Goal: Information Seeking & Learning: Learn about a topic

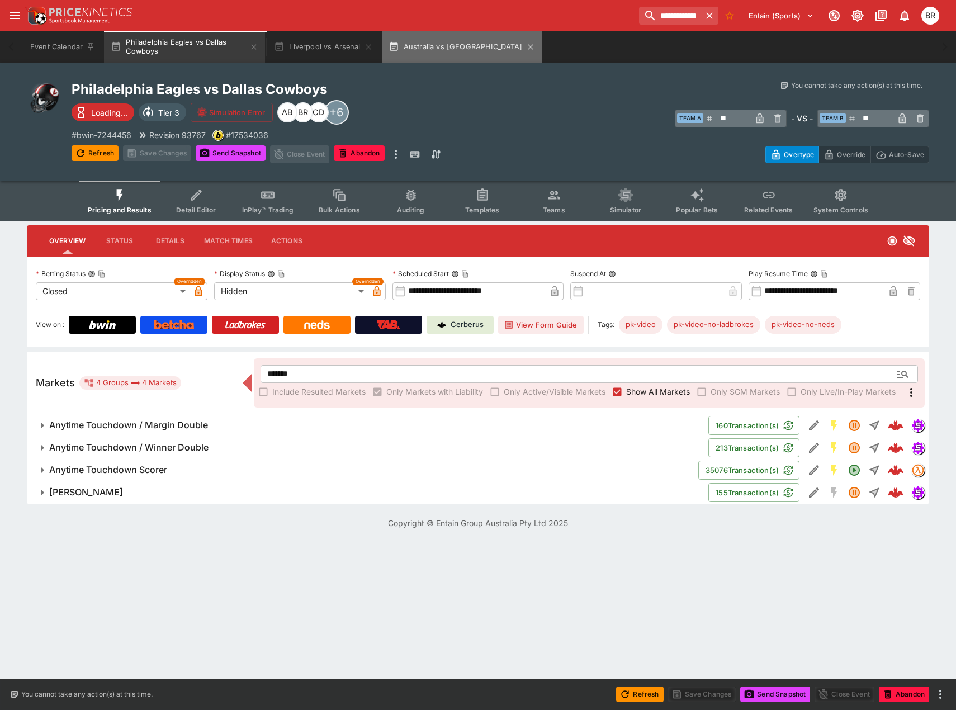
click at [474, 49] on button "Australia vs [GEOGRAPHIC_DATA]" at bounding box center [462, 46] width 160 height 31
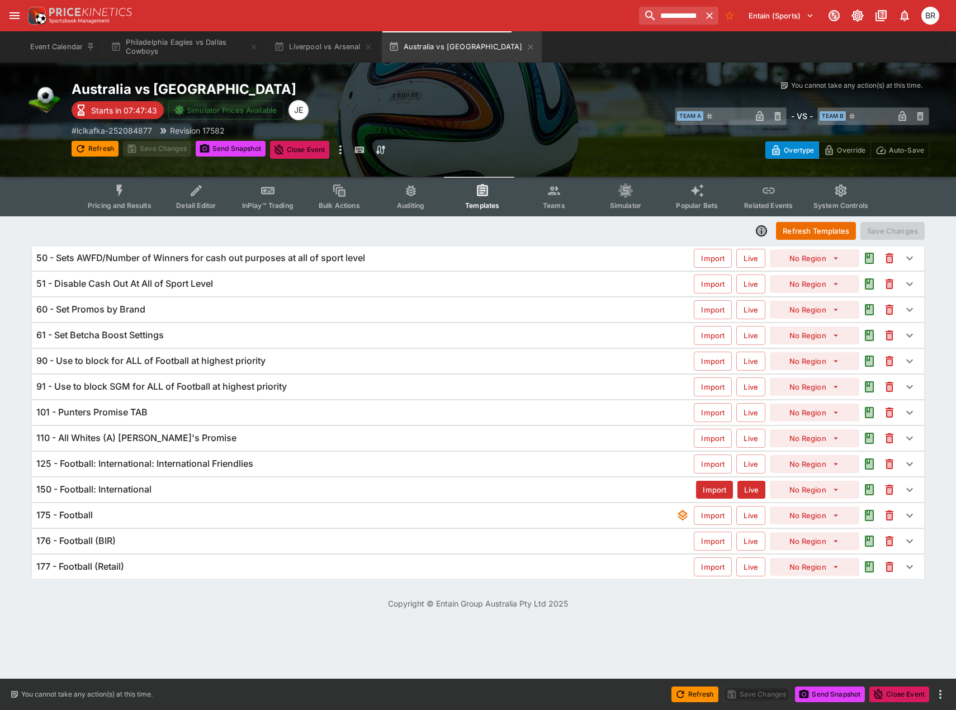
click at [216, 439] on div "110 - All Whites (A) [PERSON_NAME]'s Promise" at bounding box center [364, 438] width 657 height 12
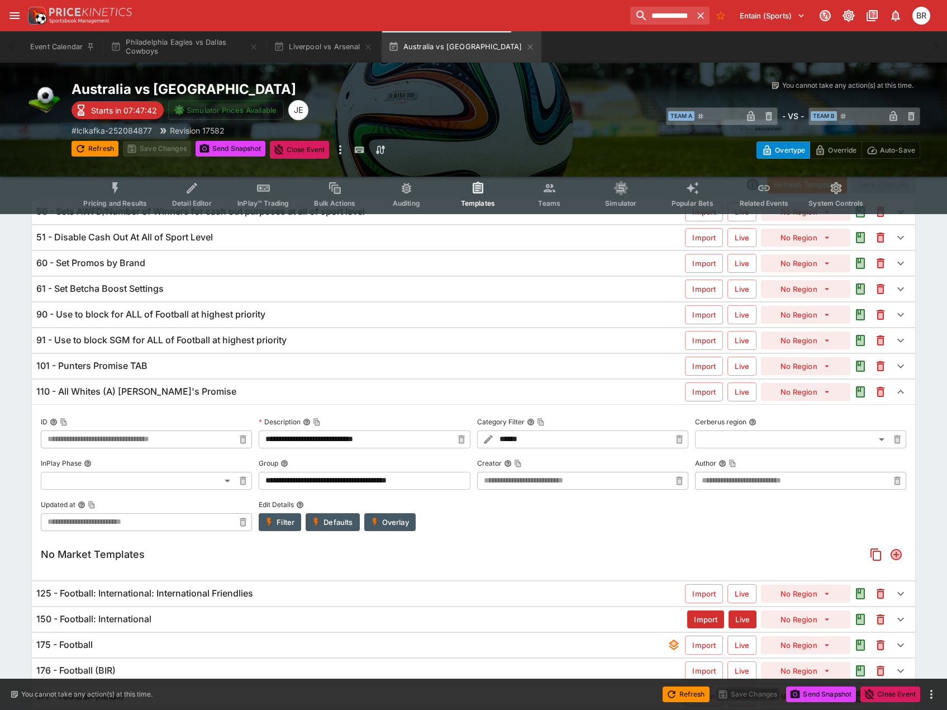
scroll to position [89, 0]
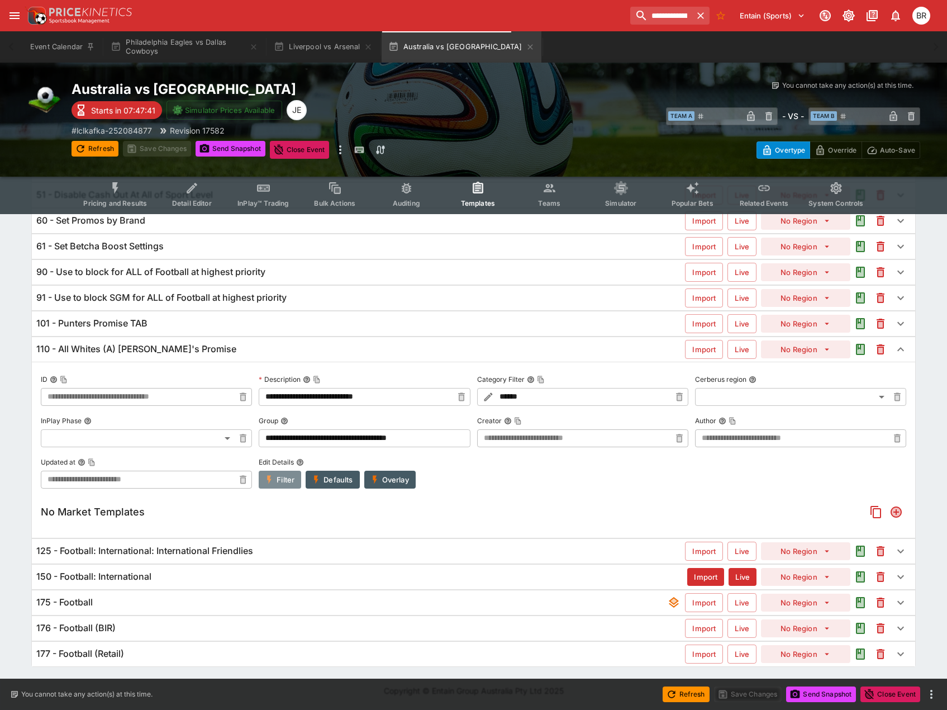
click at [271, 477] on icon "button" at bounding box center [269, 479] width 10 height 10
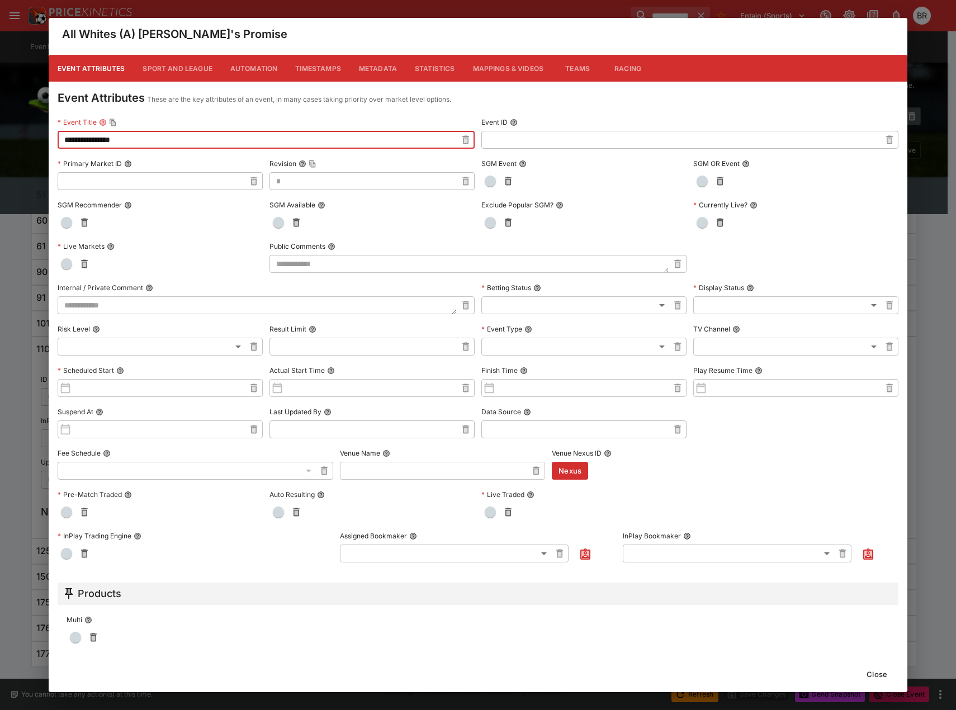
drag, startPoint x: 134, startPoint y: 140, endPoint x: 61, endPoint y: 141, distance: 72.7
click at [61, 141] on input "**********" at bounding box center [257, 140] width 399 height 18
click at [163, 141] on input "**********" at bounding box center [257, 140] width 399 height 18
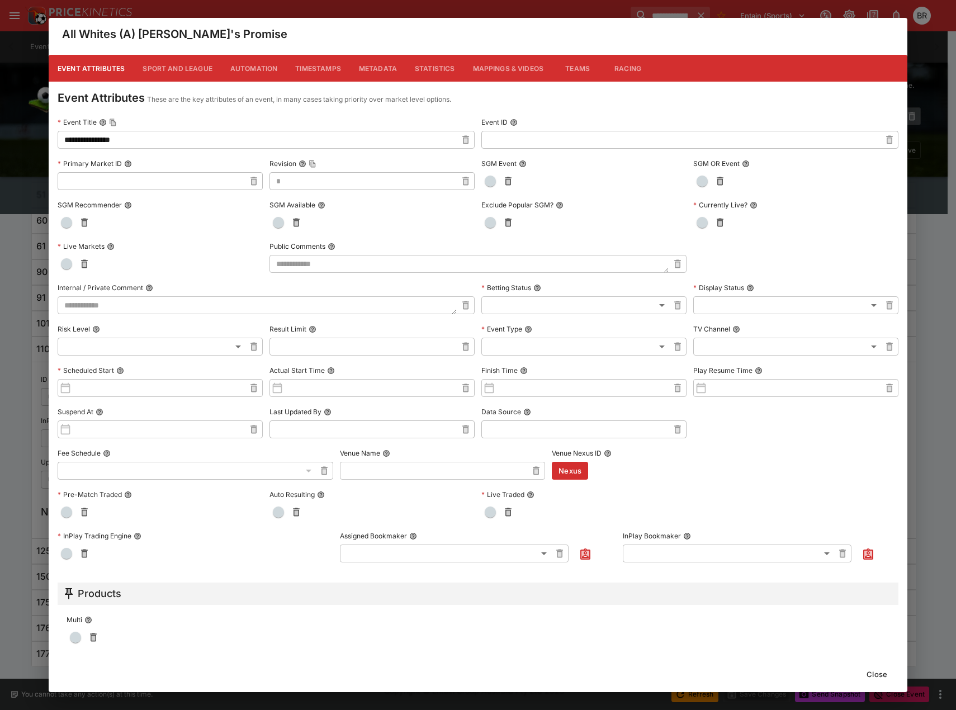
click at [866, 673] on button "Close" at bounding box center [876, 674] width 34 height 18
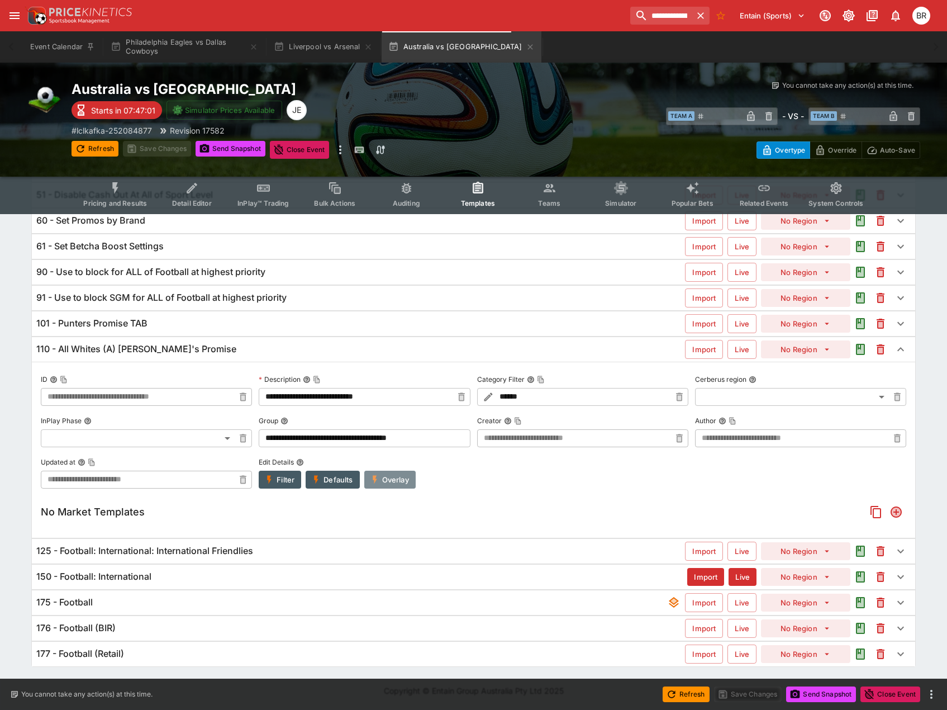
click at [381, 474] on button "Overlay" at bounding box center [389, 480] width 51 height 18
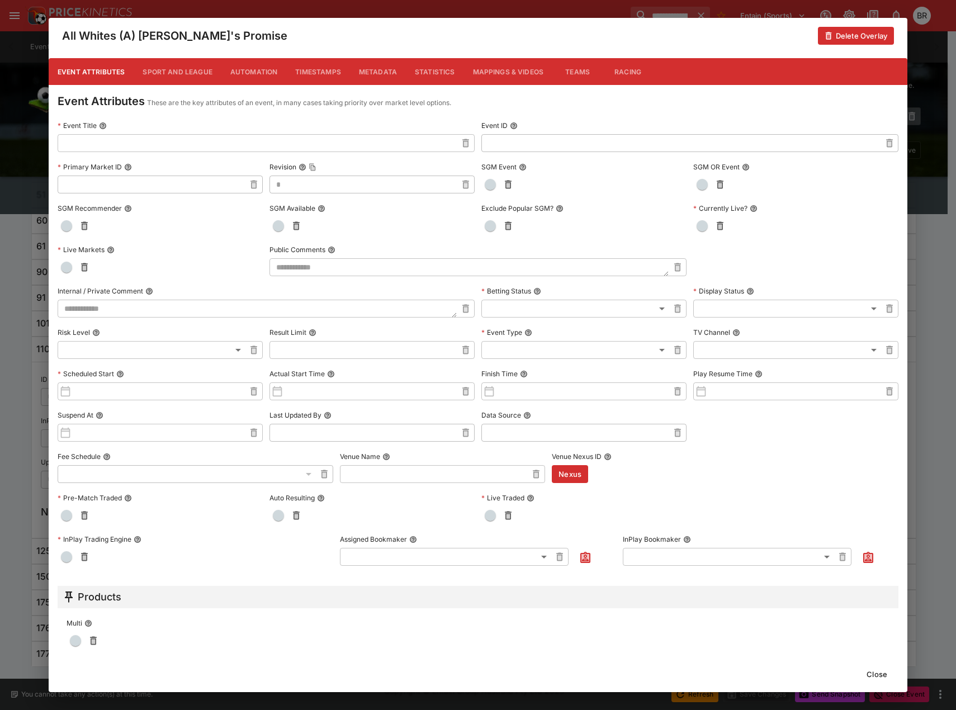
click at [359, 68] on button "Metadata" at bounding box center [378, 71] width 56 height 27
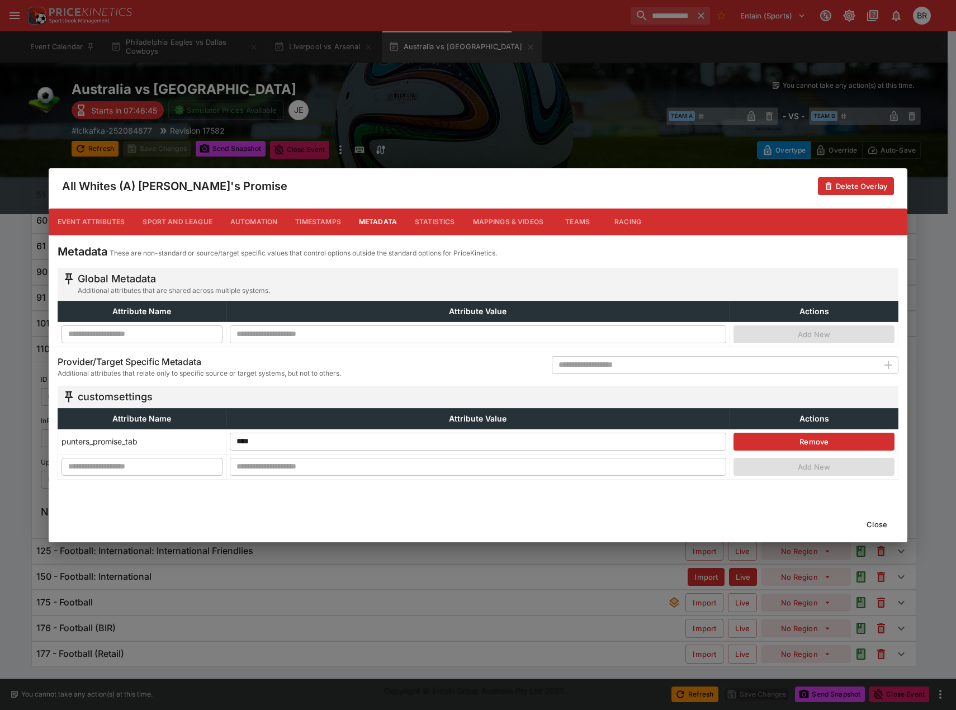
click at [866, 523] on button "Close" at bounding box center [876, 524] width 34 height 18
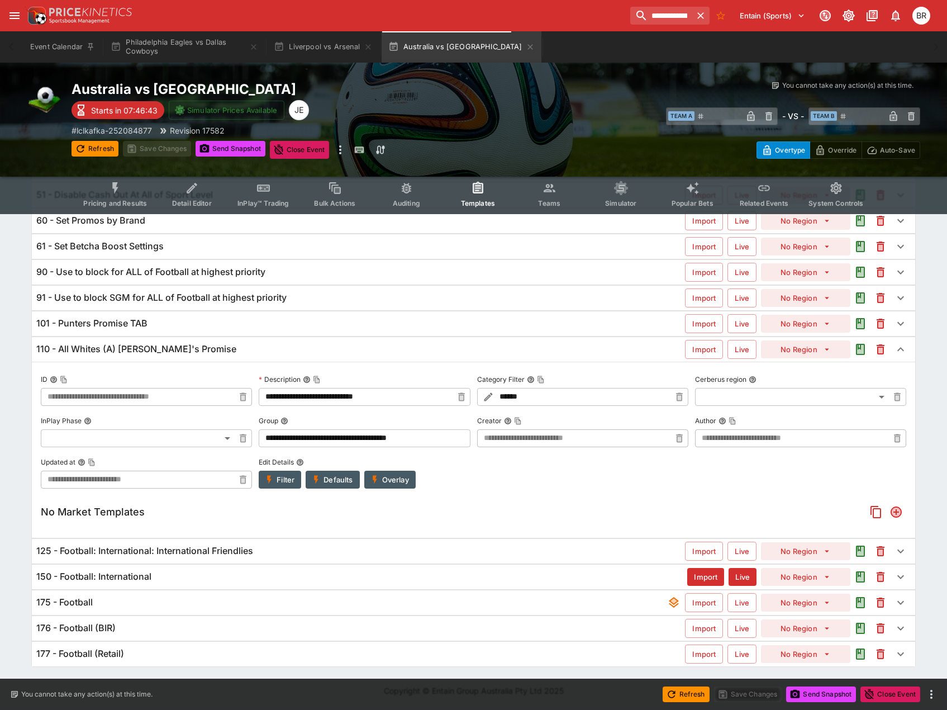
click at [269, 322] on div "101 - Punters Promise TAB" at bounding box center [360, 323] width 649 height 12
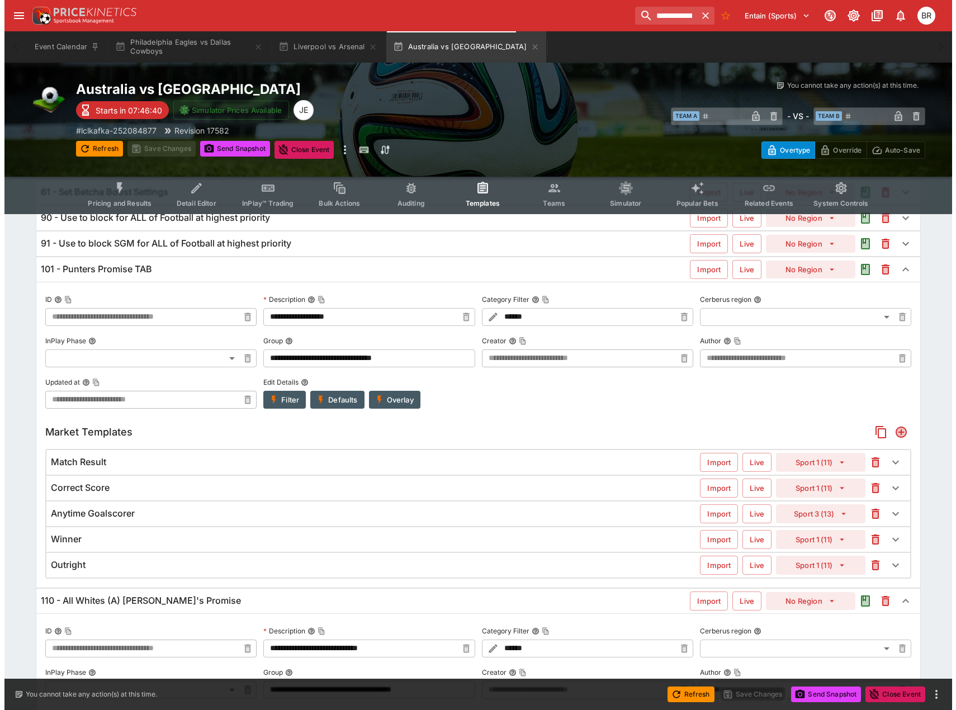
scroll to position [145, 0]
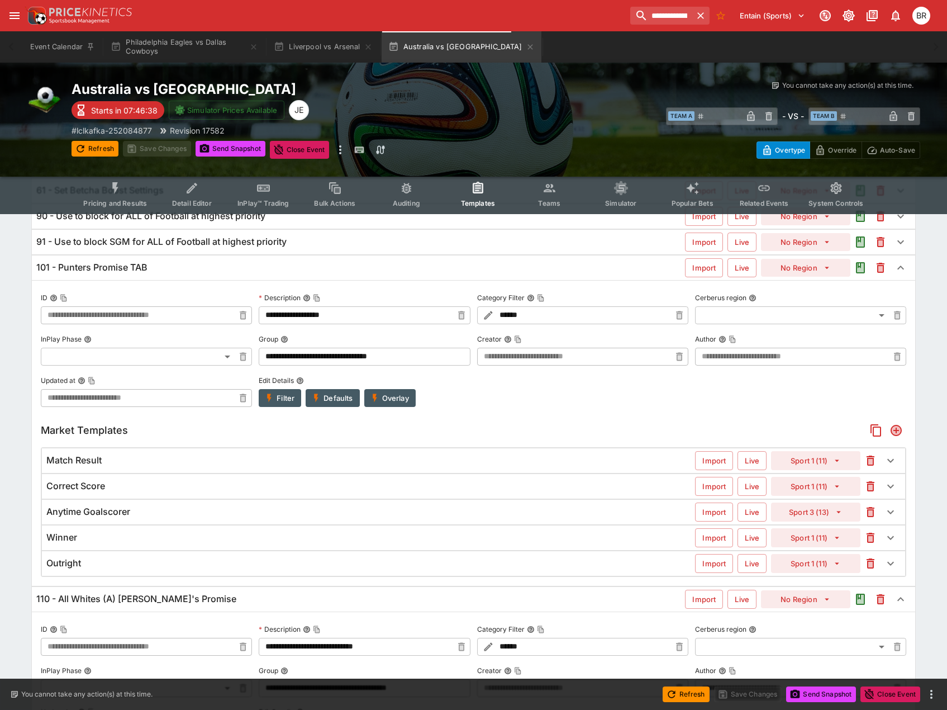
click at [257, 463] on div "Match Result" at bounding box center [370, 460] width 649 height 12
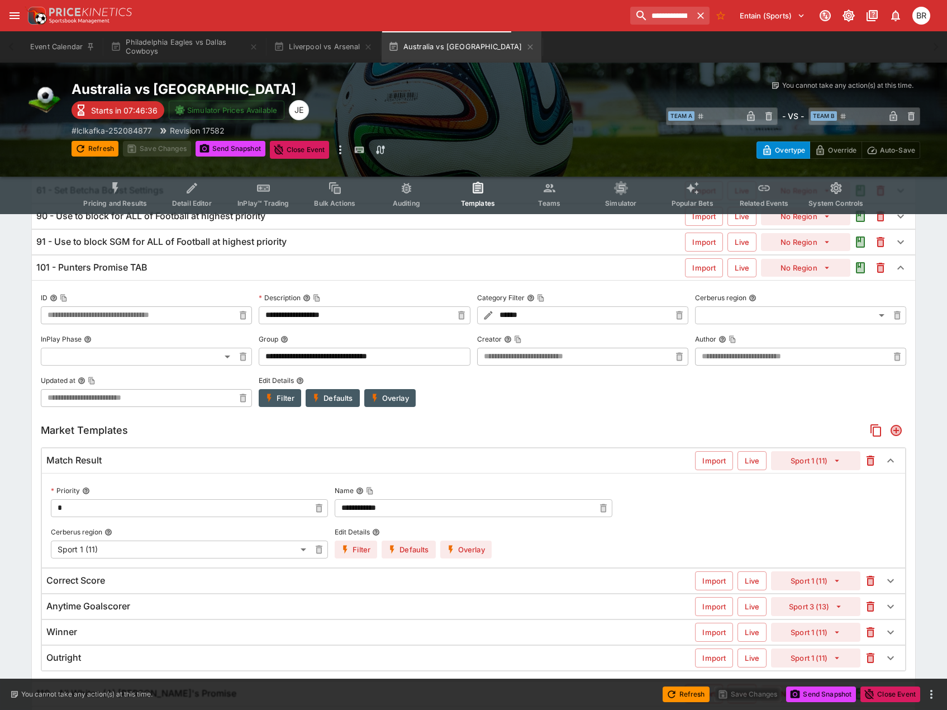
click at [479, 548] on button "Overlay" at bounding box center [465, 549] width 51 height 18
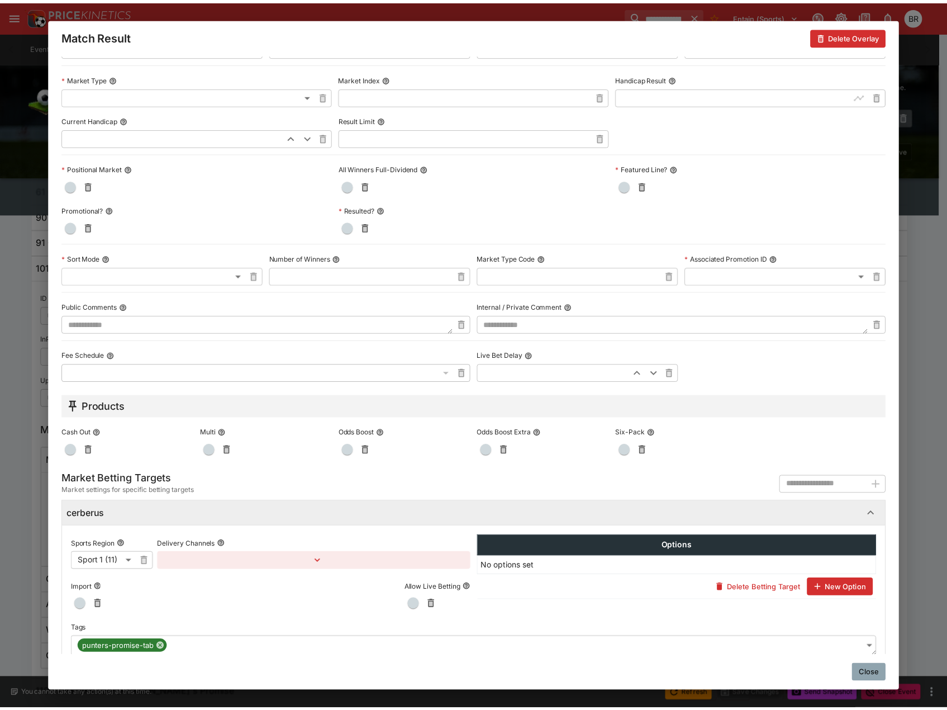
scroll to position [306, 0]
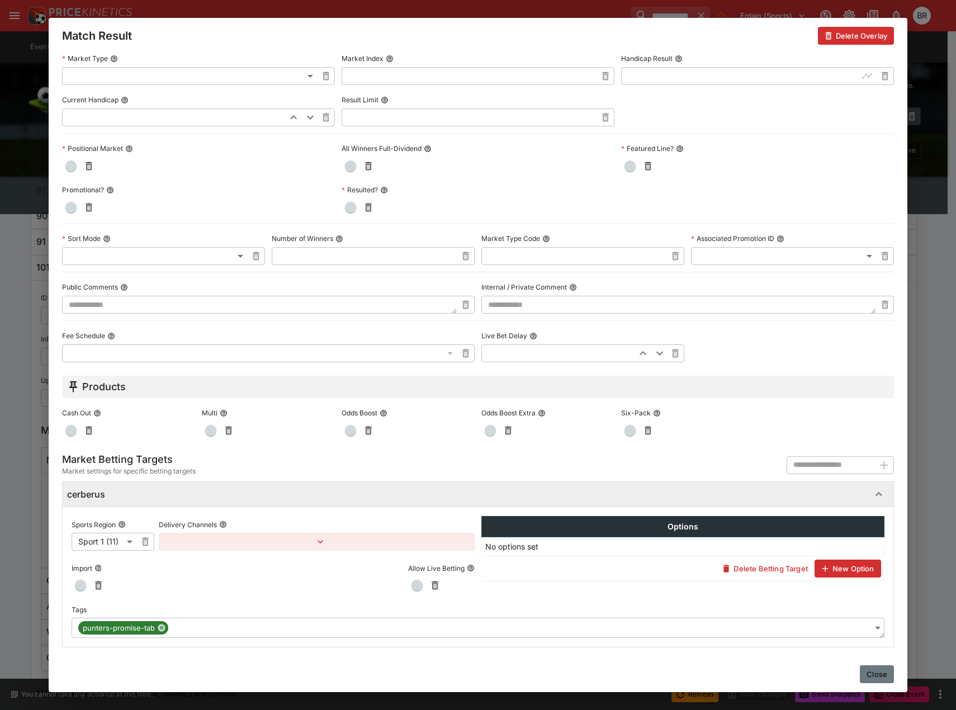
click at [877, 680] on button "Close" at bounding box center [876, 674] width 34 height 18
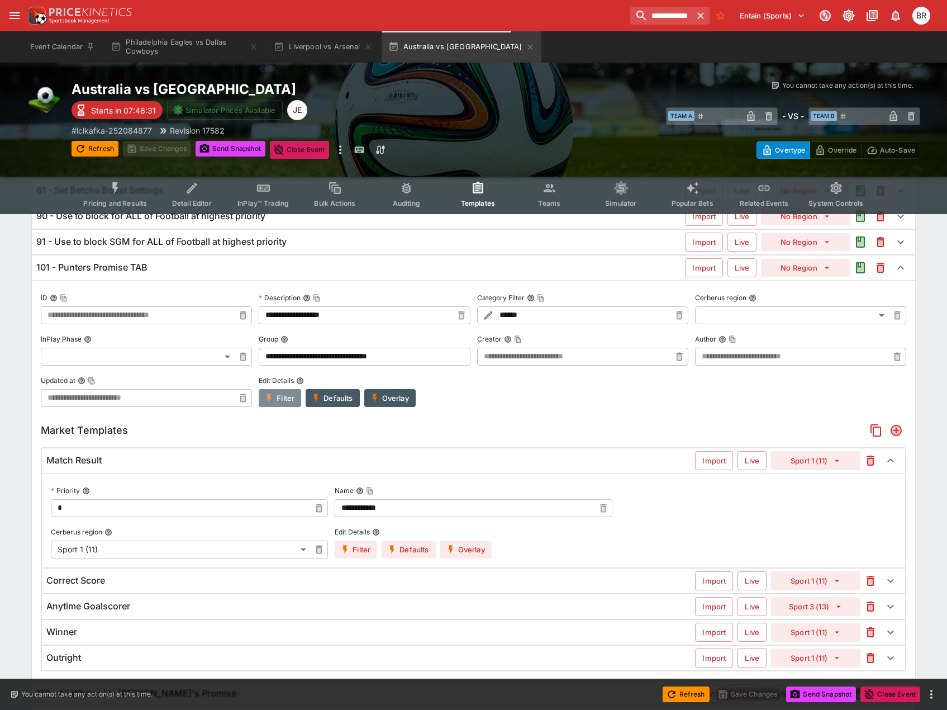
click at [286, 405] on button "Filter" at bounding box center [280, 398] width 42 height 18
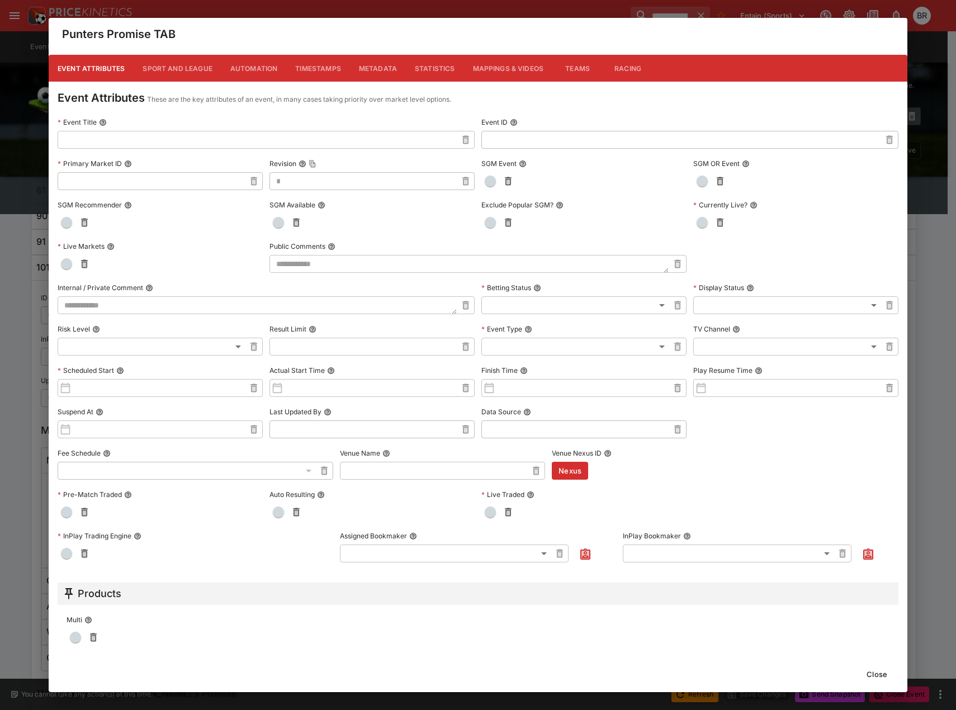
click at [388, 69] on button "Metadata" at bounding box center [378, 68] width 56 height 27
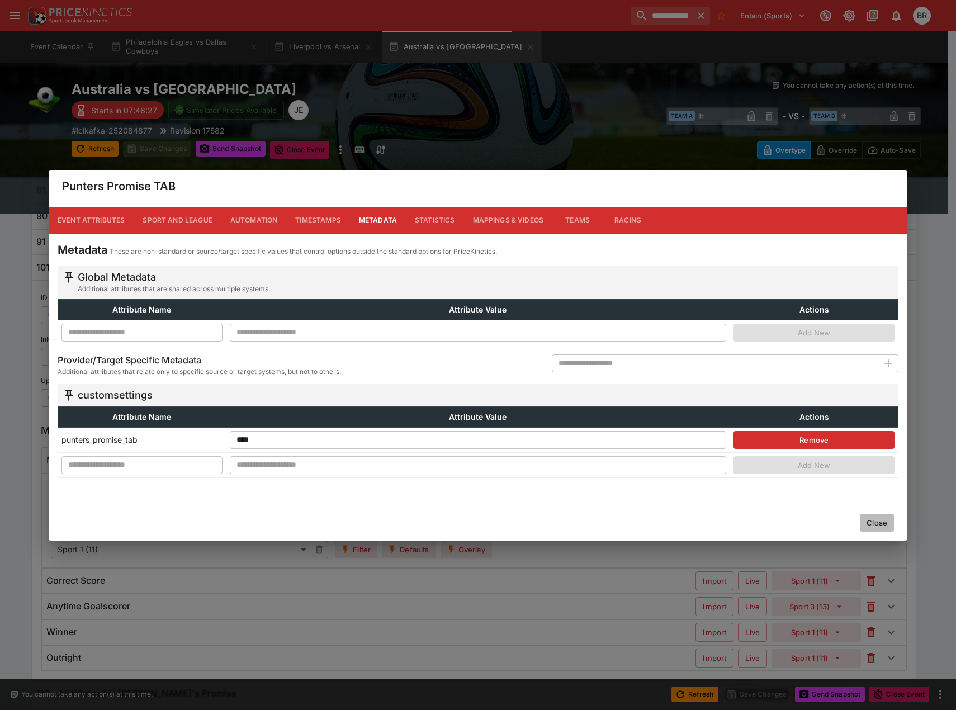
click at [865, 523] on button "Close" at bounding box center [876, 523] width 34 height 18
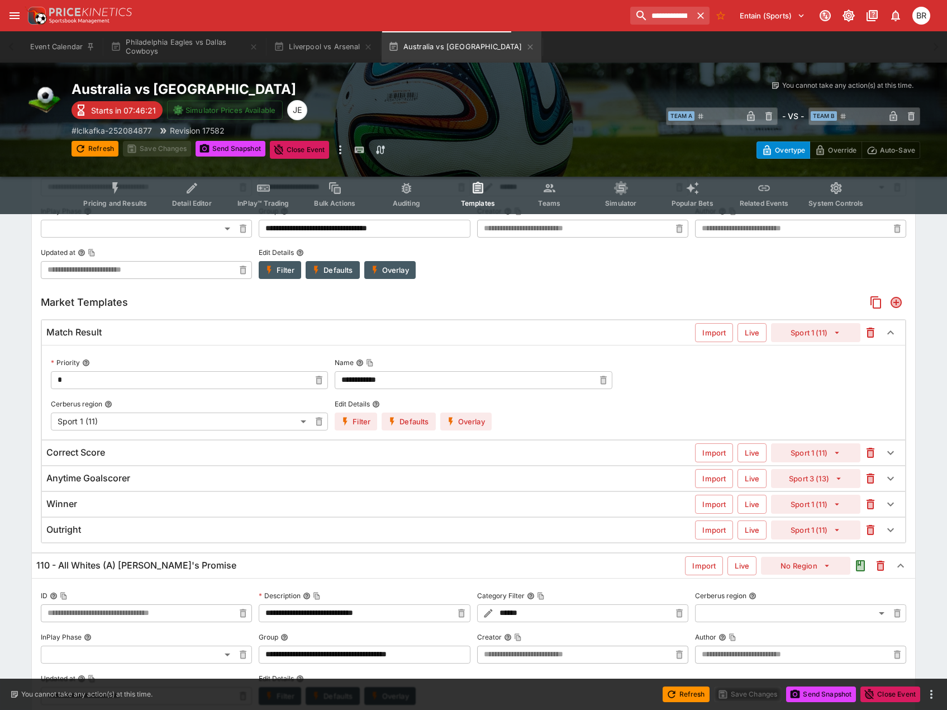
scroll to position [270, 0]
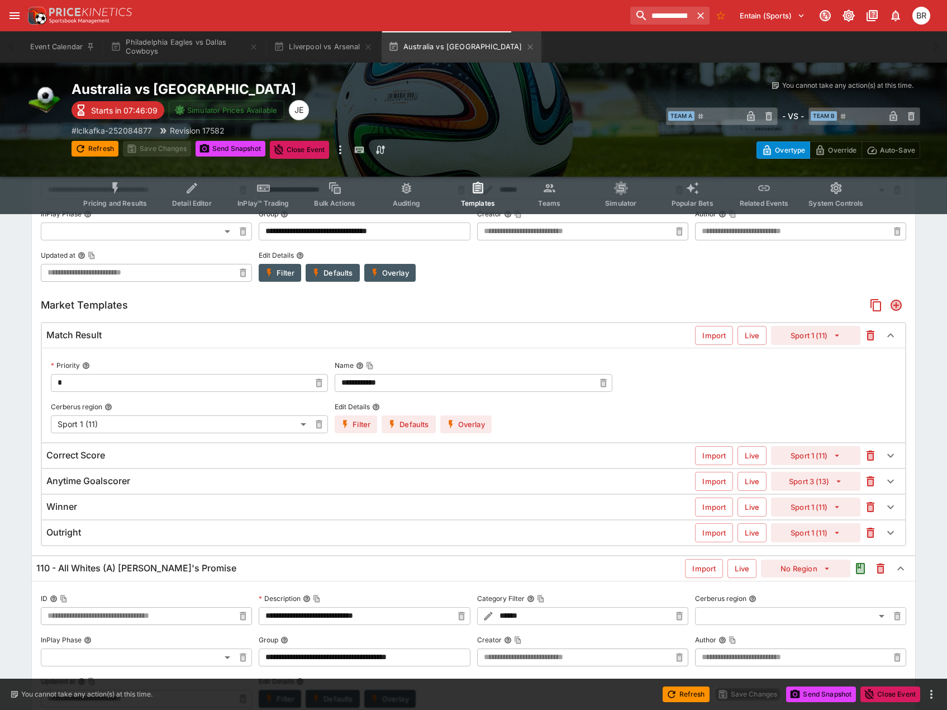
click at [354, 428] on button "Filter" at bounding box center [356, 424] width 42 height 18
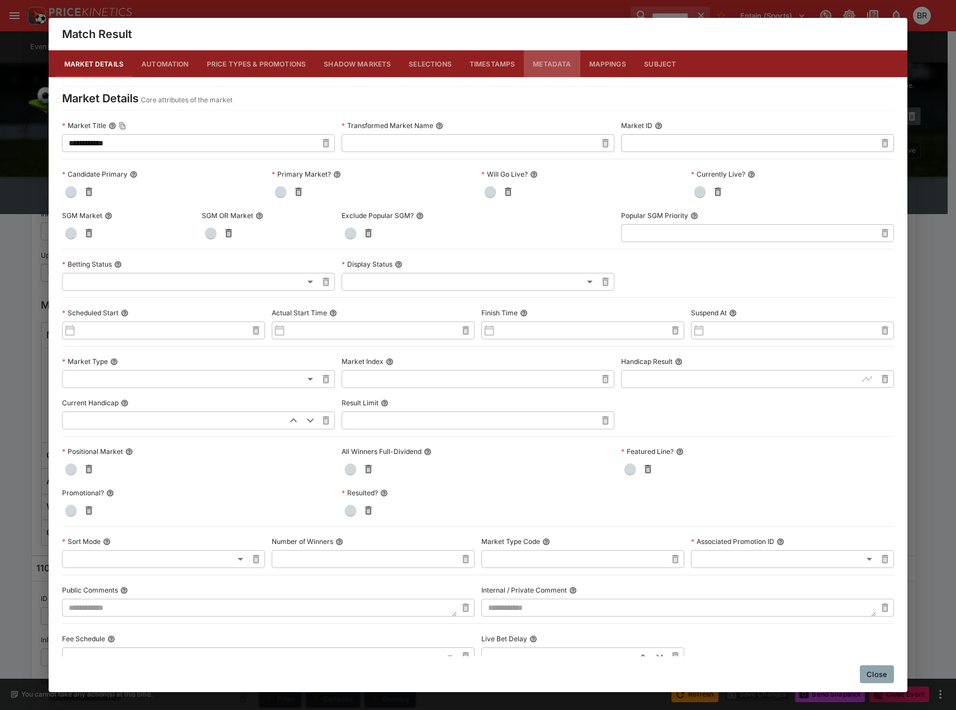
click at [529, 65] on button "Metadata" at bounding box center [552, 63] width 56 height 27
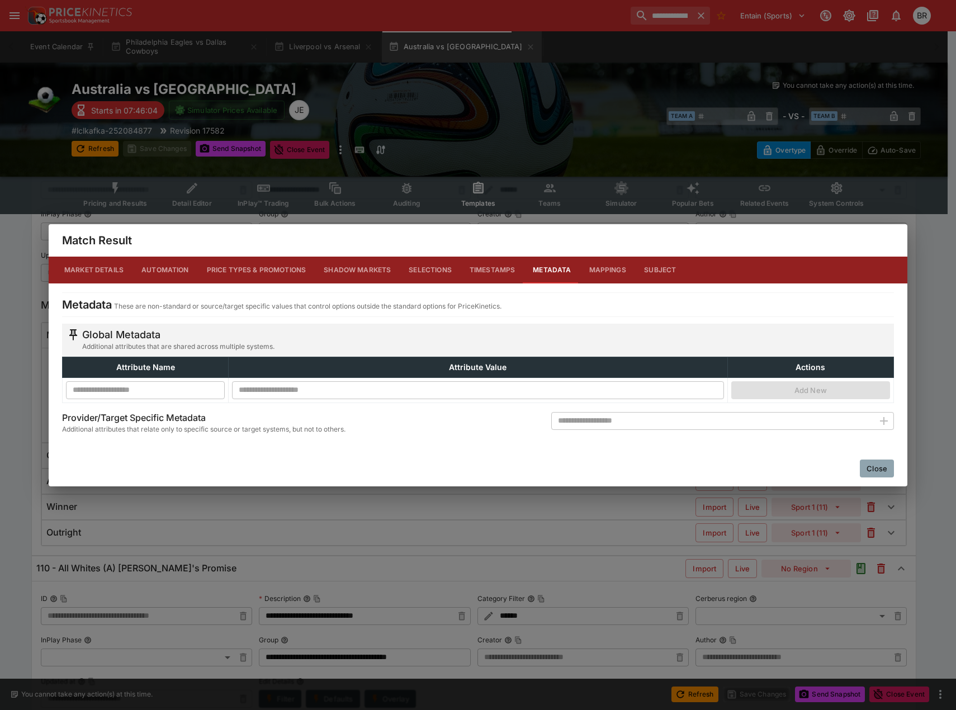
click at [862, 476] on button "Close" at bounding box center [876, 468] width 34 height 18
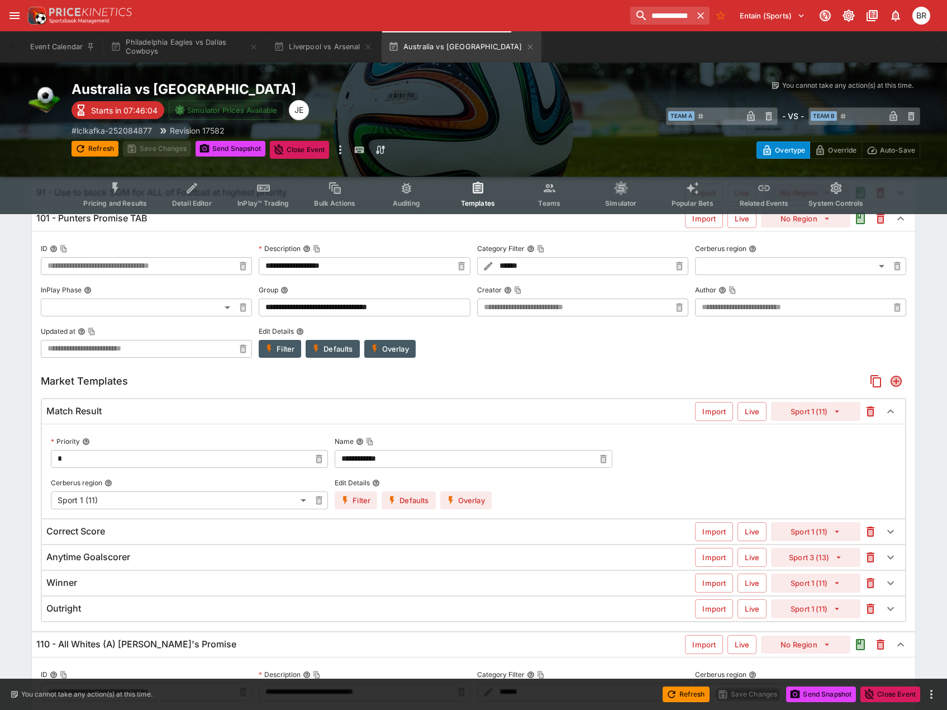
scroll to position [158, 0]
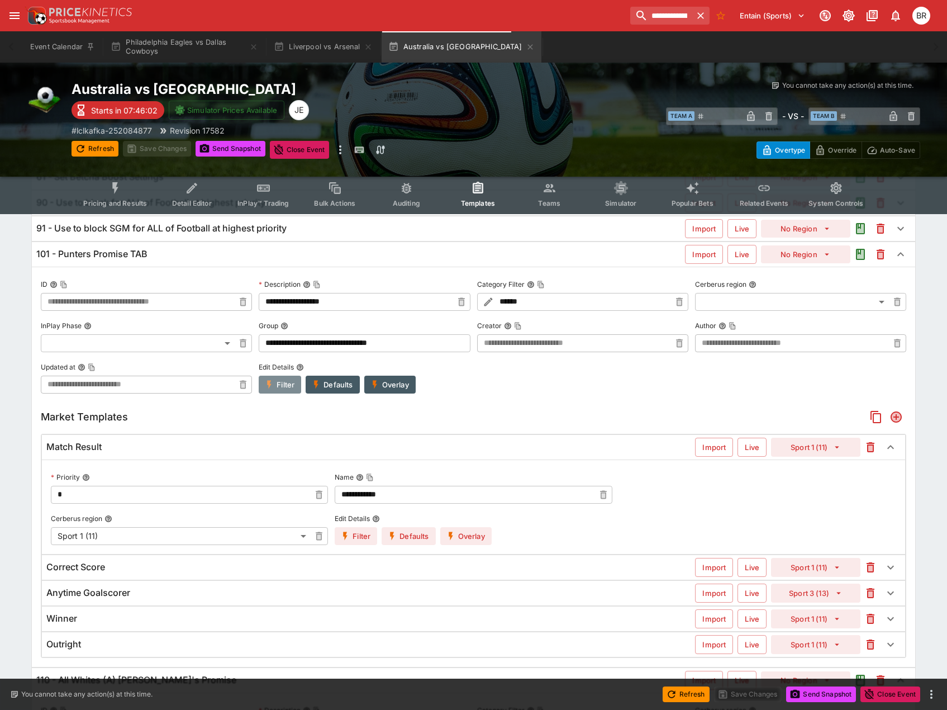
click at [268, 387] on icon "button" at bounding box center [269, 384] width 10 height 10
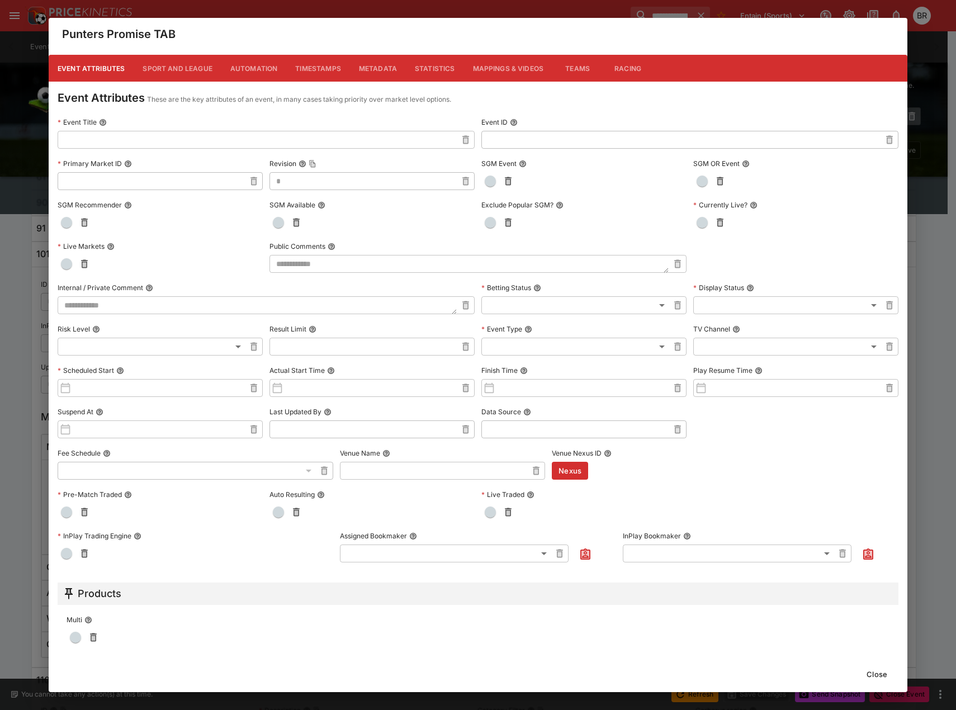
click at [363, 56] on button "Metadata" at bounding box center [378, 68] width 56 height 27
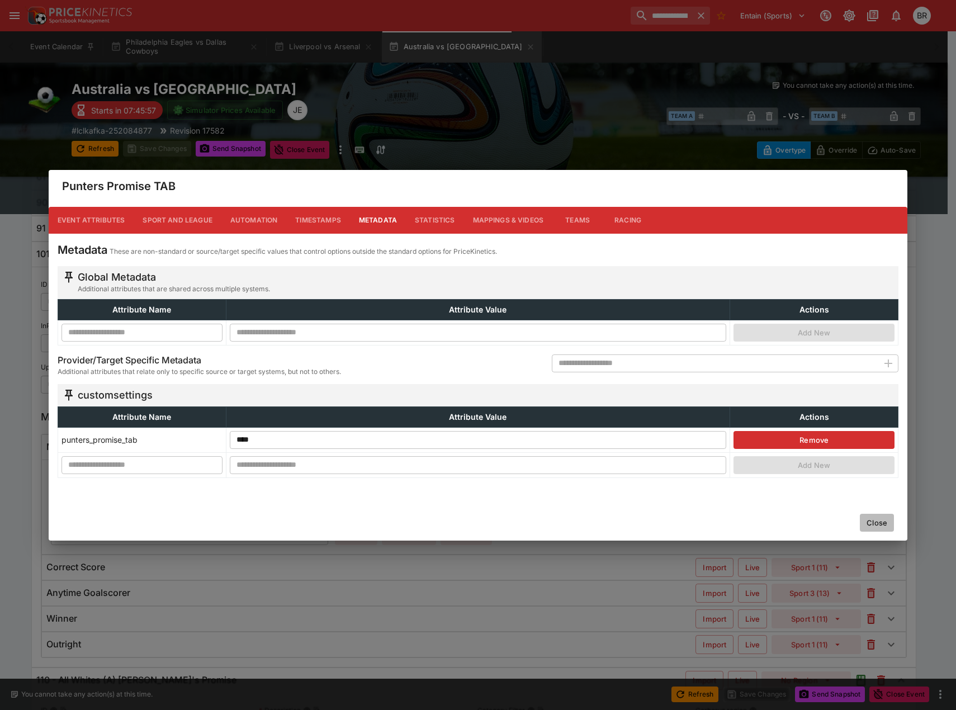
click at [875, 522] on button "Close" at bounding box center [876, 523] width 34 height 18
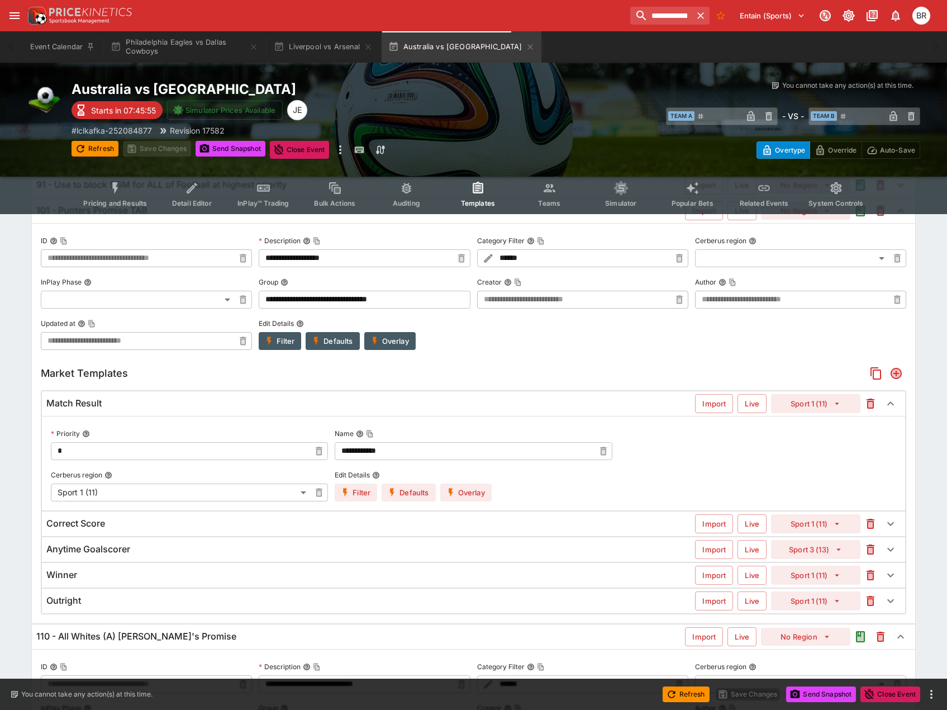
scroll to position [214, 0]
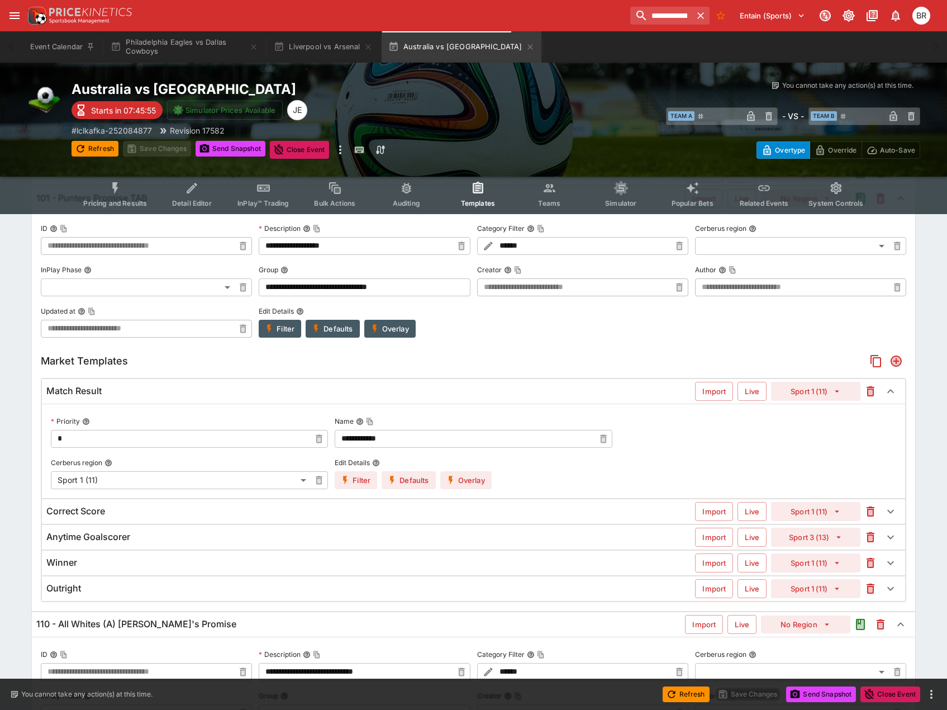
click at [277, 398] on div "Match Result Import Live Sport 1 (11)" at bounding box center [473, 391] width 863 height 25
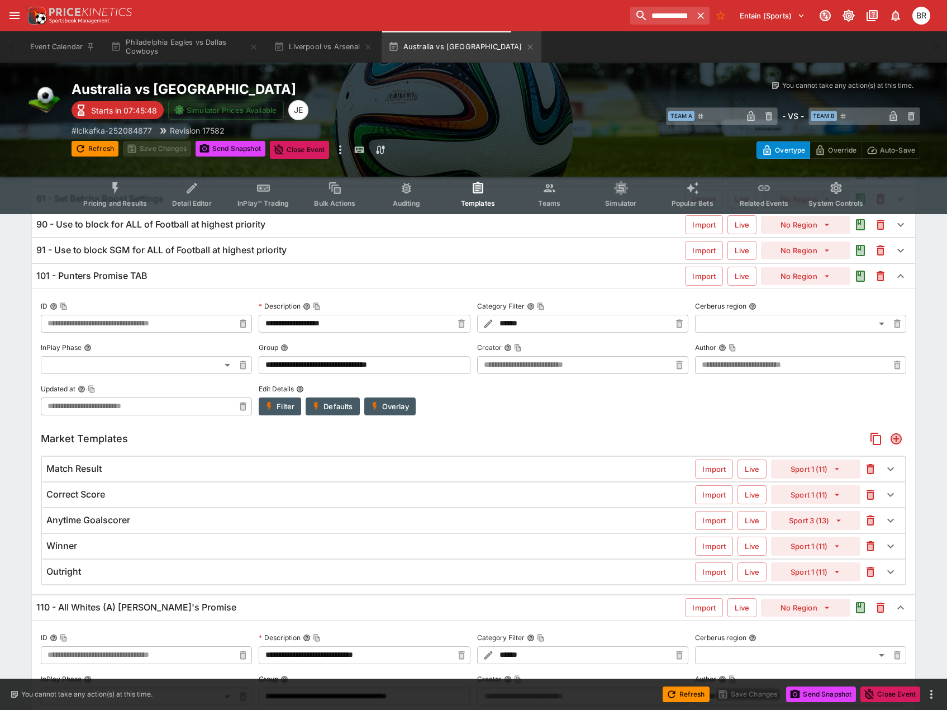
scroll to position [102, 0]
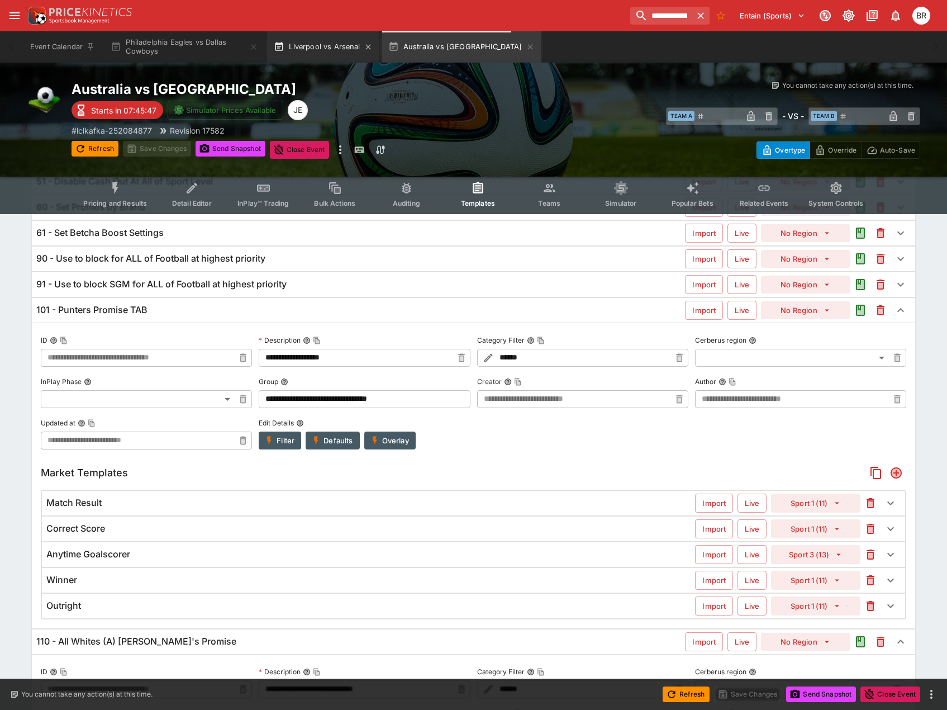
click at [314, 53] on button "Liverpool vs Arsenal" at bounding box center [323, 46] width 112 height 31
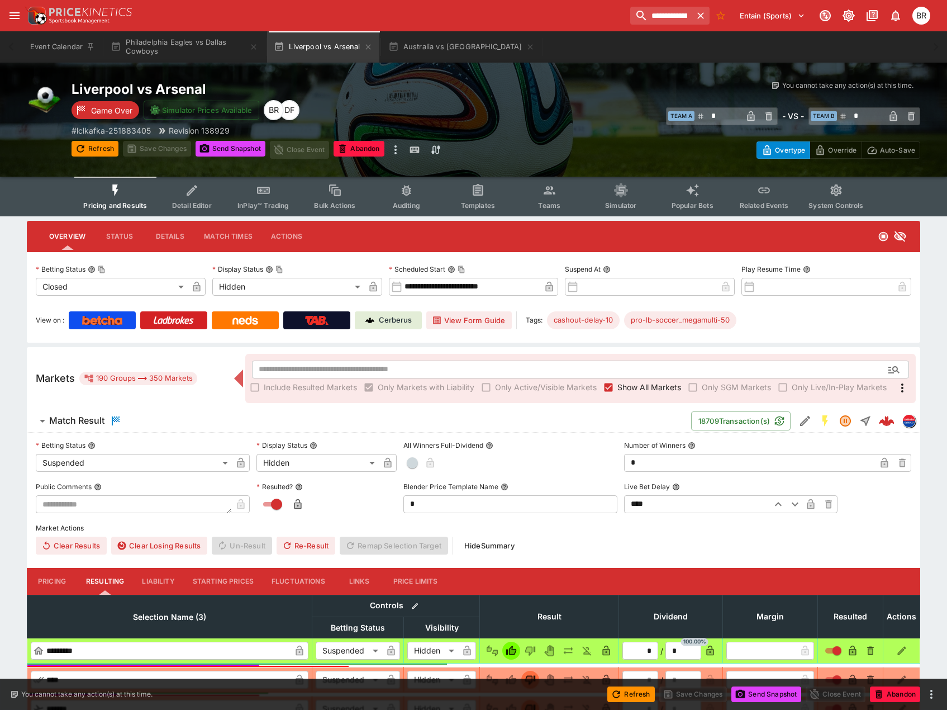
click at [459, 190] on button "Templates" at bounding box center [478, 197] width 72 height 40
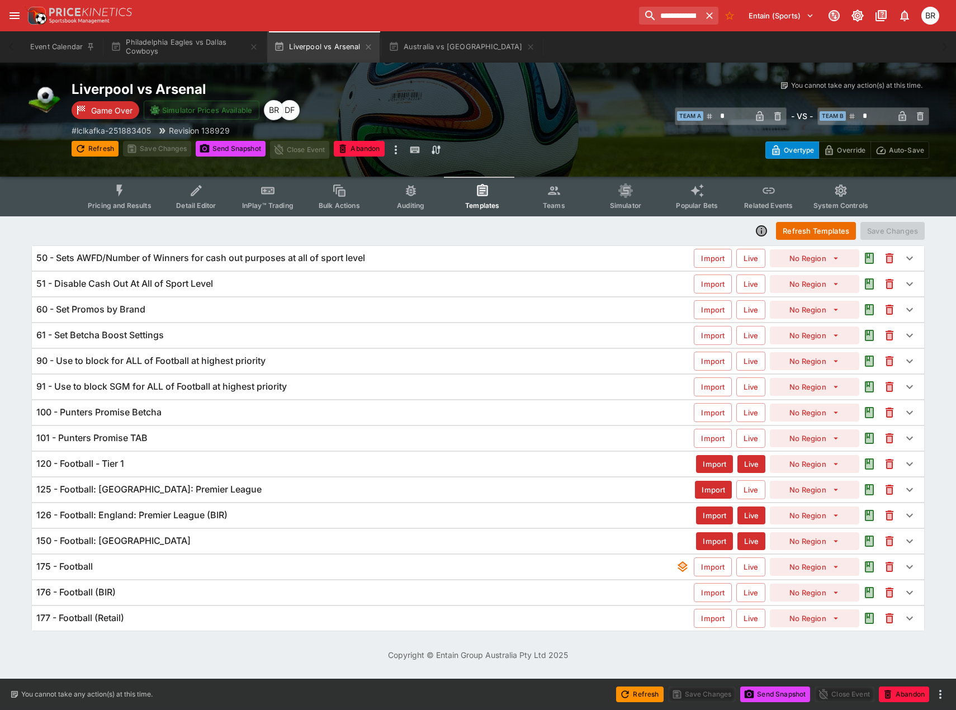
click at [237, 439] on div "101 - Punters Promise TAB" at bounding box center [364, 438] width 657 height 12
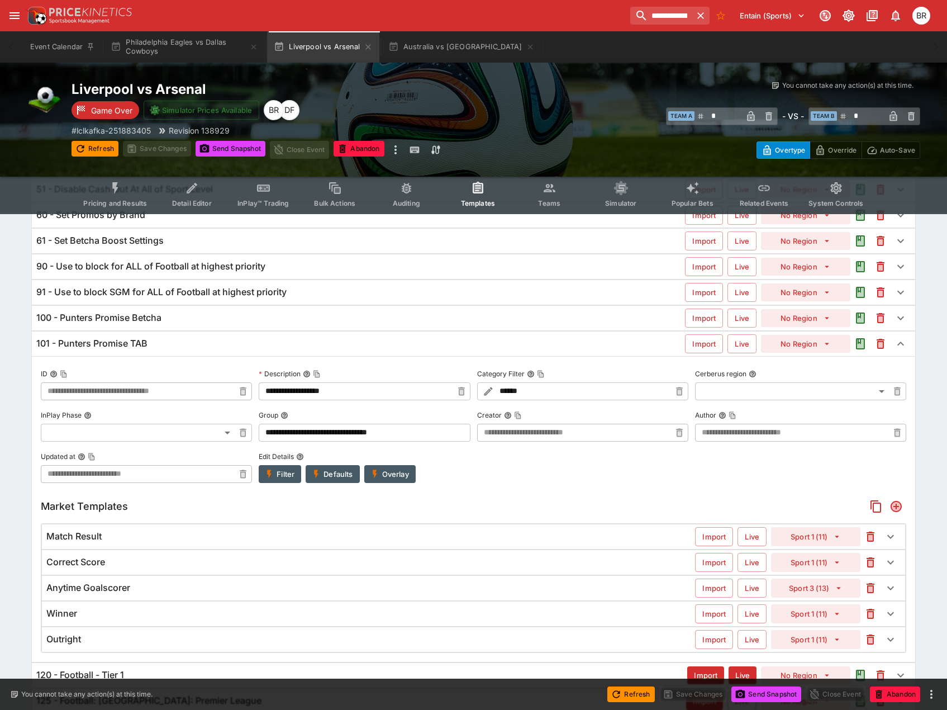
scroll to position [112, 0]
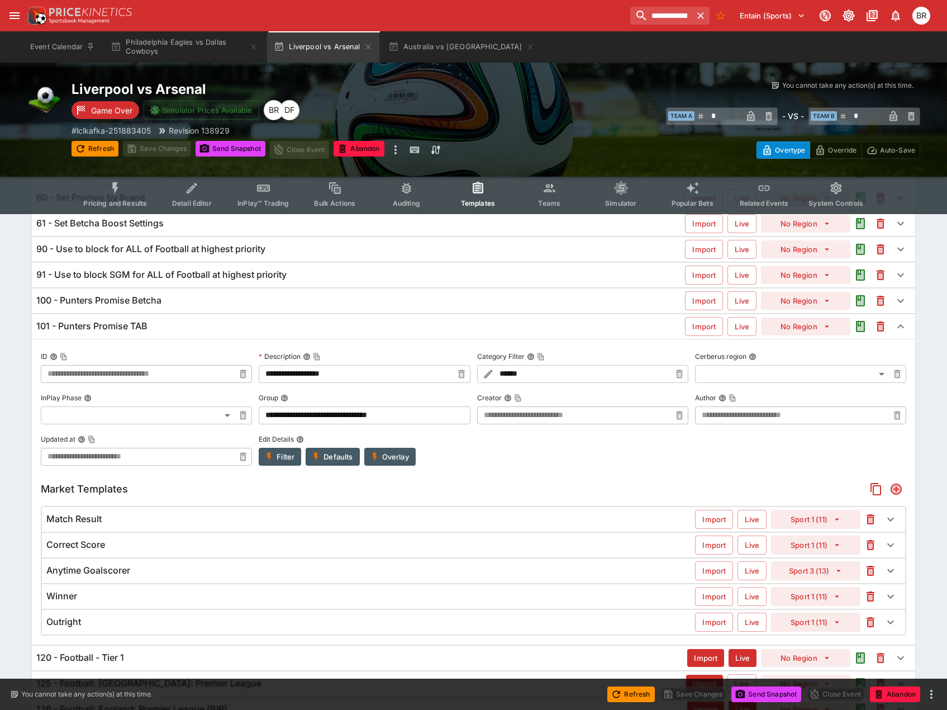
click at [239, 329] on div "101 - Punters Promise TAB" at bounding box center [360, 326] width 649 height 12
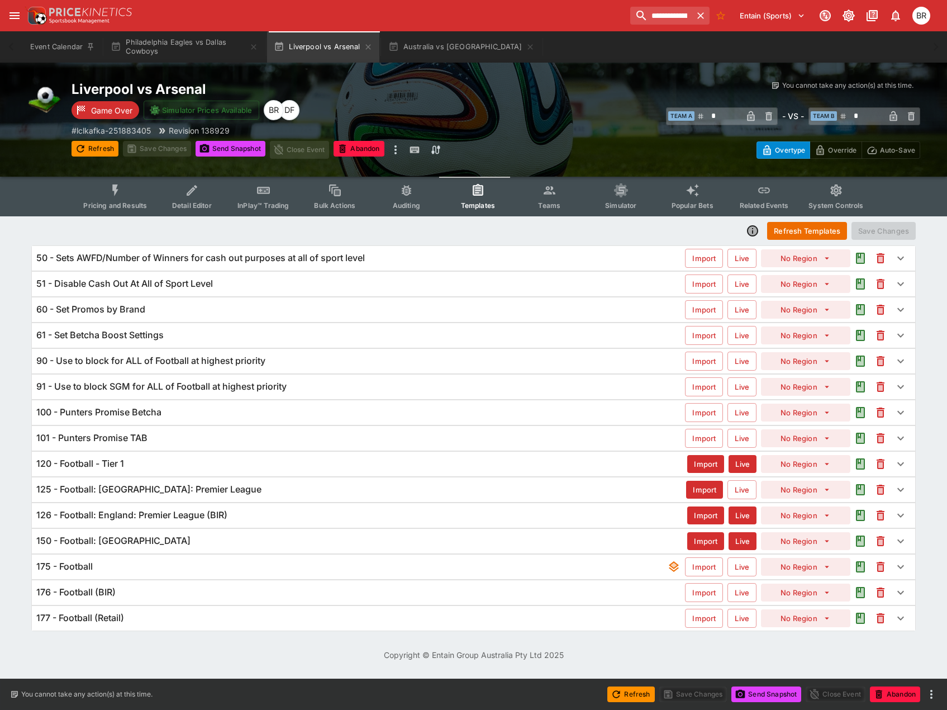
scroll to position [0, 0]
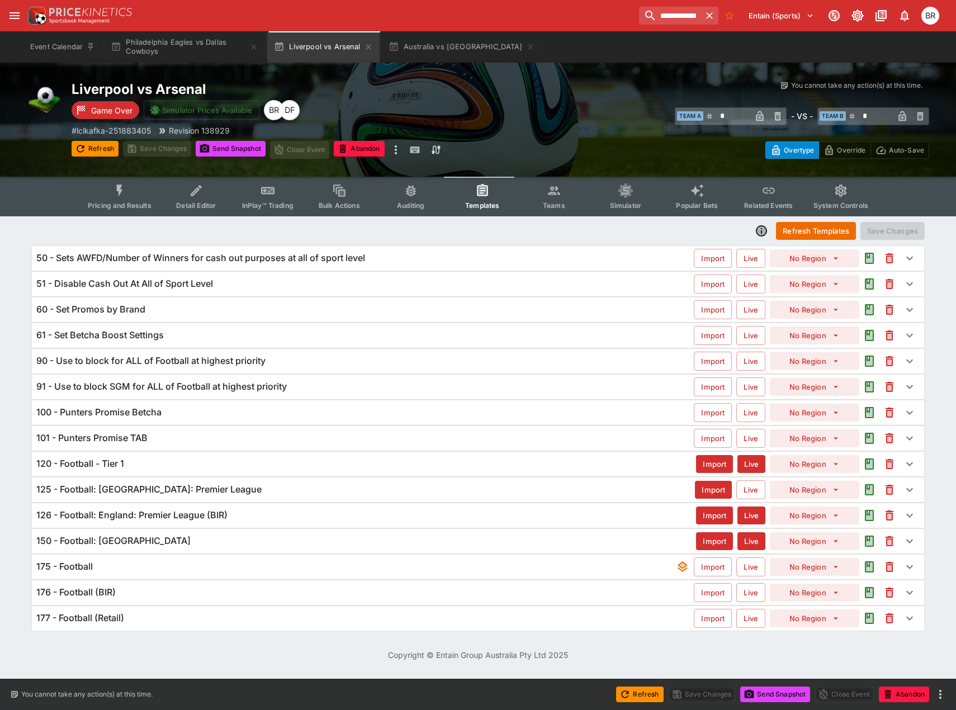
click at [292, 486] on div "125 - Football: [GEOGRAPHIC_DATA]: Premier League" at bounding box center [365, 489] width 658 height 12
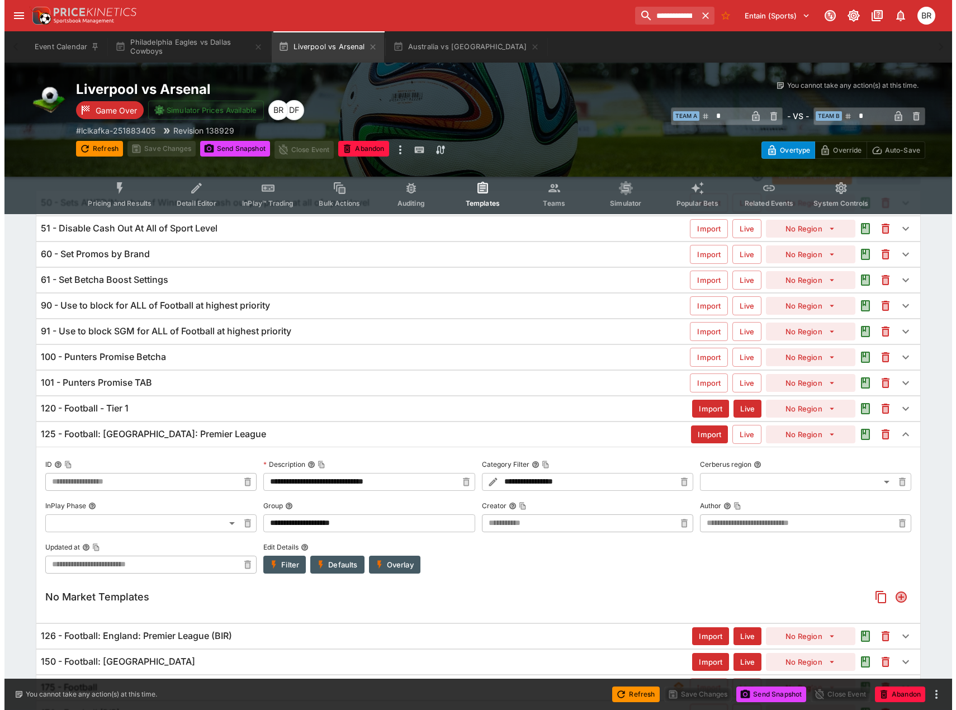
scroll to position [56, 0]
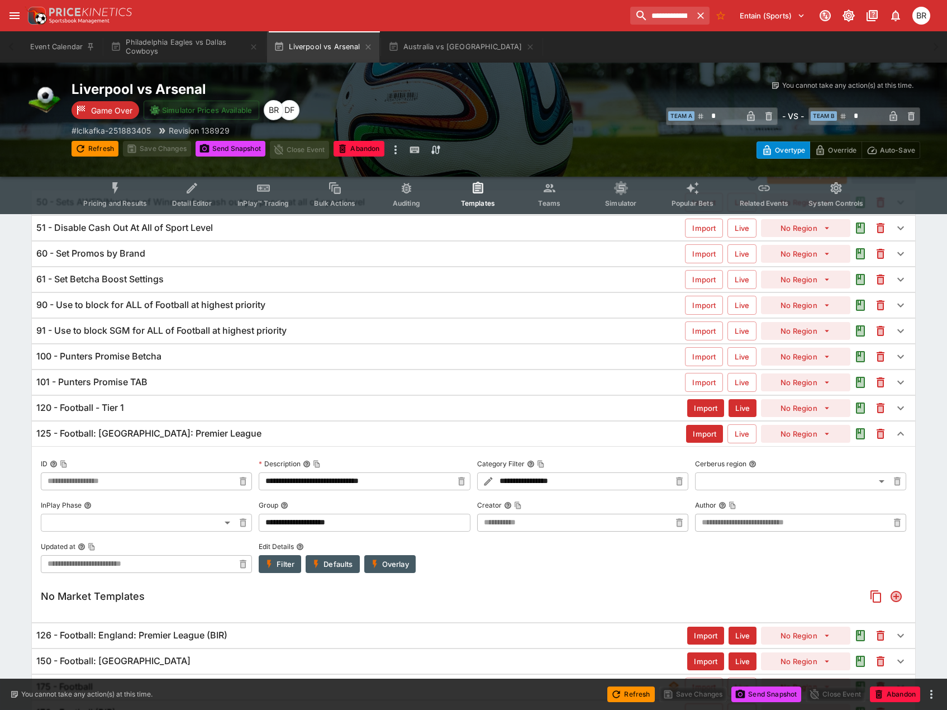
click at [391, 555] on button "Overlay" at bounding box center [389, 564] width 51 height 18
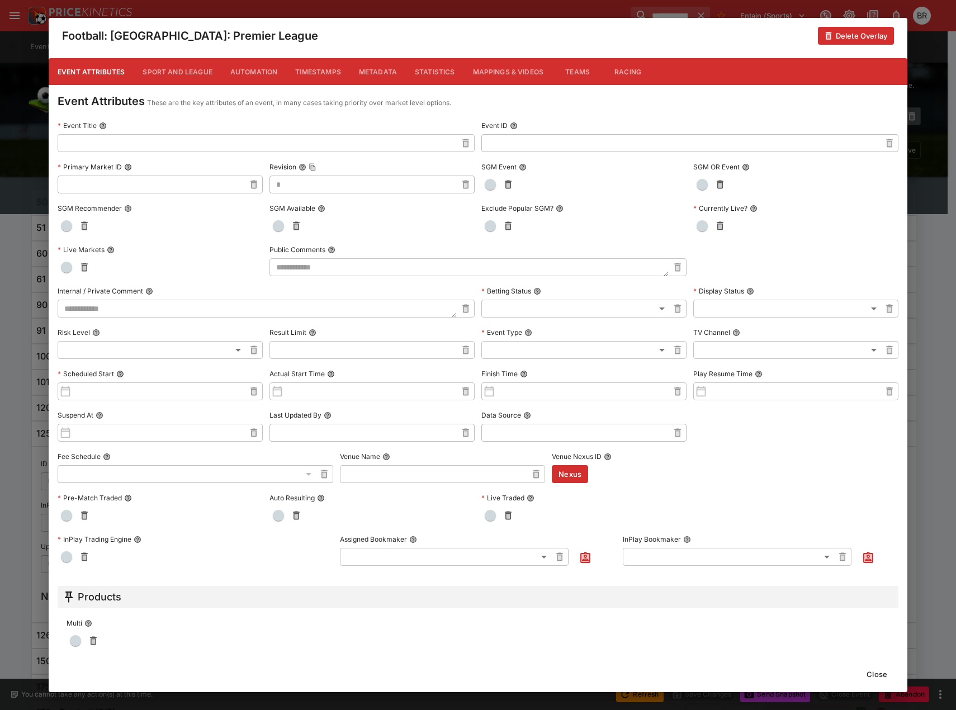
click at [359, 73] on button "Metadata" at bounding box center [378, 71] width 56 height 27
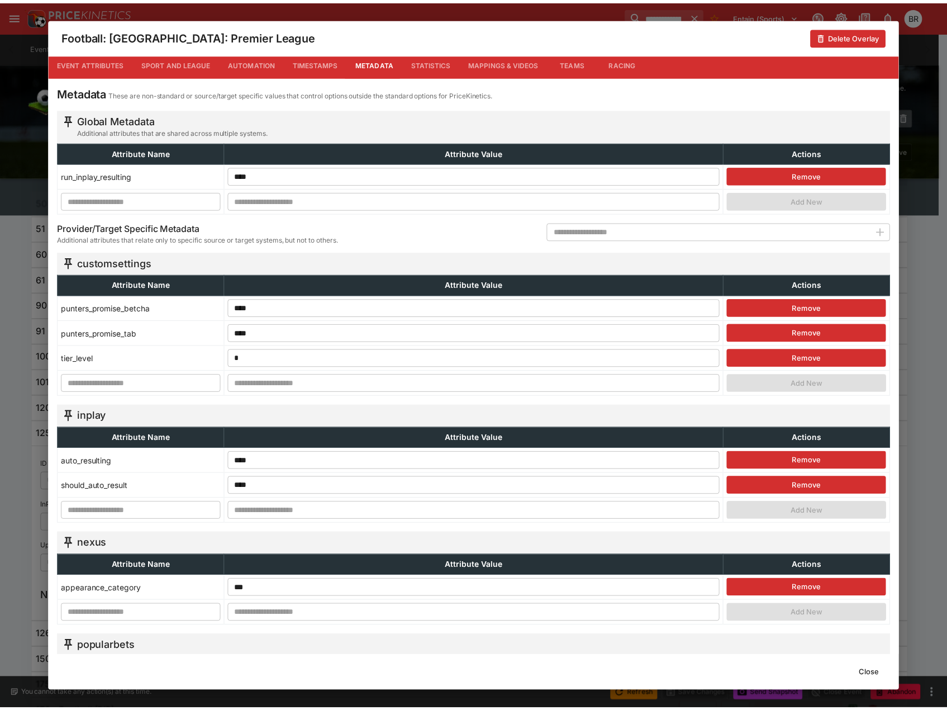
scroll to position [0, 0]
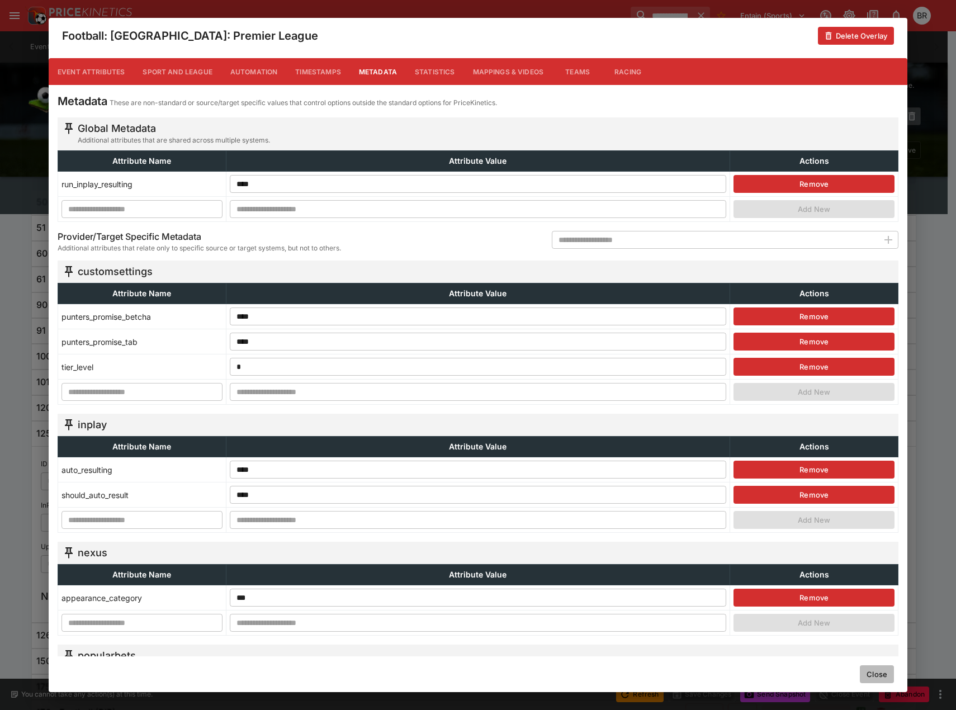
click at [884, 675] on button "Close" at bounding box center [876, 674] width 34 height 18
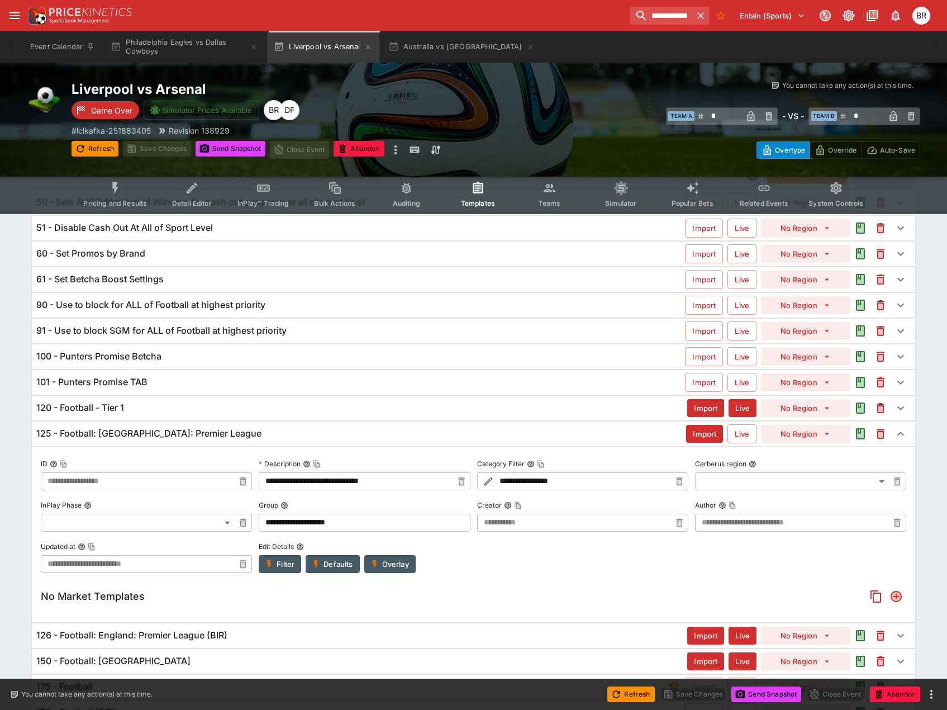
click at [155, 383] on div "101 - Punters Promise TAB" at bounding box center [360, 382] width 649 height 12
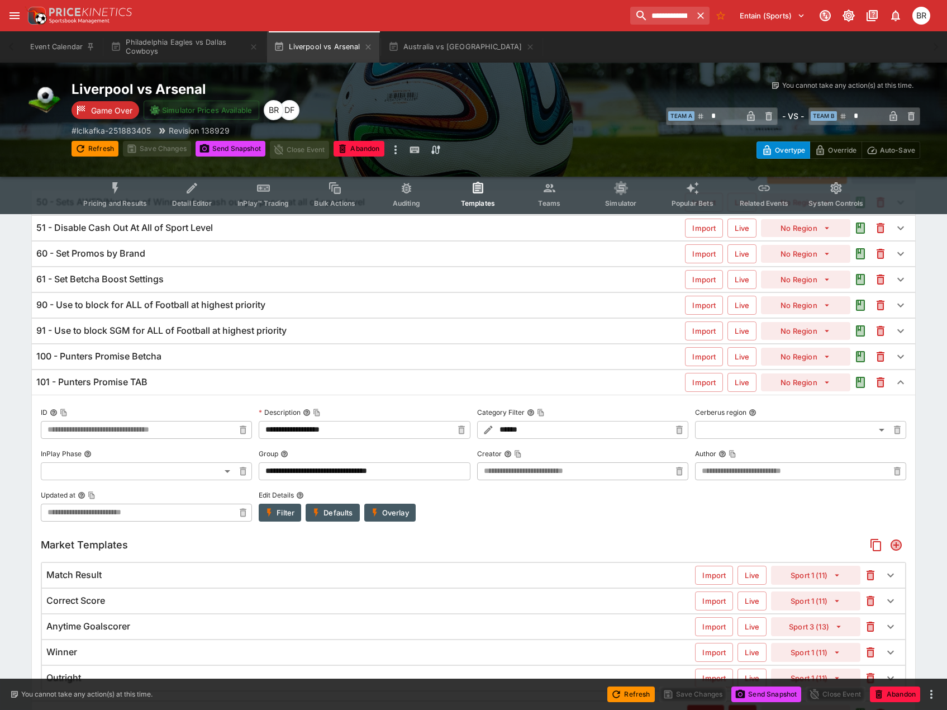
click at [172, 355] on div "100 - Punters Promise Betcha" at bounding box center [360, 356] width 649 height 12
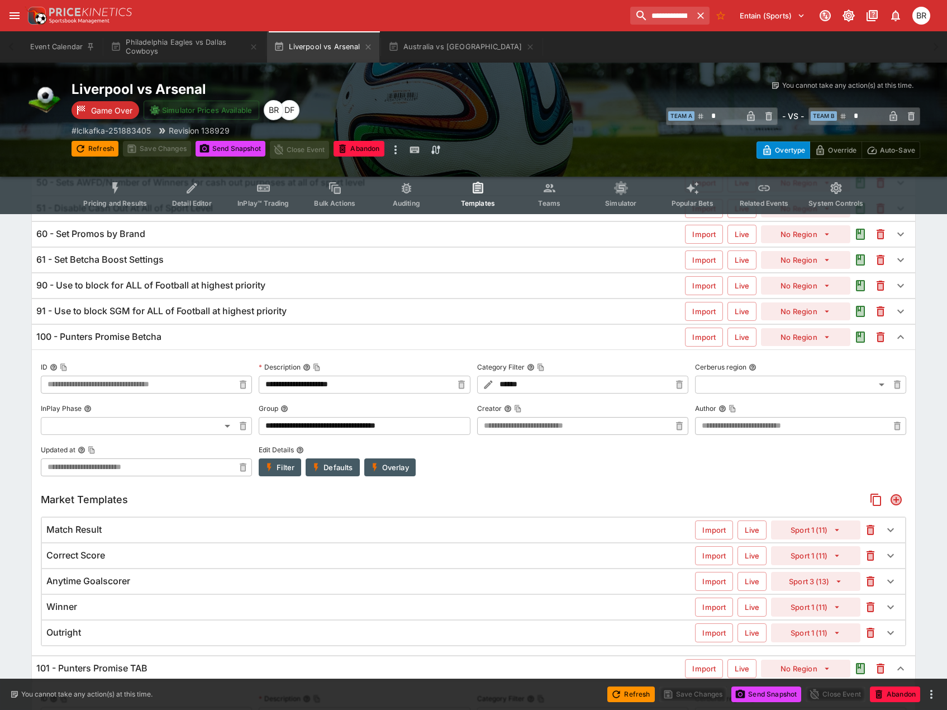
scroll to position [56, 0]
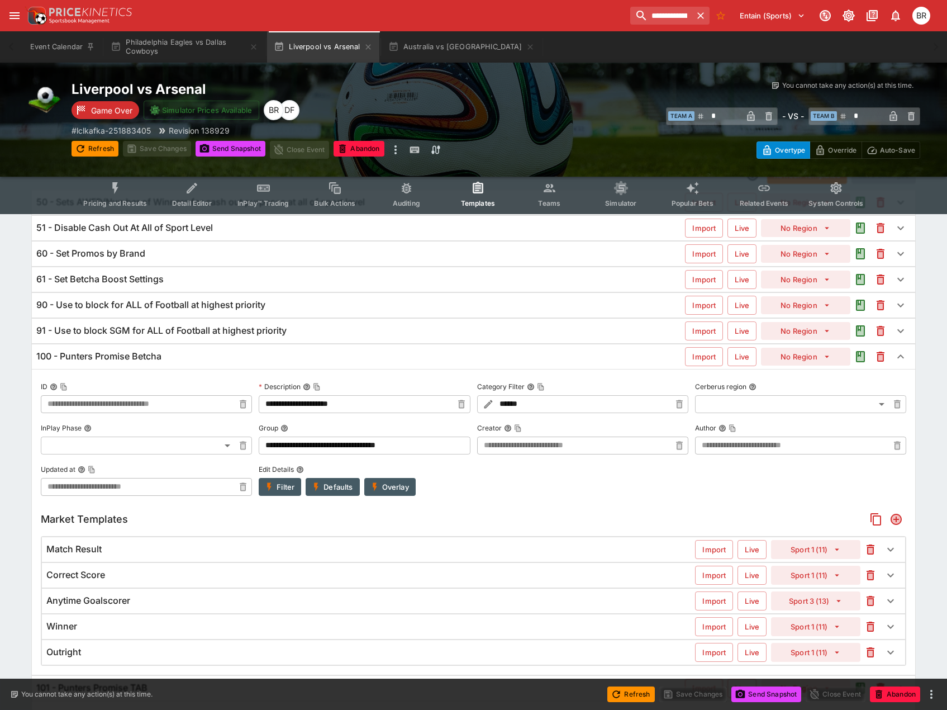
click at [473, 365] on div "100 - Punters Promise Betcha Import Live No Region" at bounding box center [474, 356] width 884 height 25
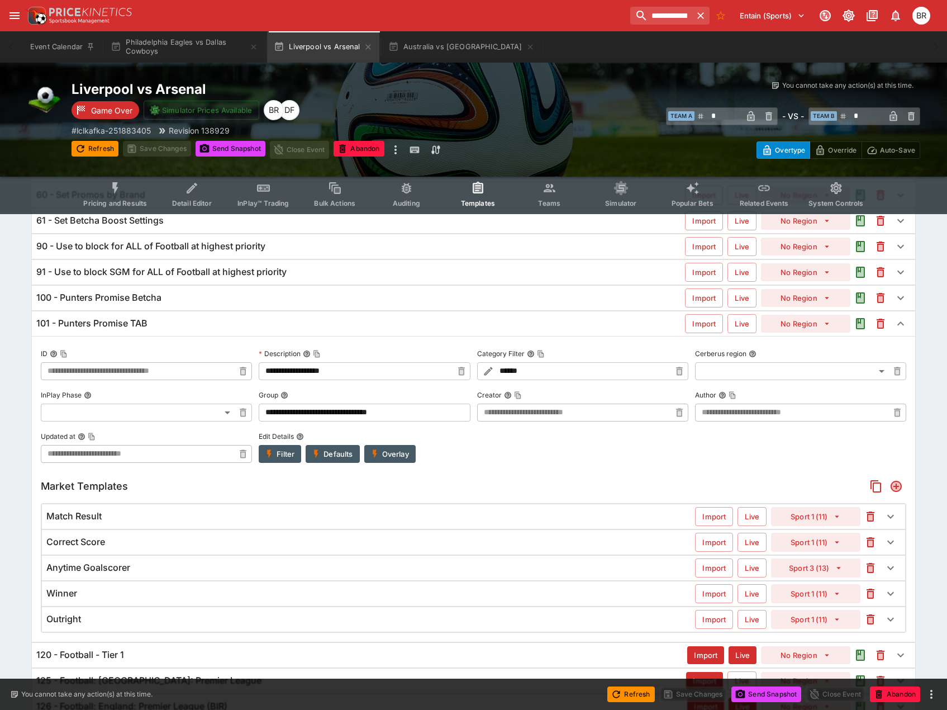
scroll to position [112, 0]
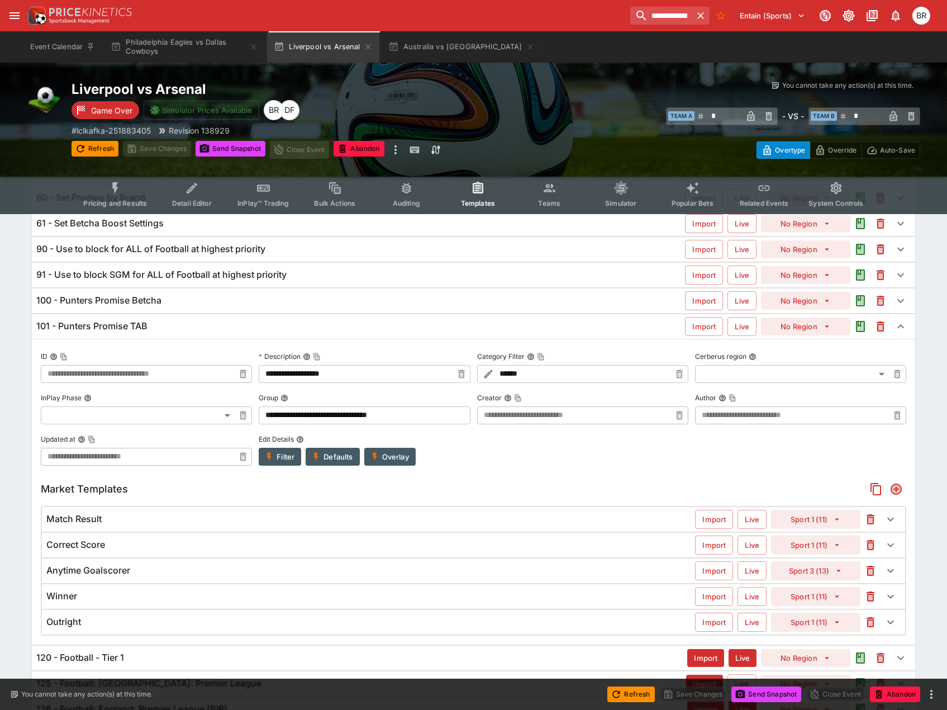
click at [191, 311] on div "100 - Punters Promise Betcha Import Live No Region" at bounding box center [474, 300] width 884 height 25
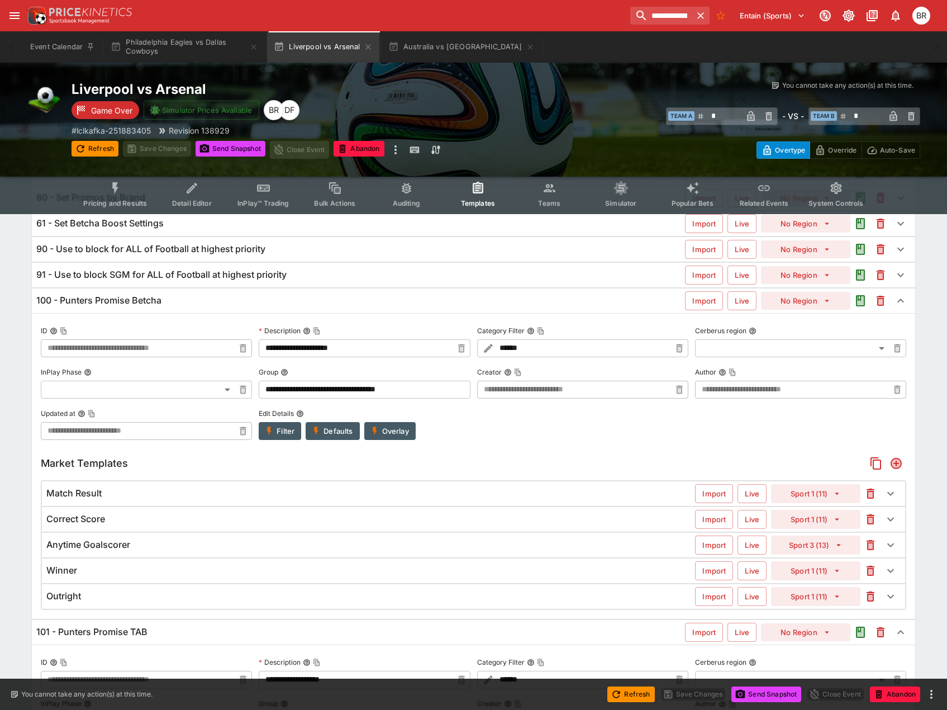
click at [192, 306] on div "100 - Punters Promise Betcha" at bounding box center [360, 301] width 649 height 12
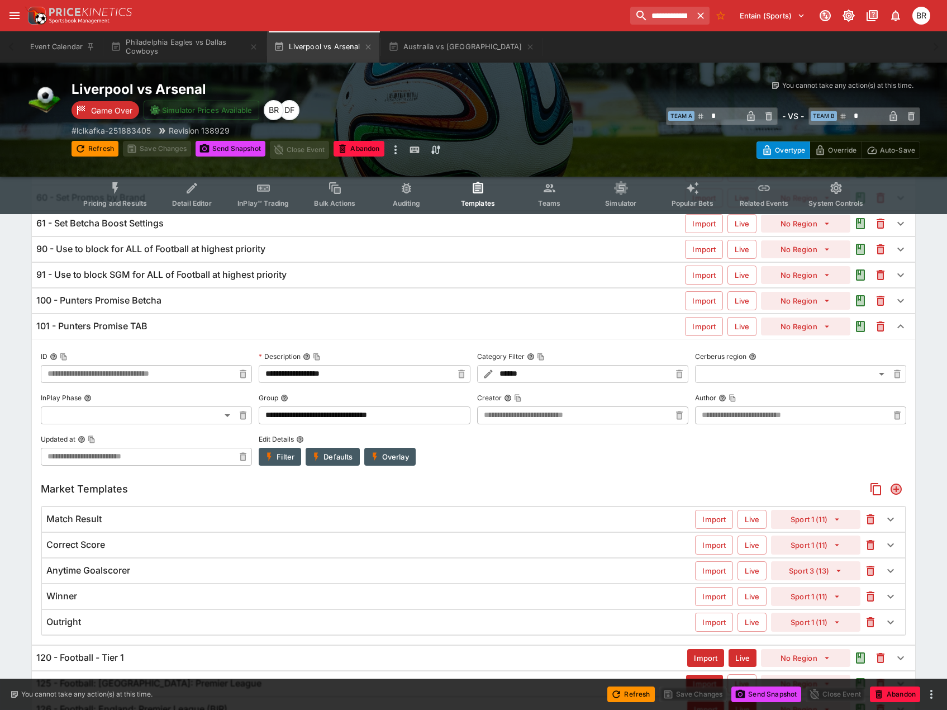
click at [184, 331] on div "101 - Punters Promise TAB" at bounding box center [360, 326] width 649 height 12
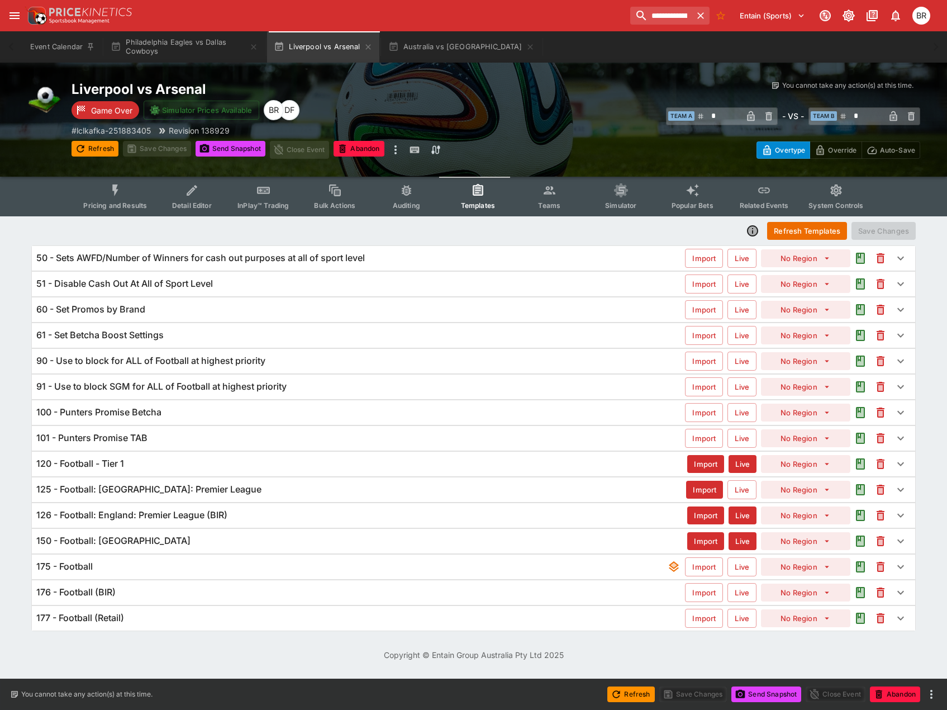
scroll to position [0, 0]
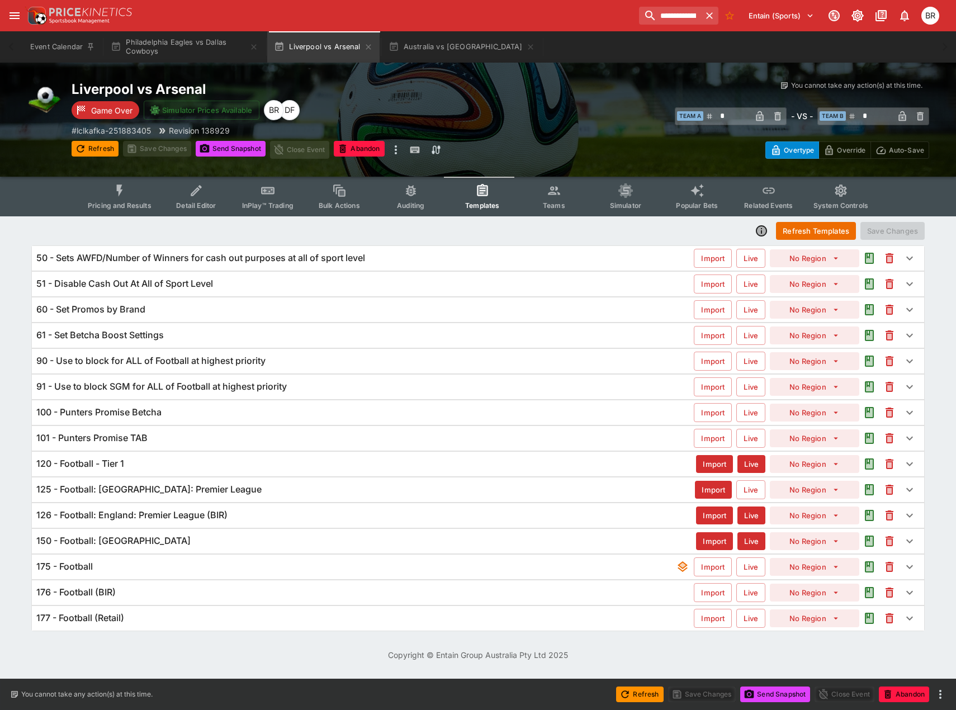
click at [268, 493] on div "125 - Football: [GEOGRAPHIC_DATA]: Premier League" at bounding box center [365, 489] width 658 height 12
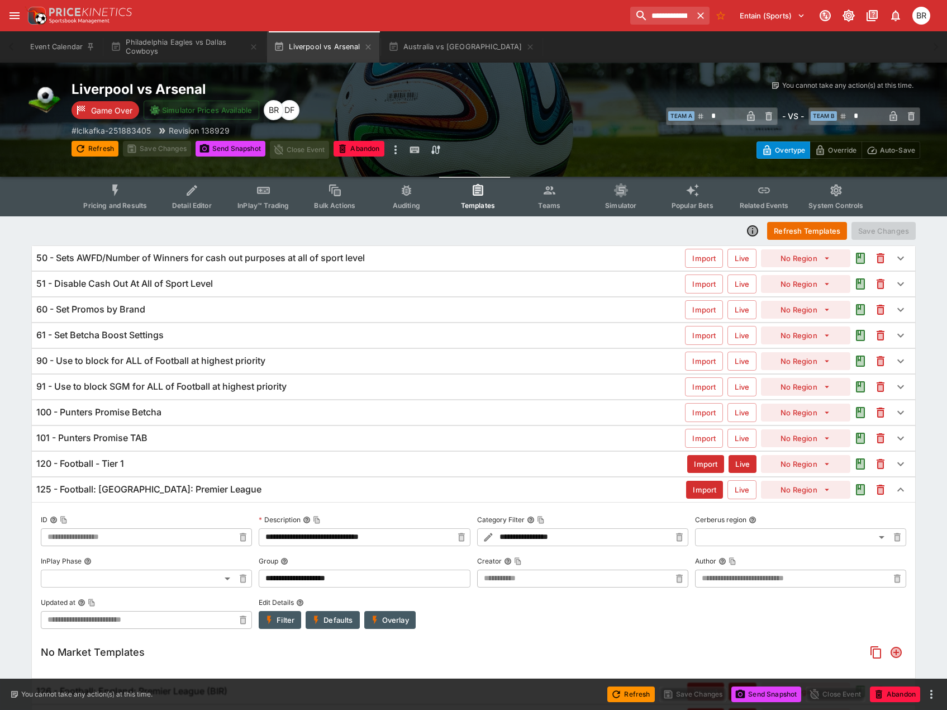
click at [268, 493] on div "125 - Football: [GEOGRAPHIC_DATA]: Premier League" at bounding box center [361, 489] width 650 height 12
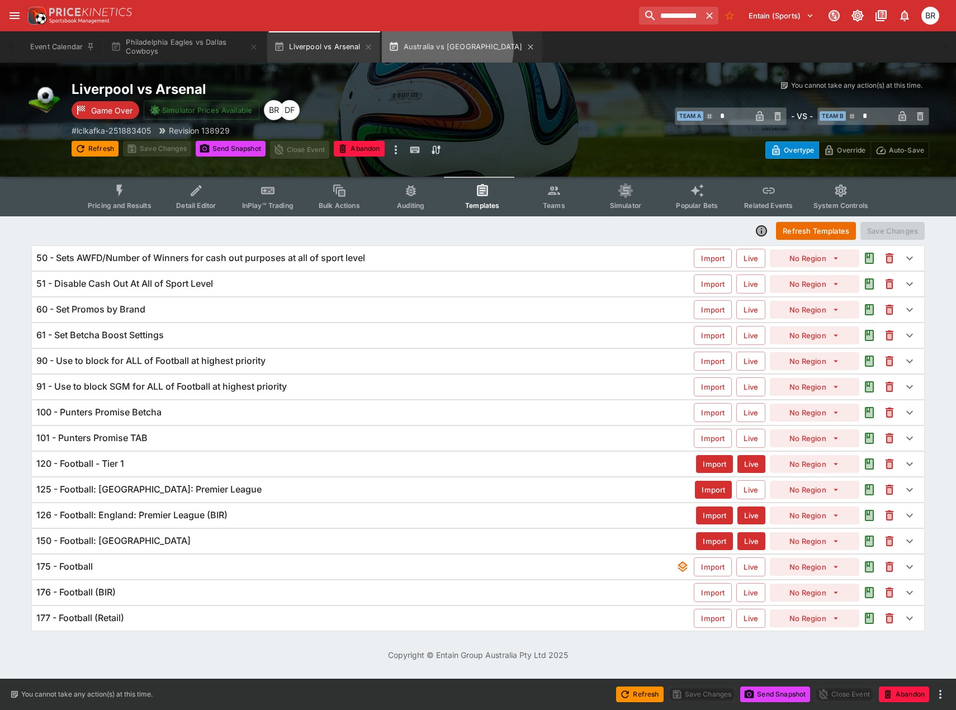
click at [447, 48] on button "Australia vs [GEOGRAPHIC_DATA]" at bounding box center [462, 46] width 160 height 31
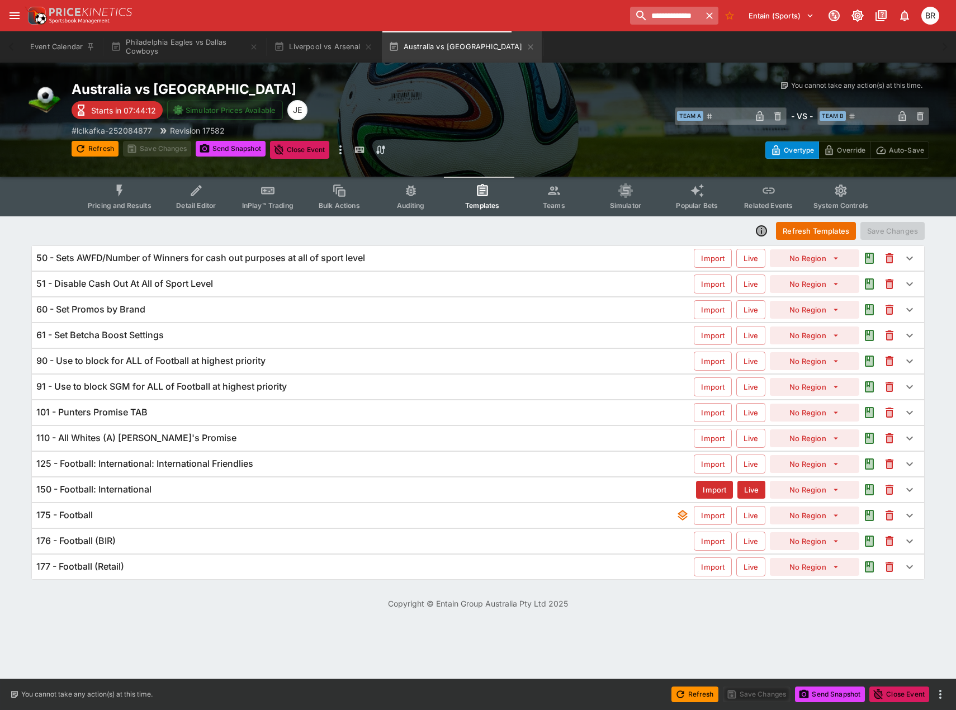
click at [630, 17] on input "**********" at bounding box center [665, 16] width 70 height 18
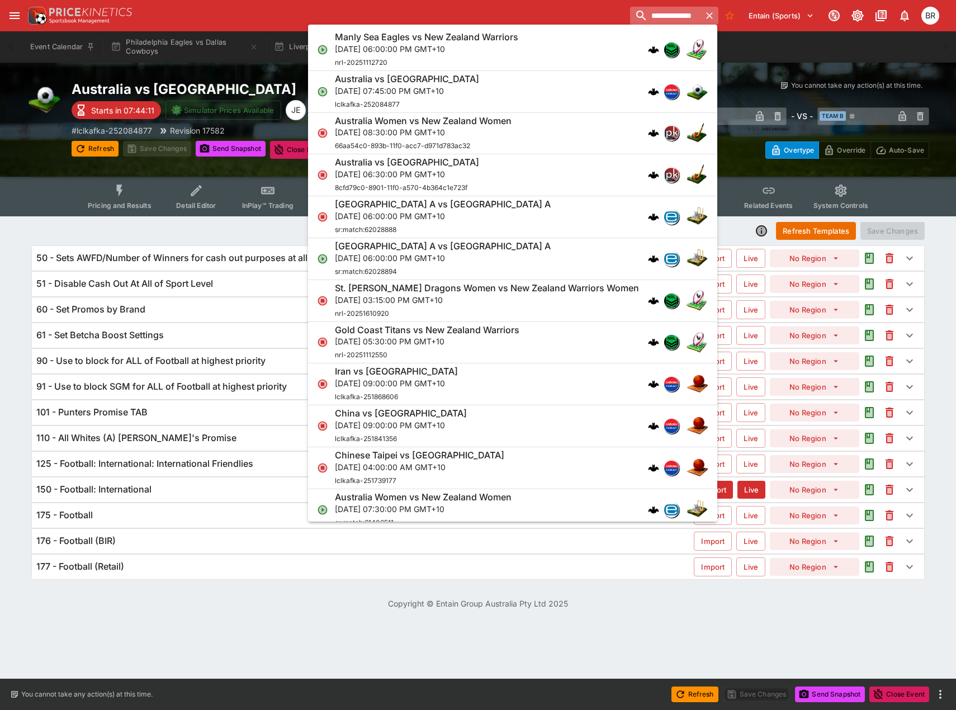
click at [630, 17] on input "**********" at bounding box center [665, 16] width 70 height 18
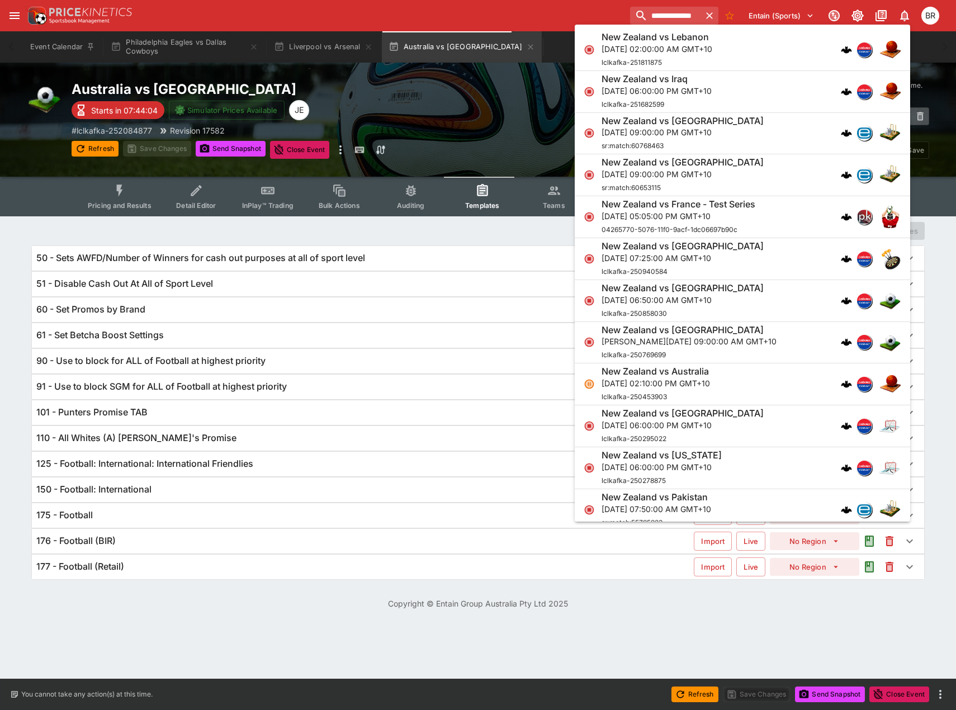
type input "**********"
click at [449, 108] on div "Australia vs New Zealand Starts in 07:44:04 Simulator Prices Available JE # lcl…" at bounding box center [286, 119] width 429 height 78
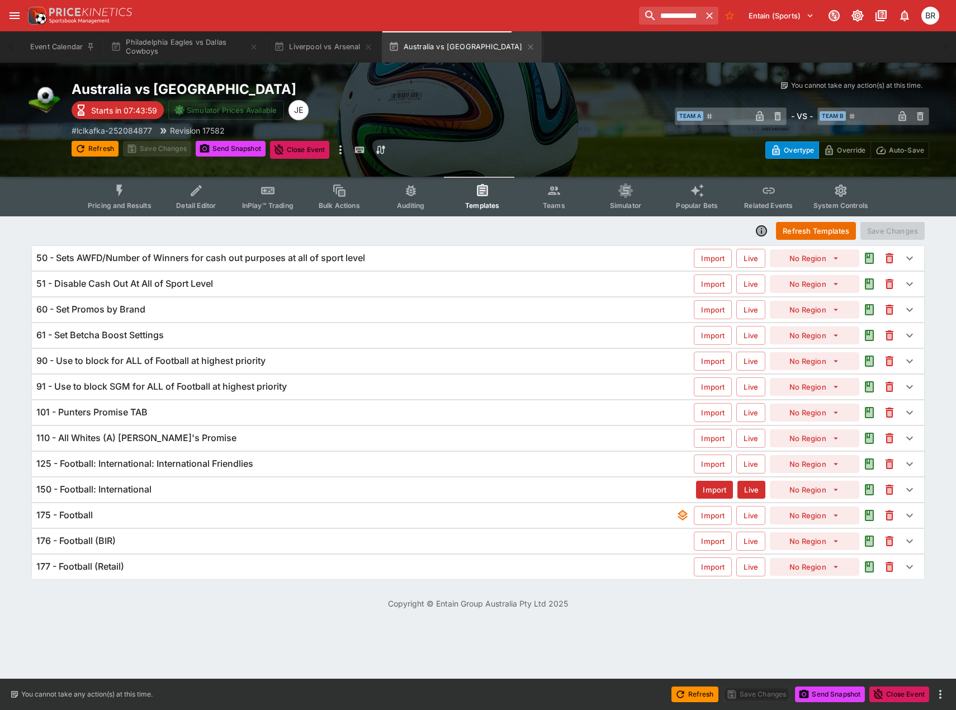
click at [176, 444] on h6 "110 - All Whites (A) [PERSON_NAME]'s Promise" at bounding box center [136, 438] width 200 height 12
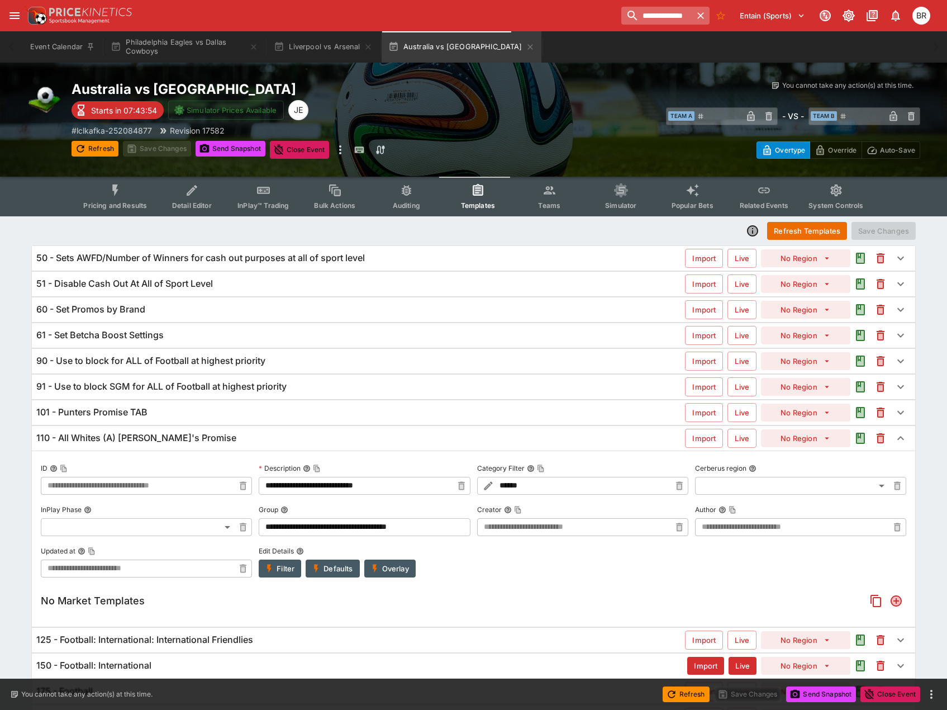
click at [671, 22] on input "**********" at bounding box center [656, 16] width 70 height 18
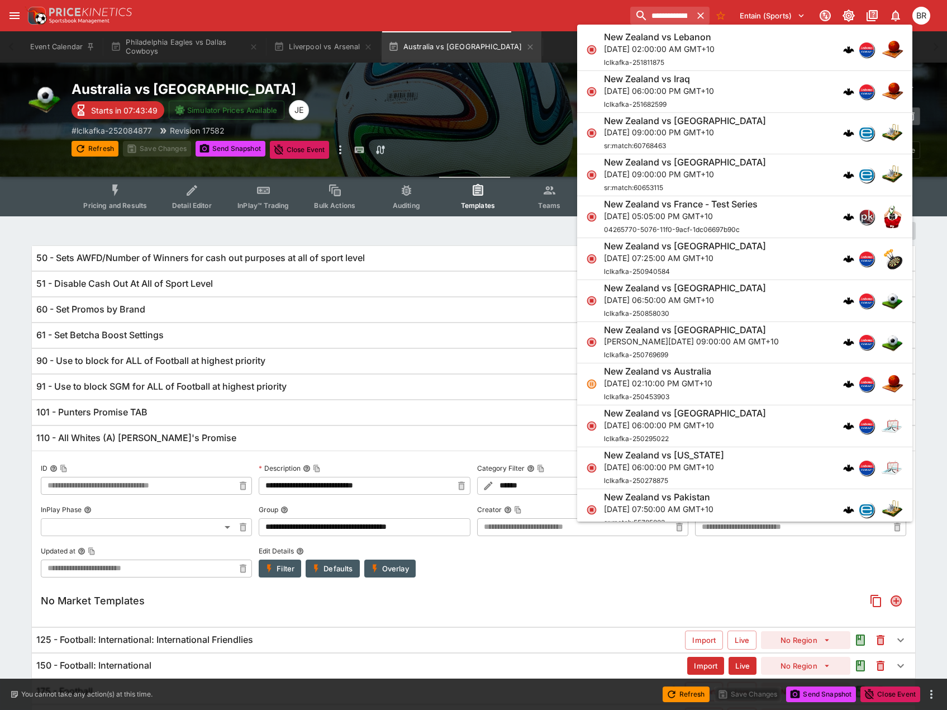
click at [778, 305] on div "New Zealand vs [GEOGRAPHIC_DATA] [DATE] 06:50:00 AM GMT+10 lclkafka-250858030" at bounding box center [739, 300] width 270 height 37
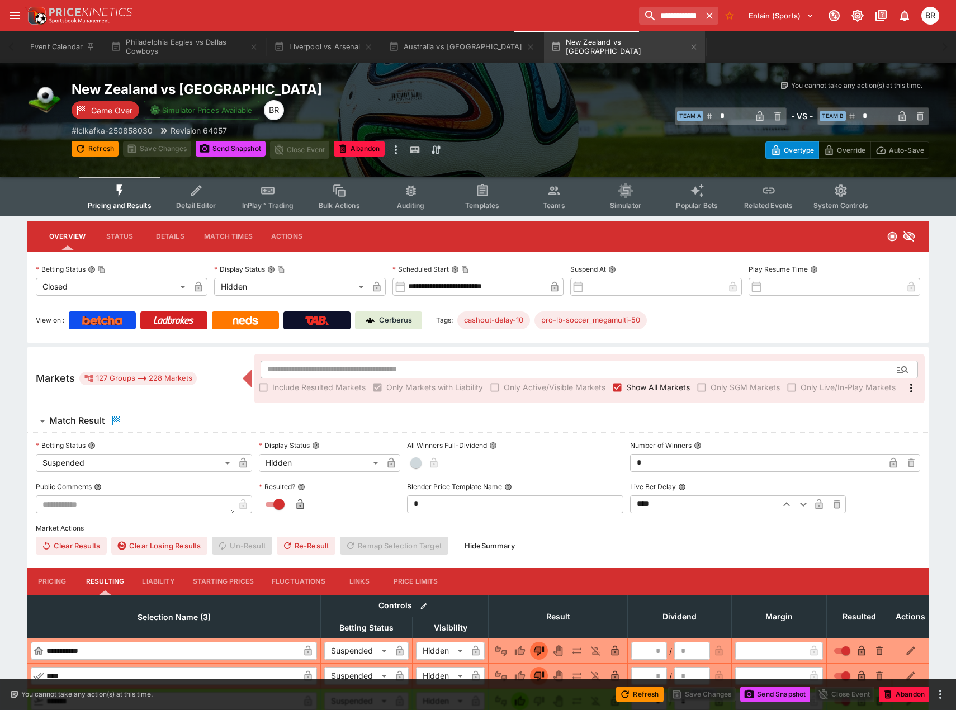
type input "**********"
type input "******"
type input "**********"
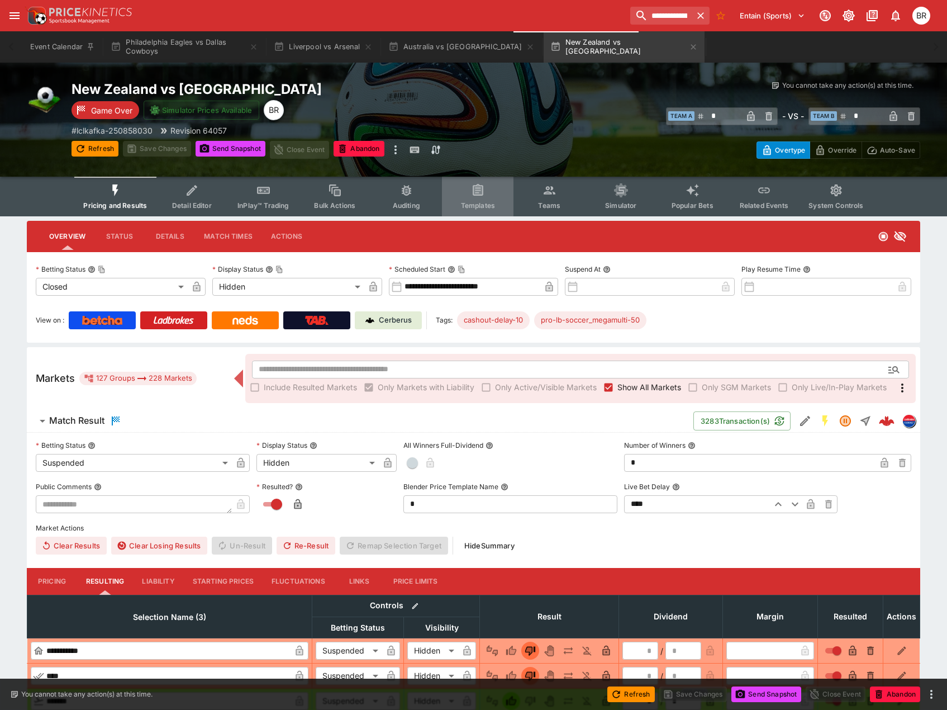
click at [480, 183] on icon "Event type filters" at bounding box center [478, 190] width 15 height 15
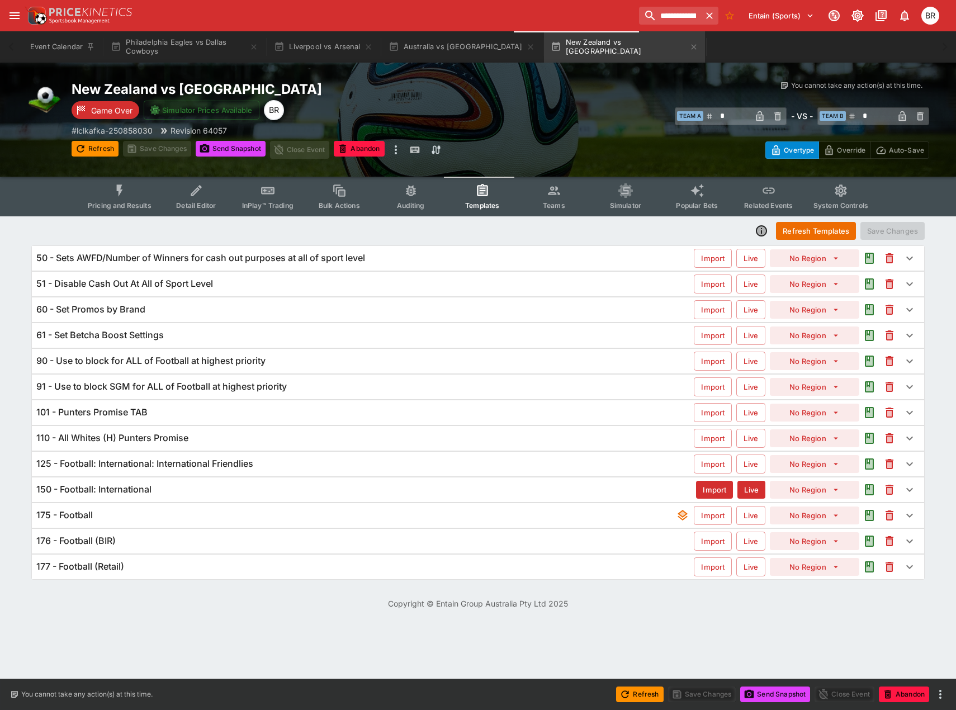
click at [193, 430] on div "110 - All Whites (H) Punters Promise Import Live No Region" at bounding box center [478, 438] width 892 height 25
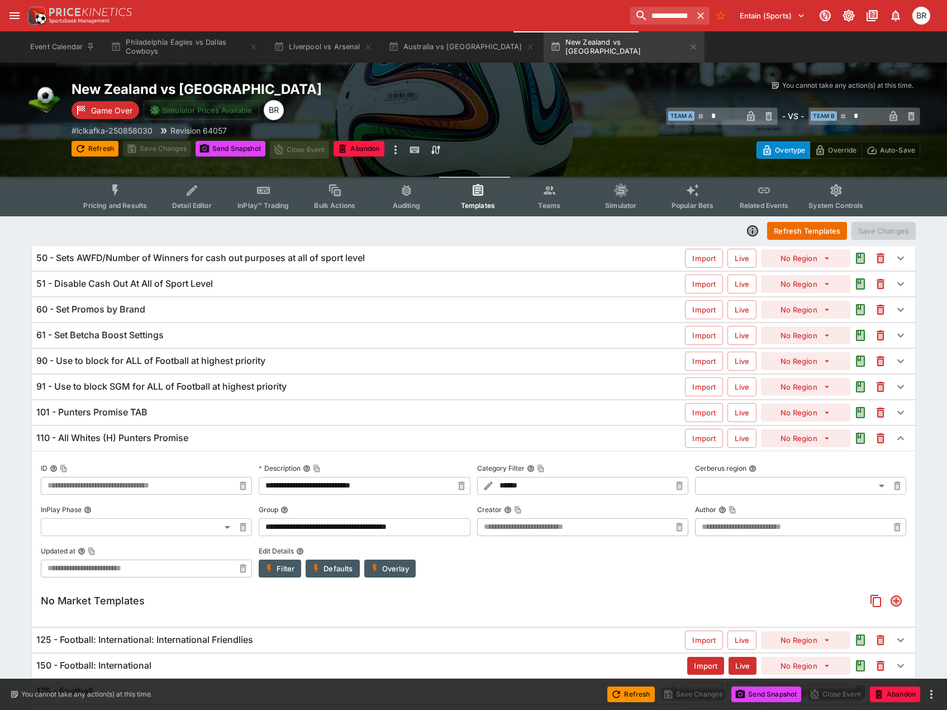
click at [279, 566] on button "Filter" at bounding box center [280, 568] width 42 height 18
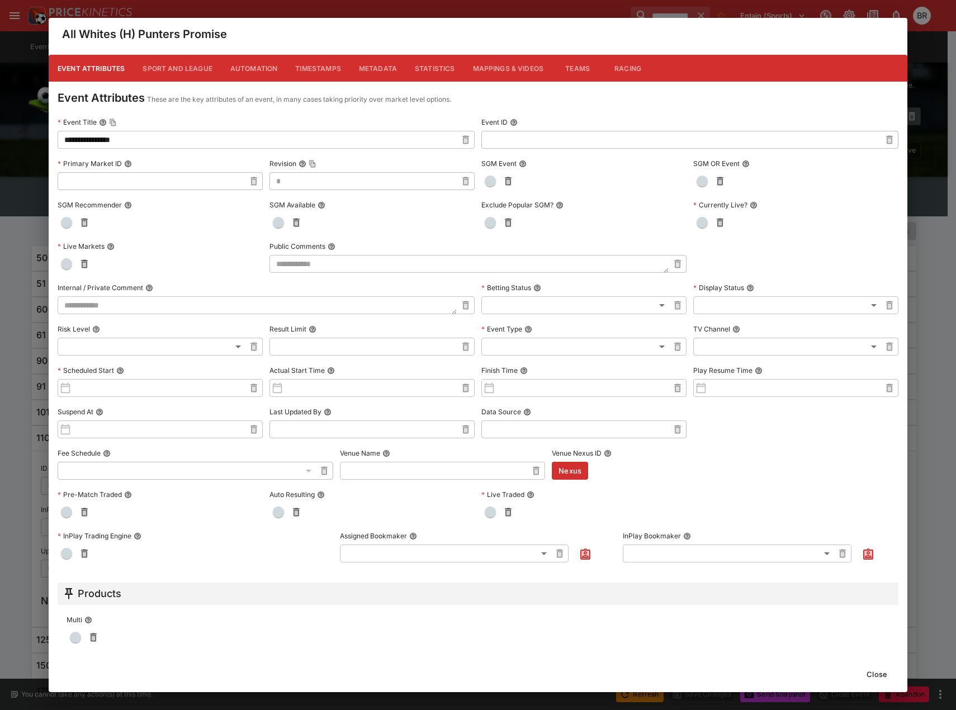
click at [876, 669] on button "Close" at bounding box center [876, 674] width 34 height 18
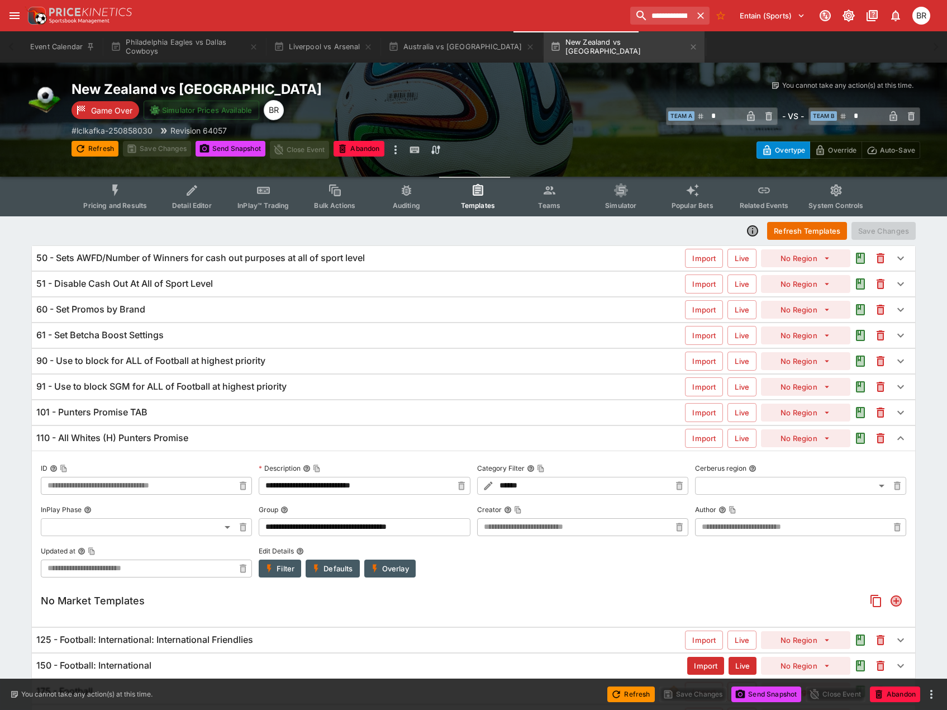
click at [257, 414] on div "101 - Punters Promise TAB" at bounding box center [360, 412] width 649 height 12
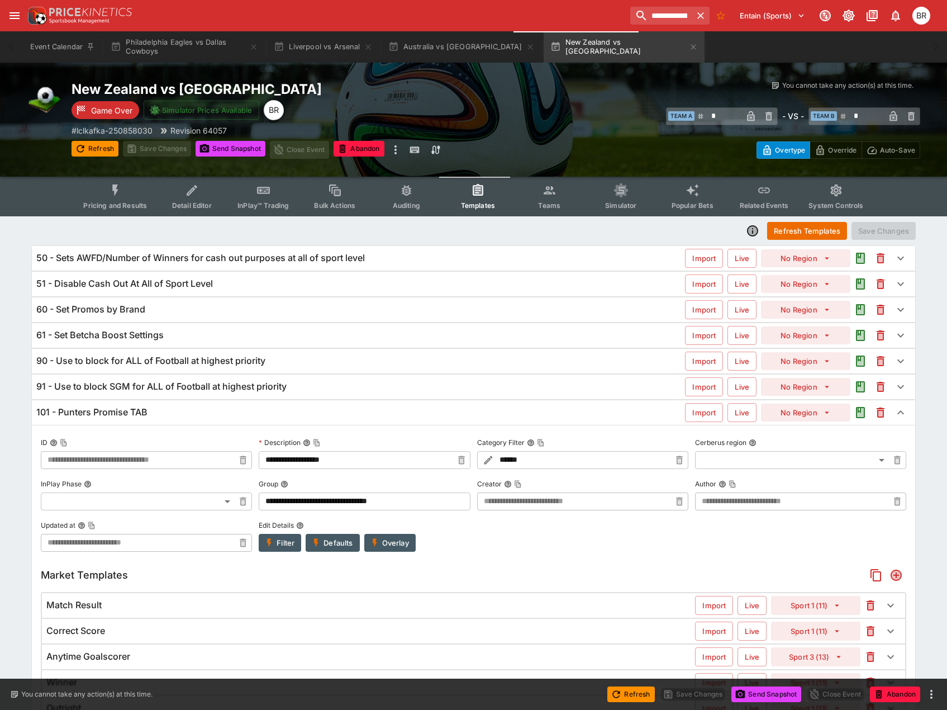
click at [235, 415] on div "101 - Punters Promise TAB" at bounding box center [360, 412] width 649 height 12
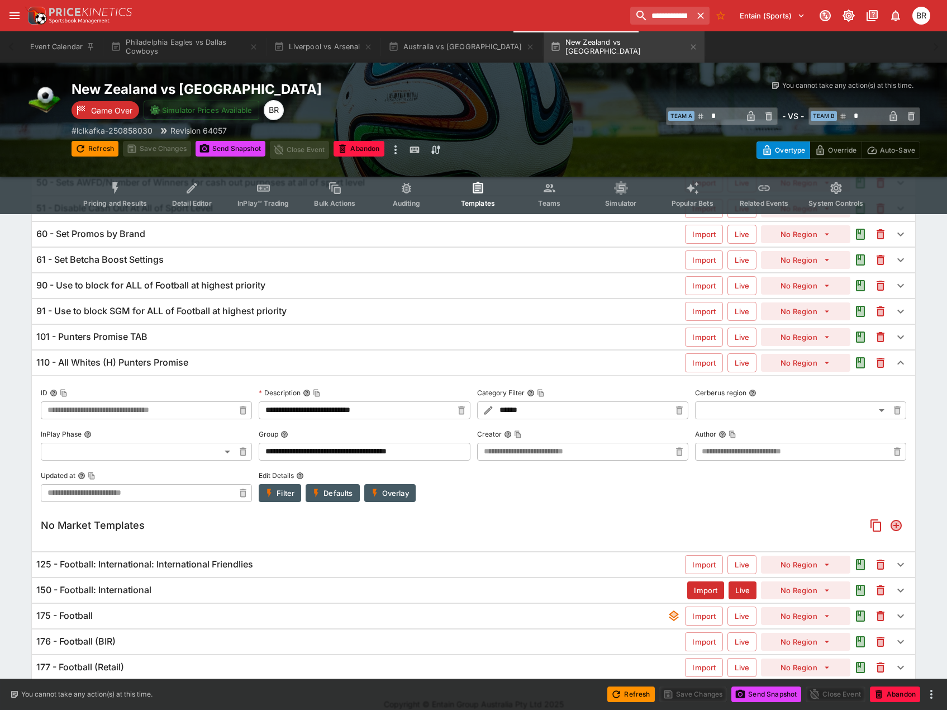
scroll to position [89, 0]
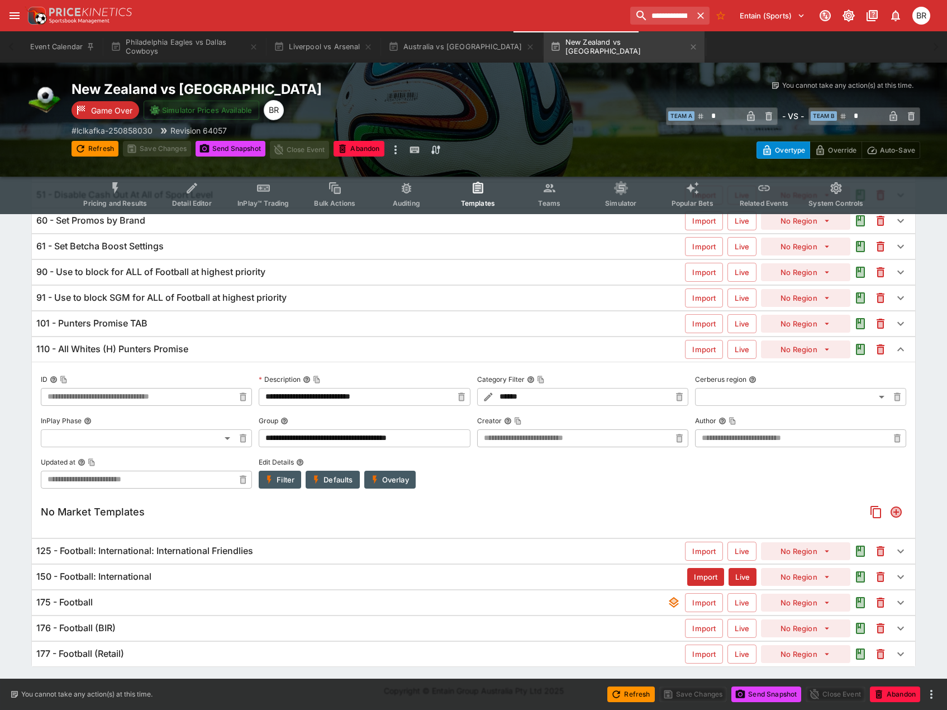
click at [241, 350] on div "110 - All Whites (H) Punters Promise" at bounding box center [360, 349] width 649 height 12
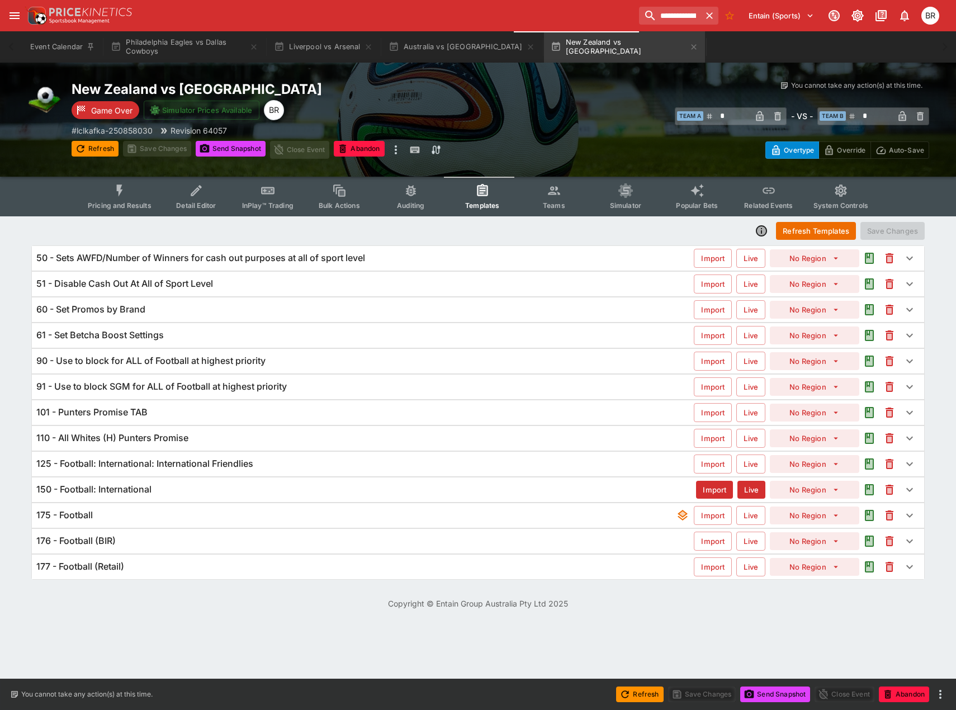
click at [150, 416] on div "101 - Punters Promise TAB" at bounding box center [364, 412] width 657 height 12
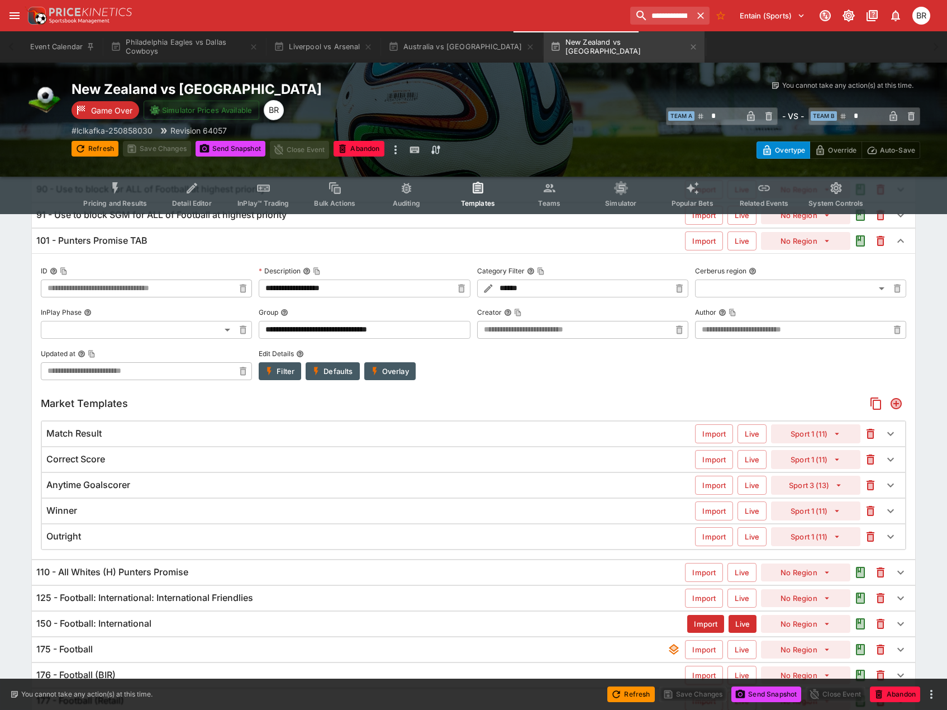
scroll to position [219, 0]
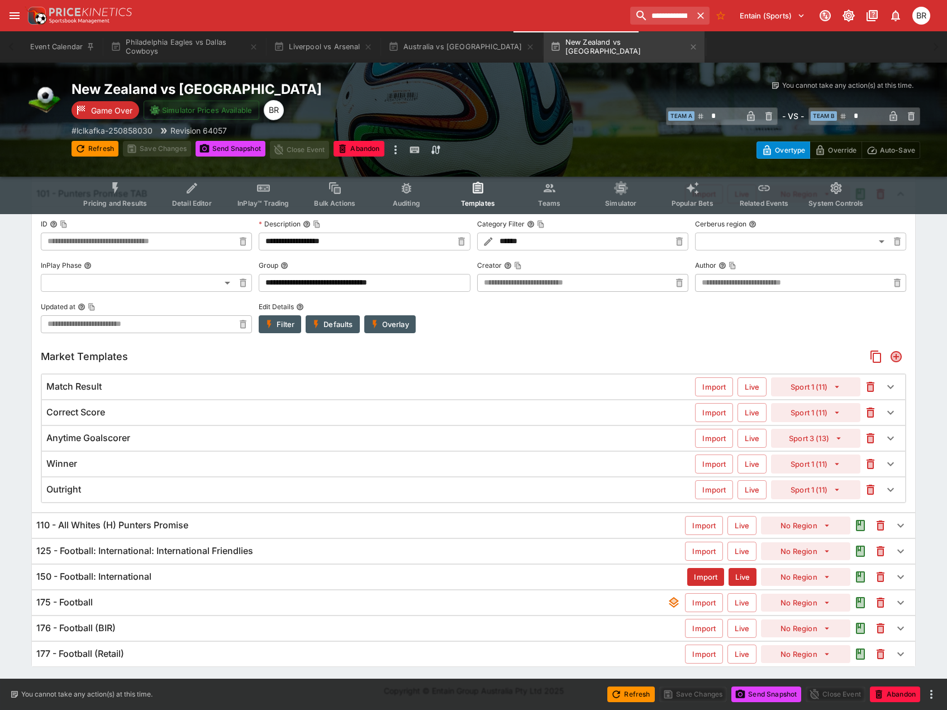
click at [306, 494] on div "Outright" at bounding box center [370, 489] width 649 height 12
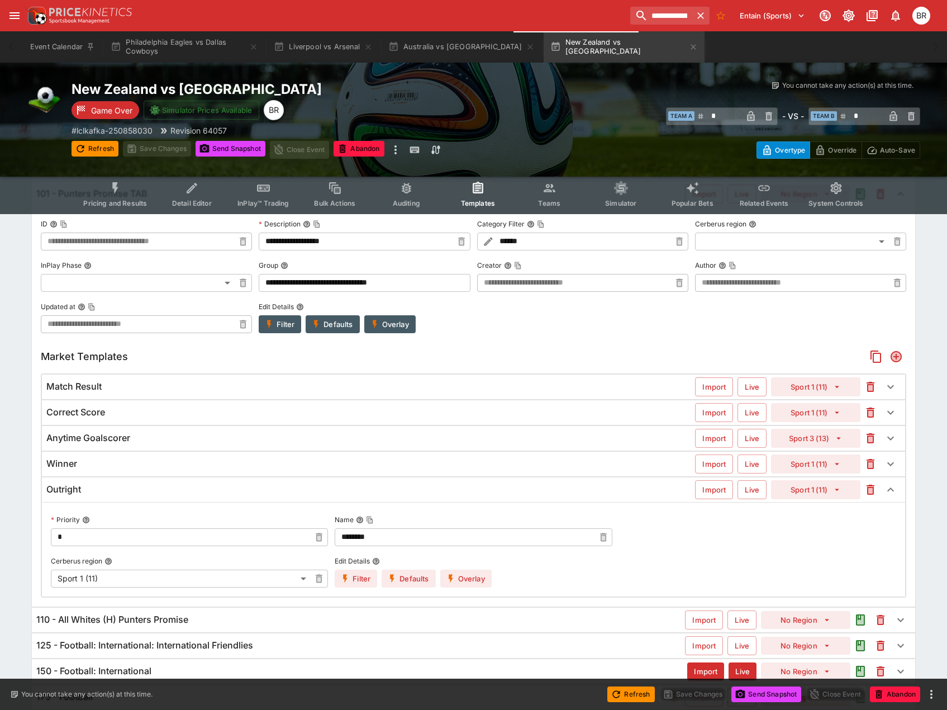
drag, startPoint x: 307, startPoint y: 493, endPoint x: 302, endPoint y: 521, distance: 27.7
click at [307, 495] on div "Outright" at bounding box center [370, 489] width 649 height 12
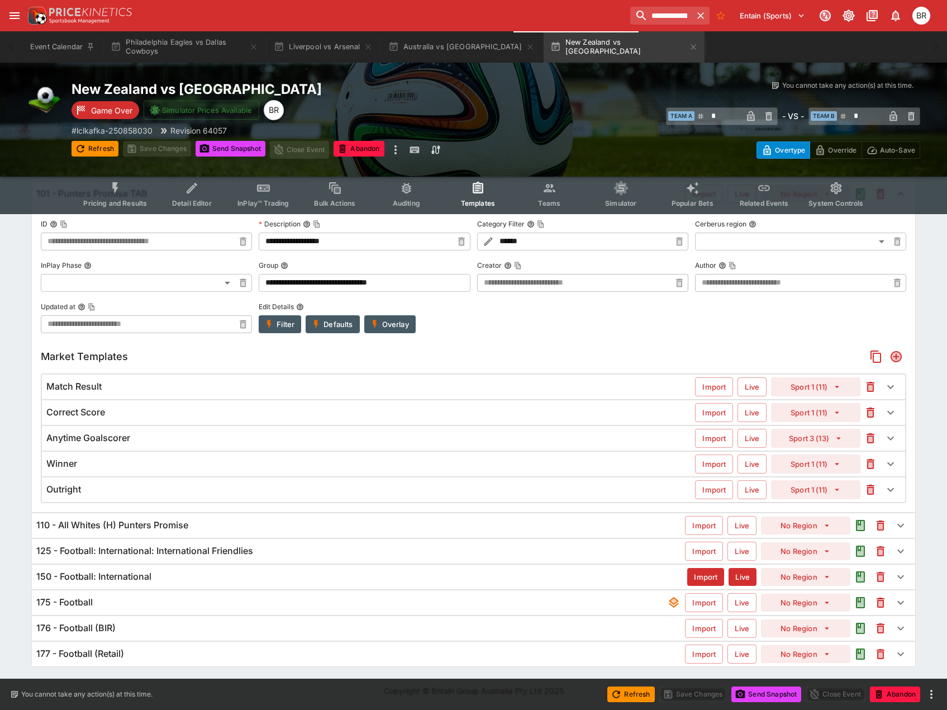
click at [349, 471] on div "Winner Import Live Sport 1 (11)" at bounding box center [473, 464] width 863 height 25
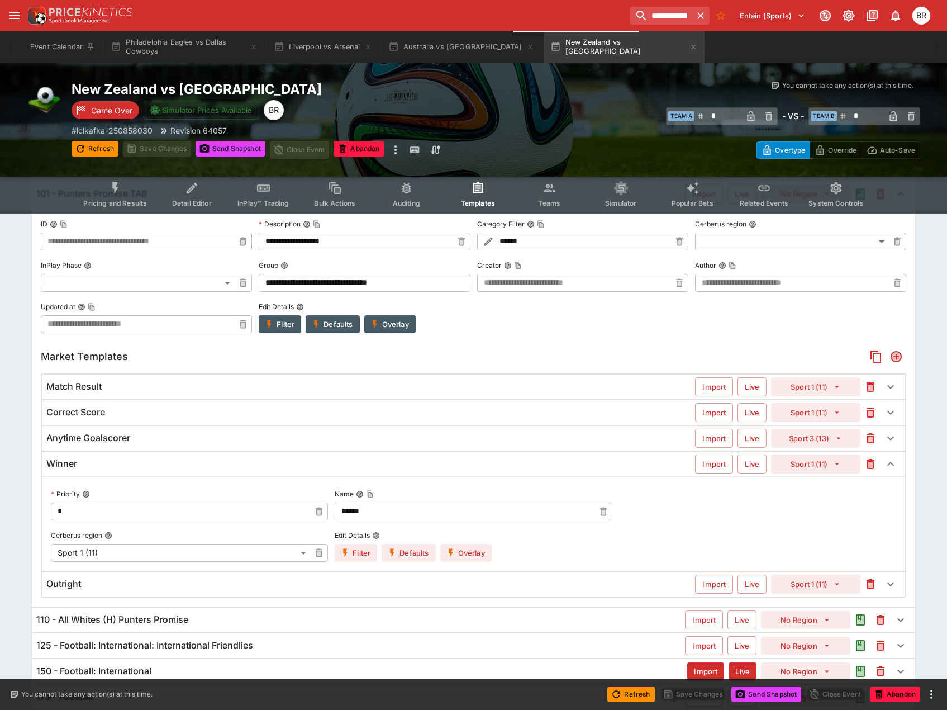
click at [349, 471] on div "Winner Import Live Sport 1 (11)" at bounding box center [473, 464] width 863 height 25
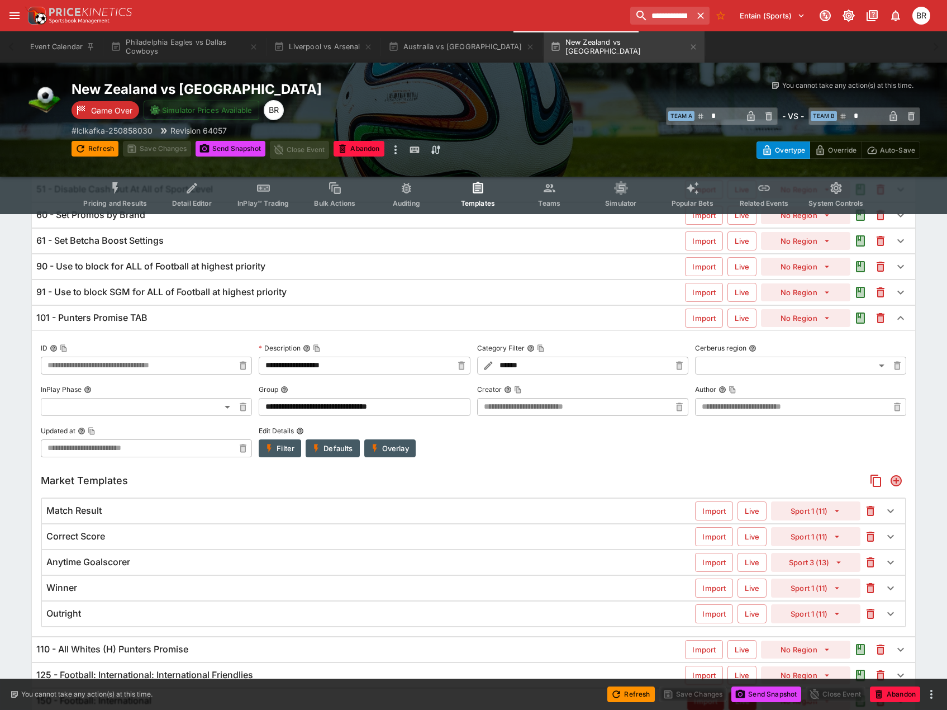
scroll to position [107, 0]
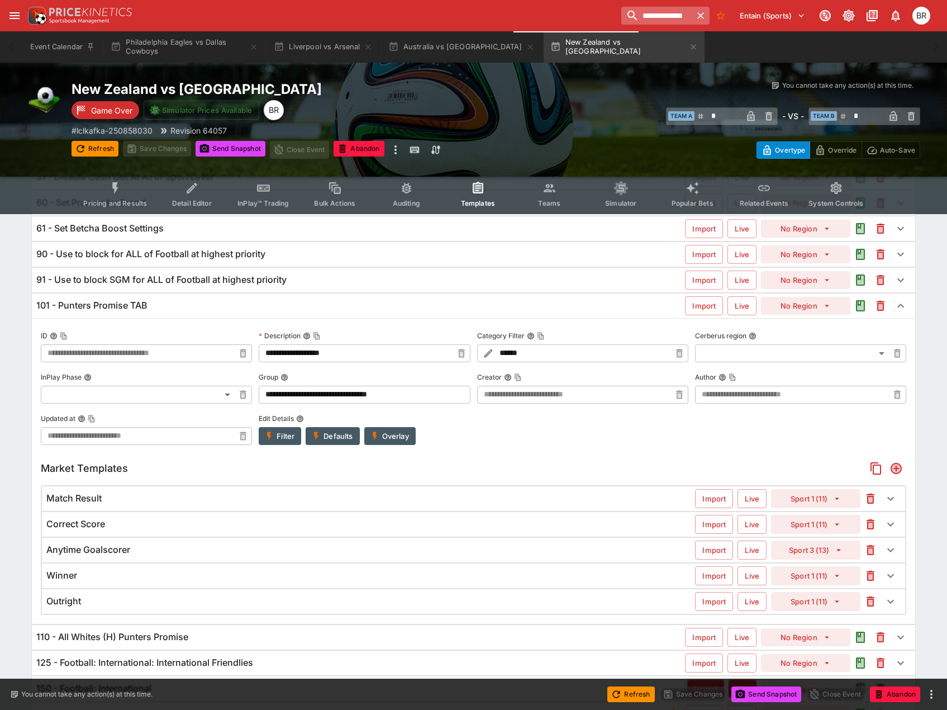
click at [666, 20] on input "**********" at bounding box center [656, 16] width 70 height 18
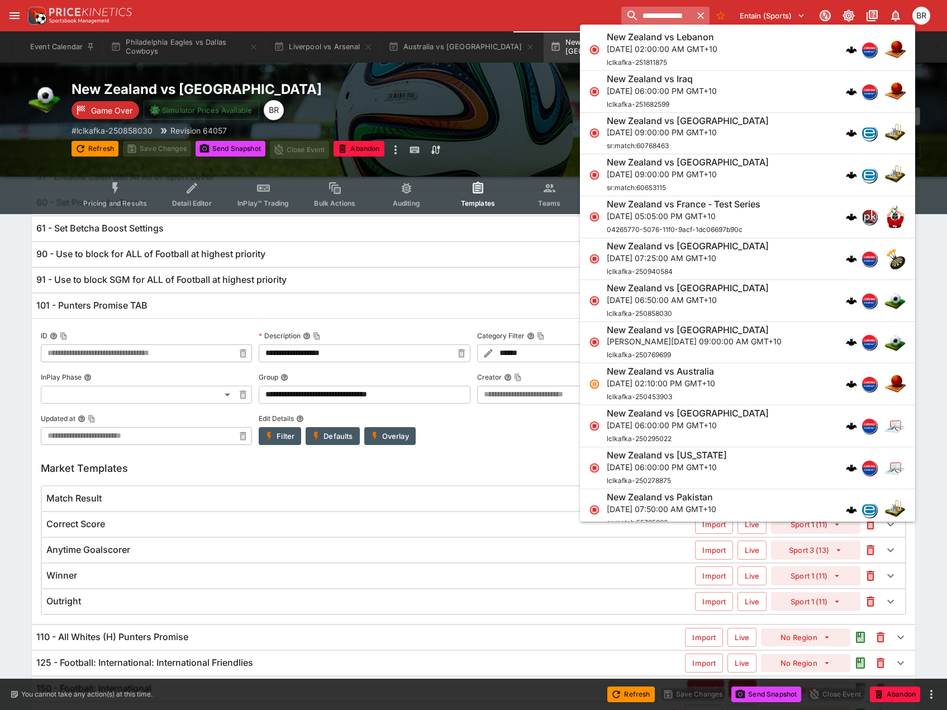
click at [666, 20] on input "**********" at bounding box center [656, 16] width 70 height 18
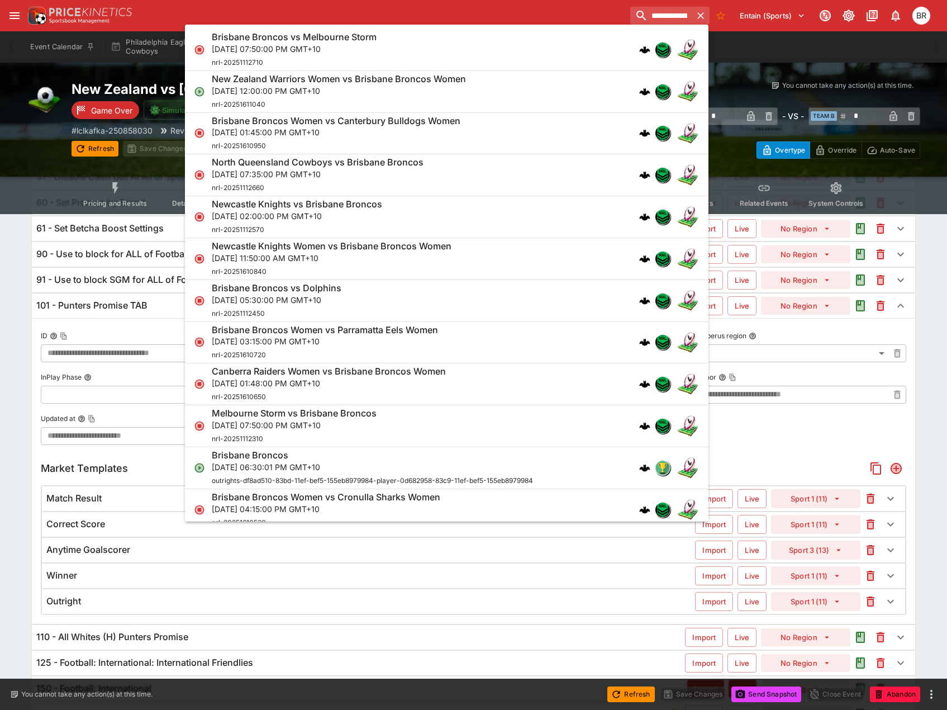
click at [516, 58] on div "Brisbane Broncos vs Melbourne Storm [DATE] 07:50:00 PM GMT+10 nrl-20251112710" at bounding box center [441, 49] width 459 height 37
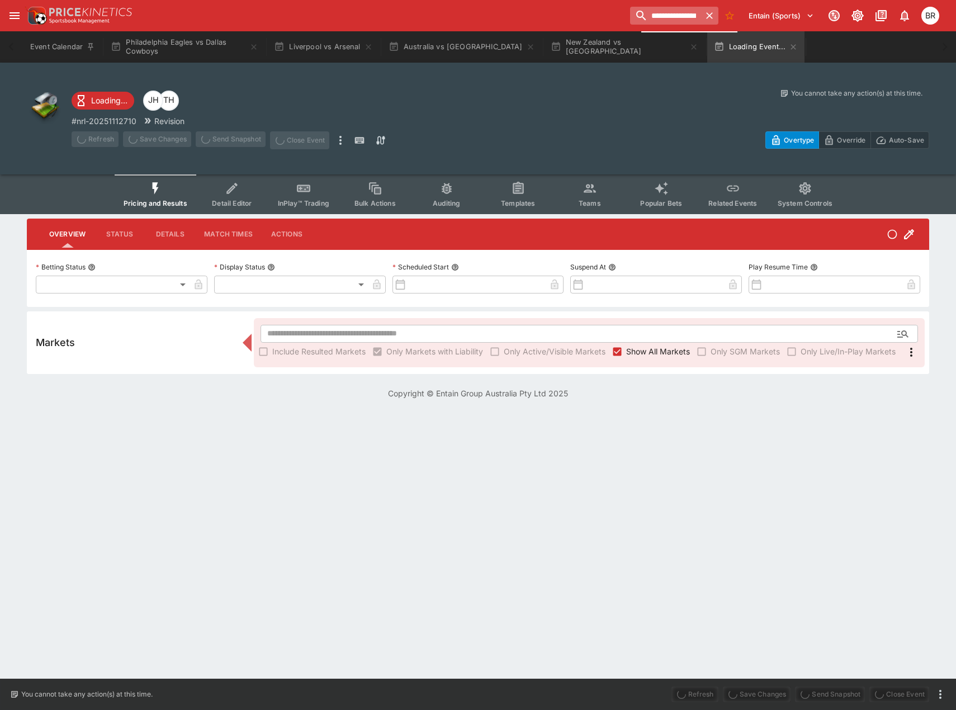
click at [664, 15] on input "**********" at bounding box center [665, 16] width 70 height 18
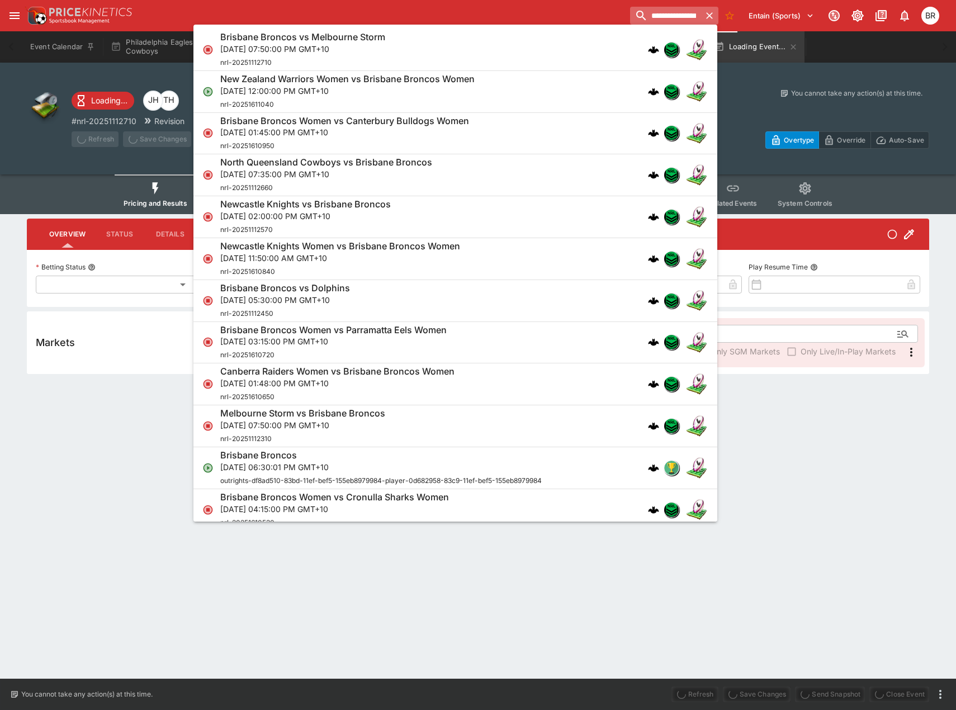
click at [664, 15] on input "**********" at bounding box center [665, 16] width 70 height 18
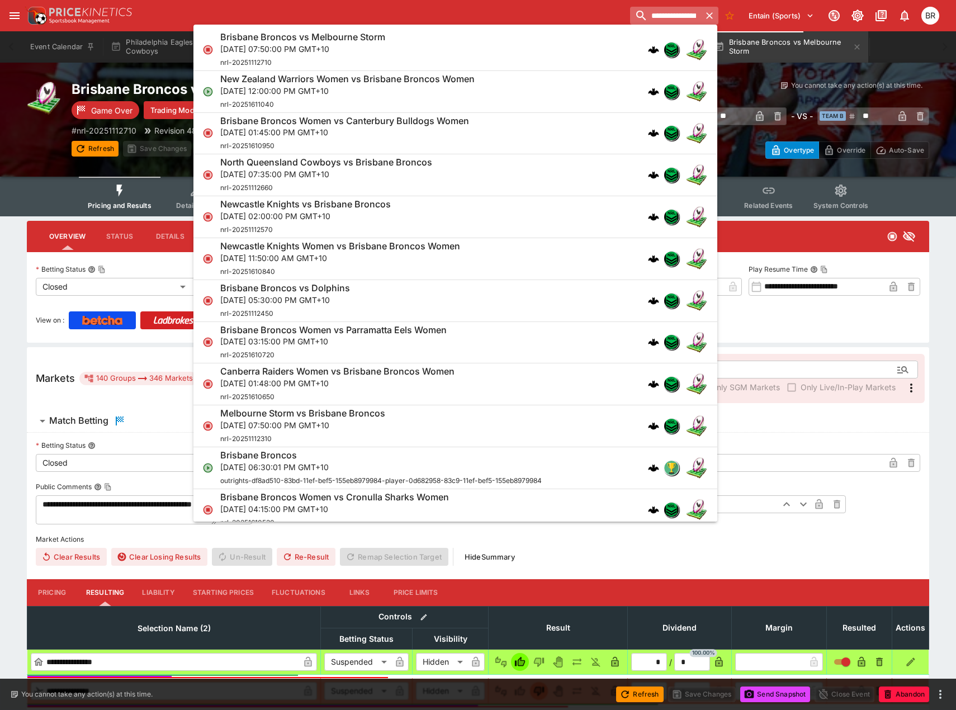
type input "**********"
type input "******"
type input "**********"
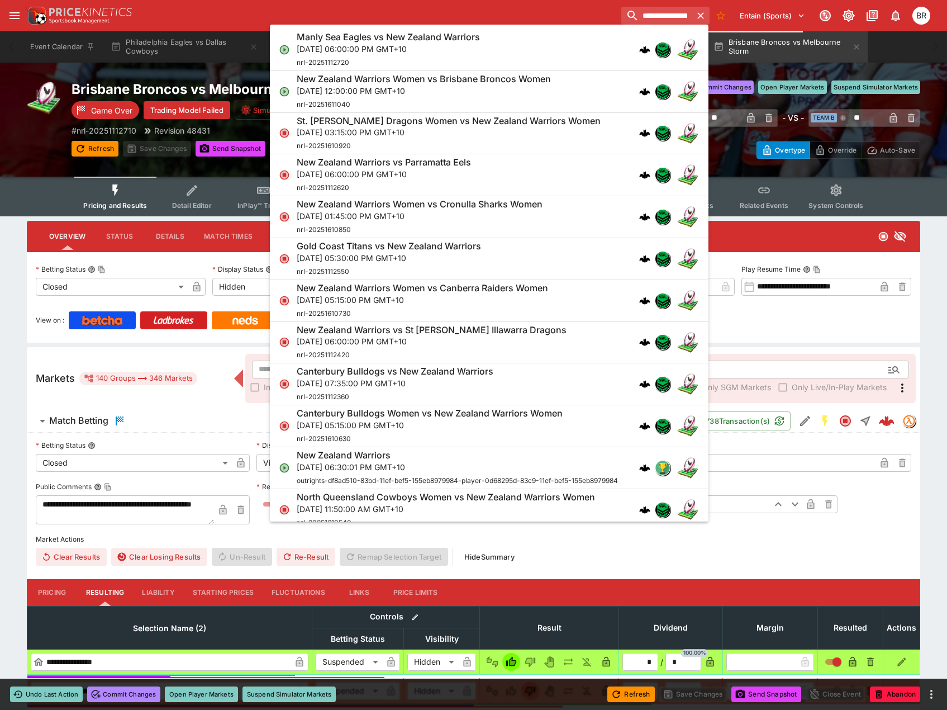
type input "**********"
click at [536, 54] on div "Manly Sea Eagles vs New Zealand Warriors [DATE] 06:00:00 PM GMT+10 nrl-20251112…" at bounding box center [484, 49] width 374 height 37
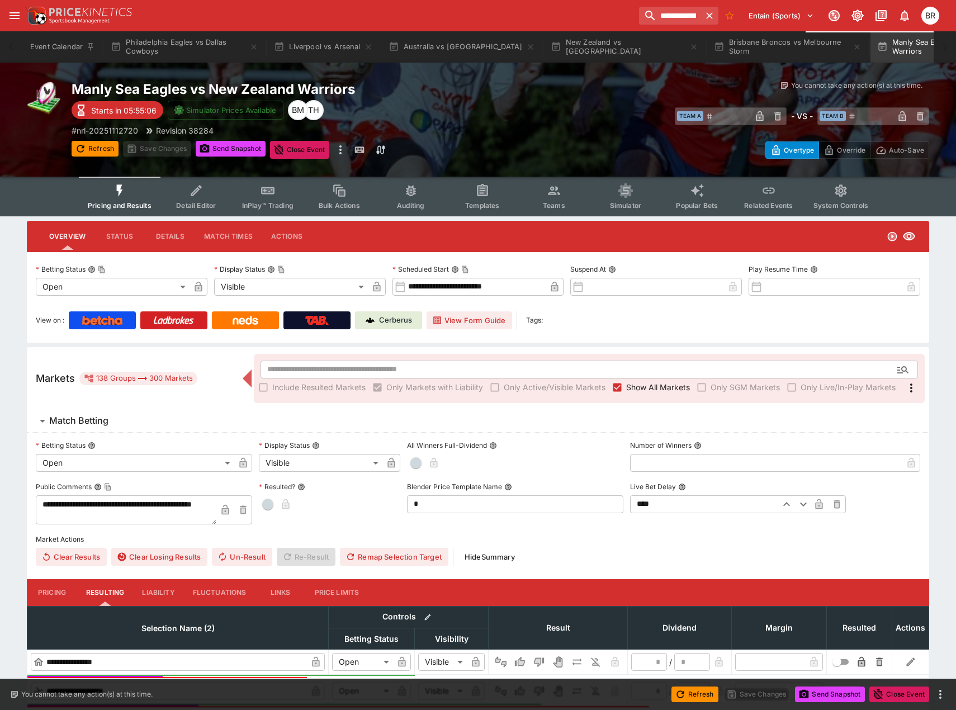
type input "**********"
type input "*******"
type input "**********"
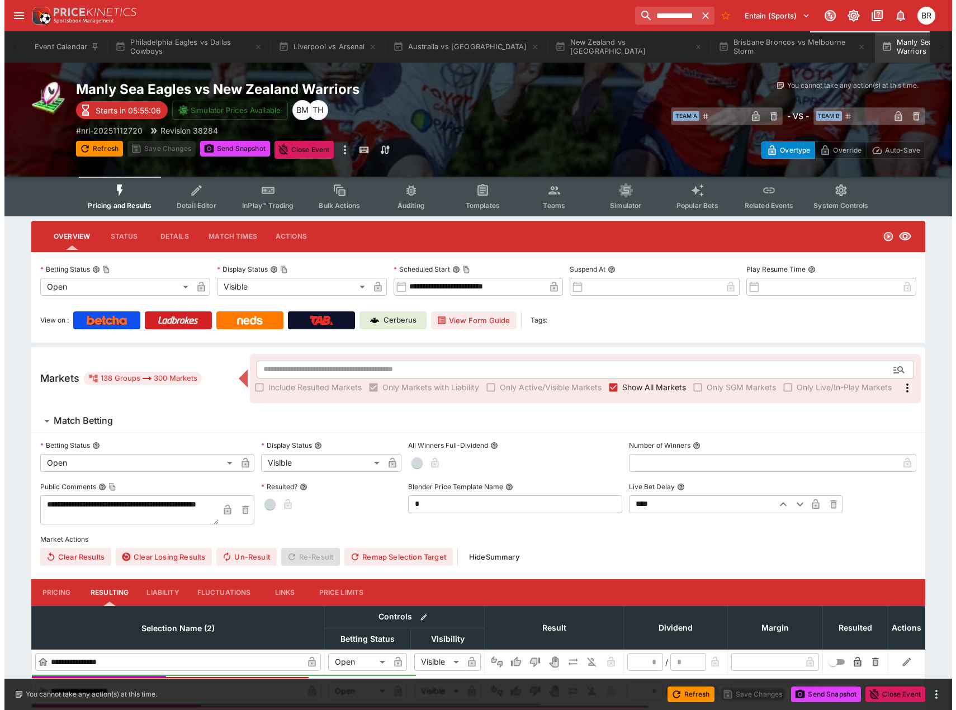
scroll to position [0, 43]
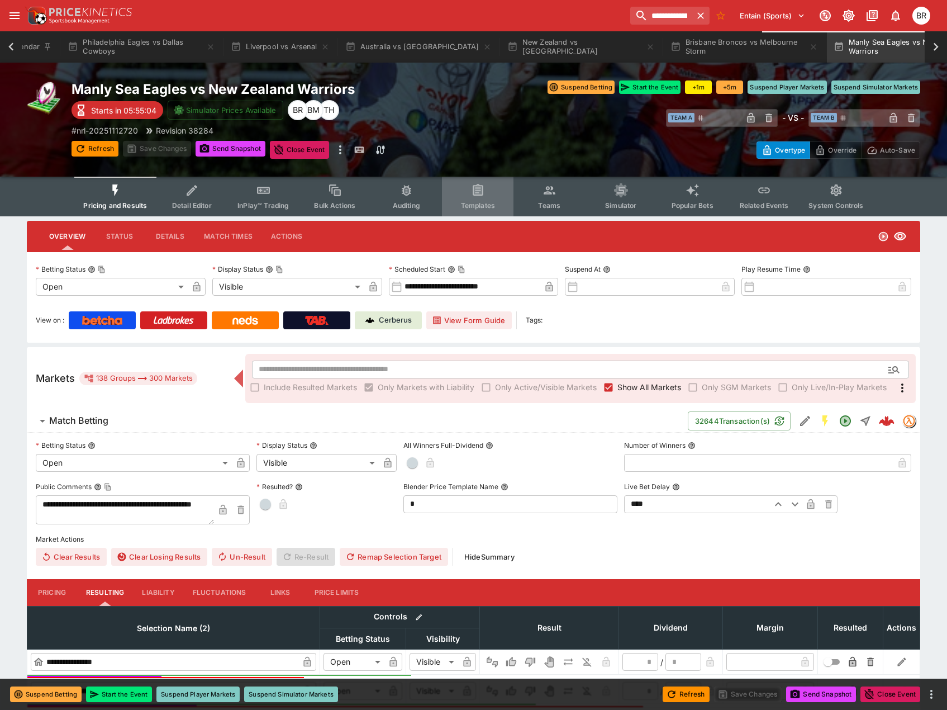
click at [468, 211] on button "Templates" at bounding box center [478, 197] width 72 height 40
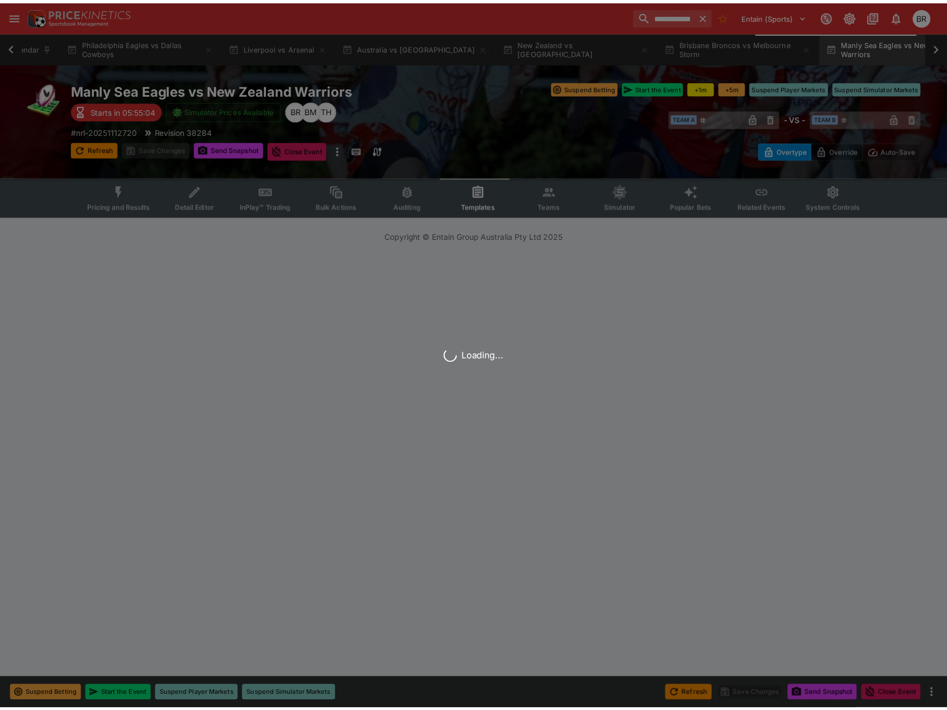
scroll to position [0, 36]
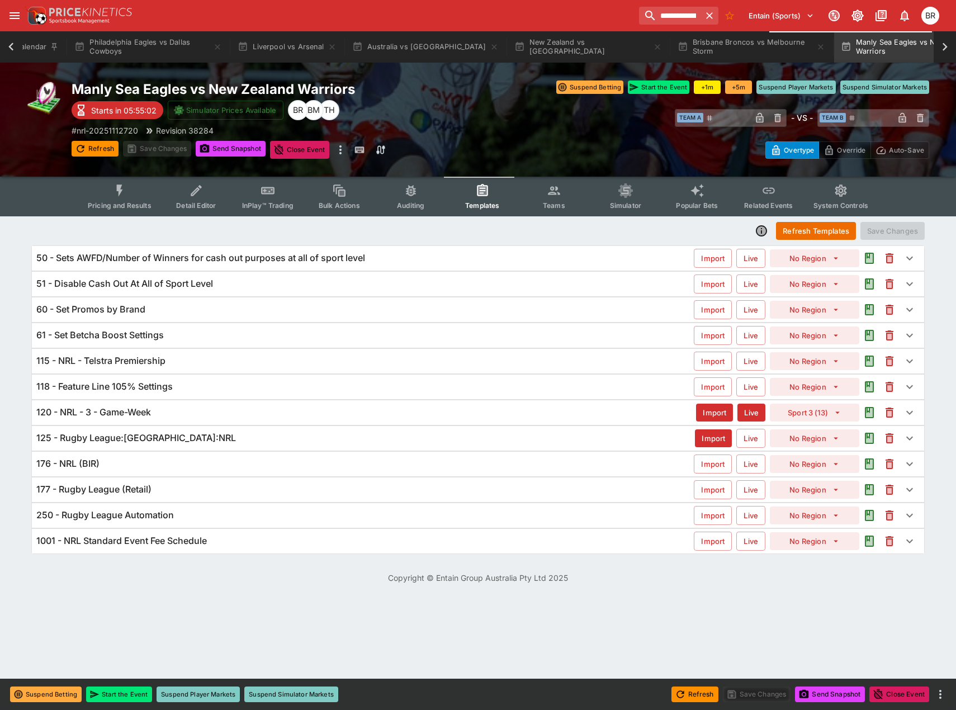
click at [221, 416] on div "120 - NRL - 3 - Game-Week" at bounding box center [365, 412] width 659 height 12
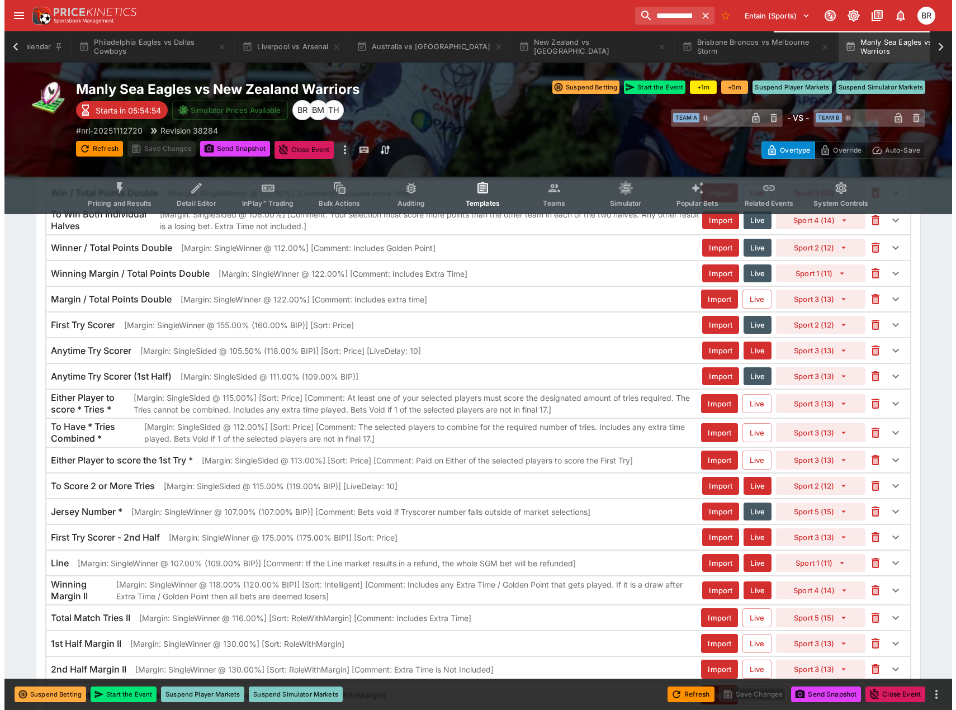
scroll to position [2647, 0]
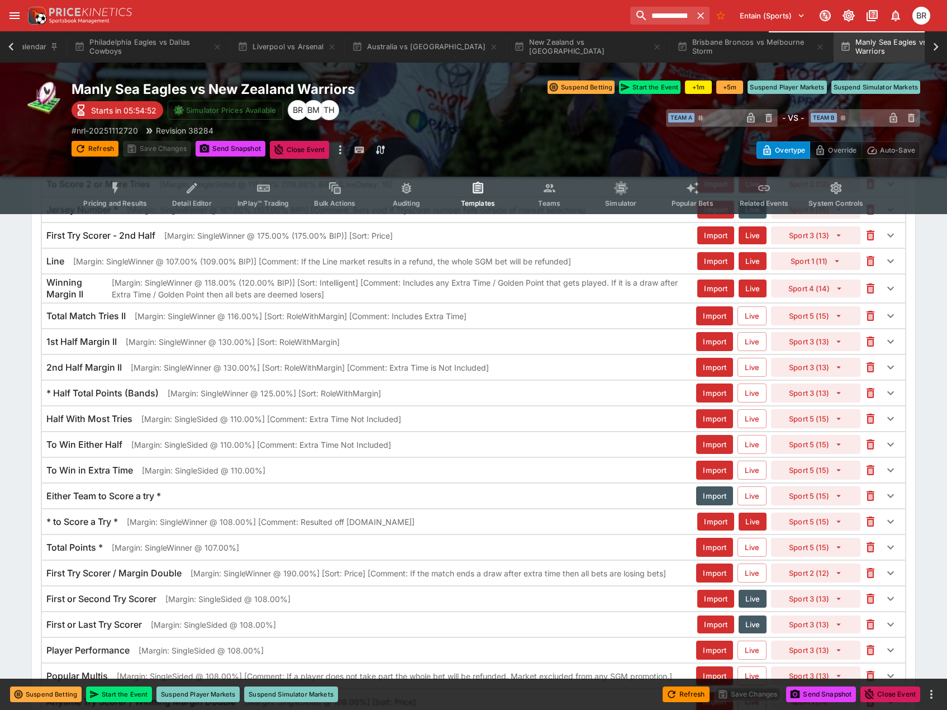
click at [605, 267] on div "Line [Margin: SingleWinner @ 107.00% (109.00% BIP)] [Comment: If the Line marke…" at bounding box center [473, 261] width 863 height 25
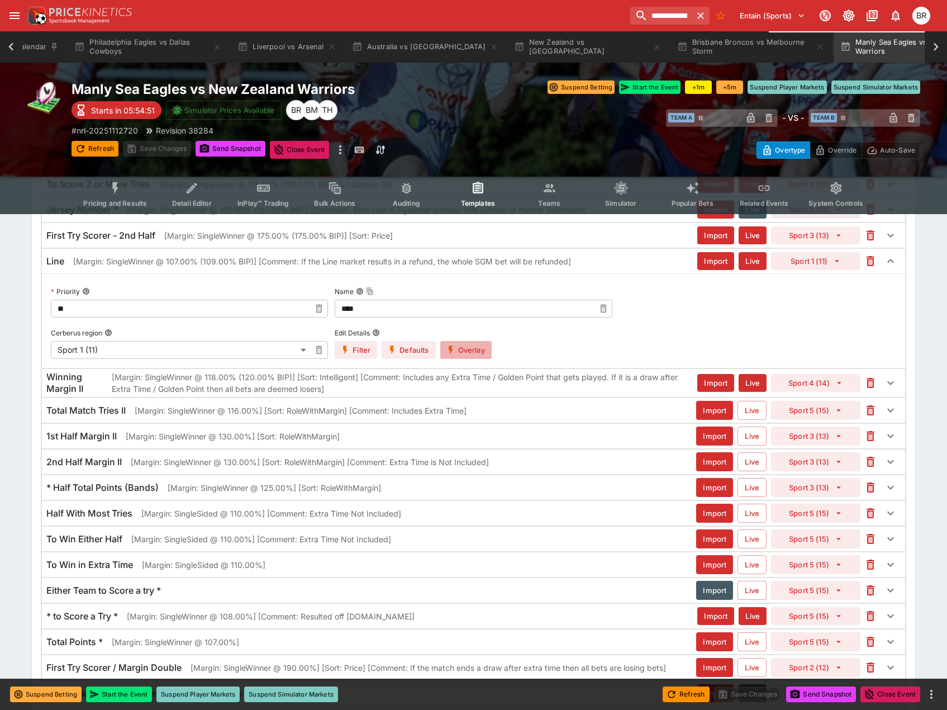
click at [479, 358] on button "Overlay" at bounding box center [465, 350] width 51 height 18
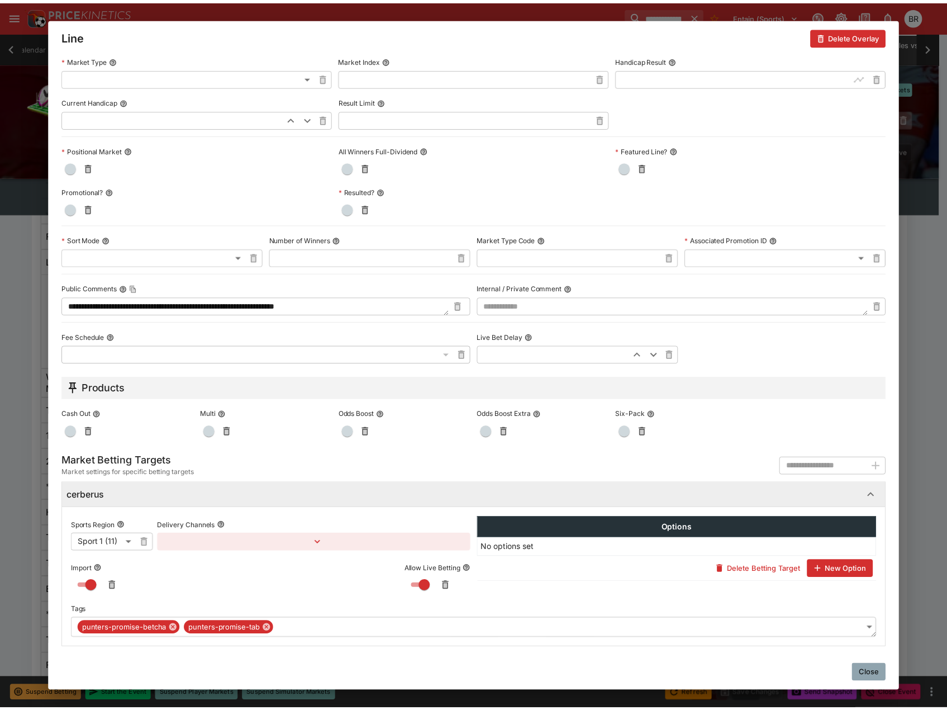
scroll to position [306, 0]
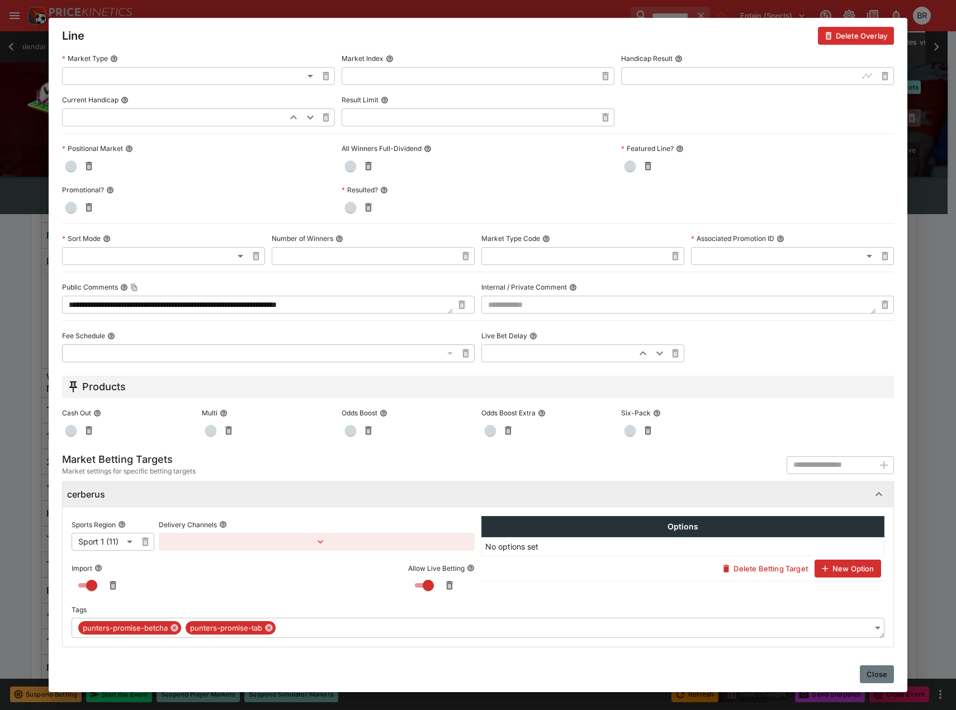
click at [859, 678] on button "Close" at bounding box center [876, 674] width 34 height 18
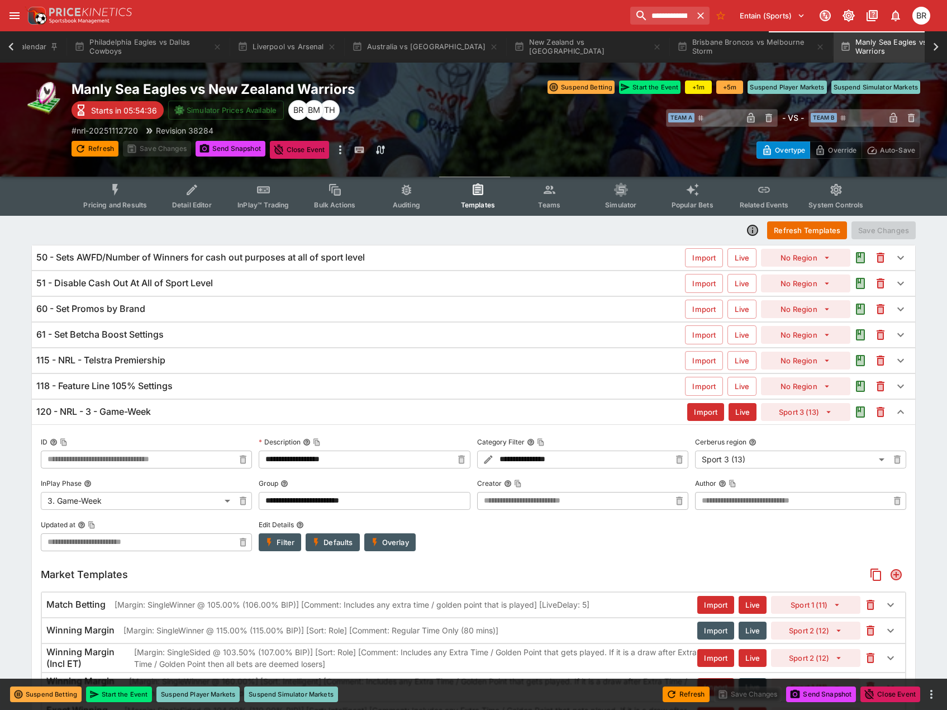
scroll to position [0, 0]
click at [193, 388] on div "118 - Feature Line 105% Settings" at bounding box center [360, 387] width 649 height 12
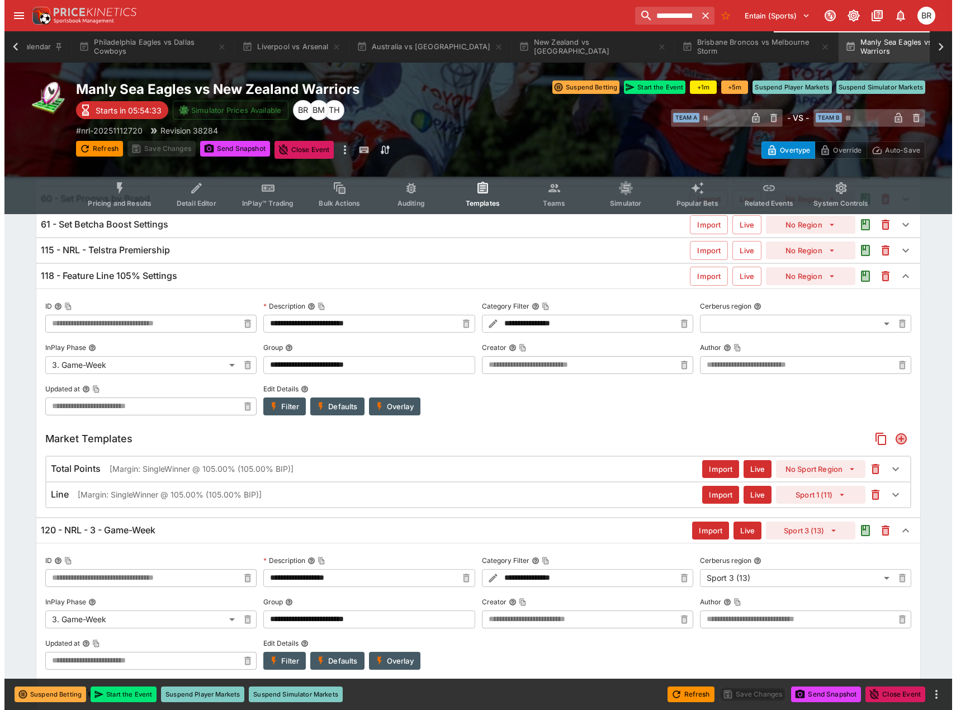
scroll to position [112, 0]
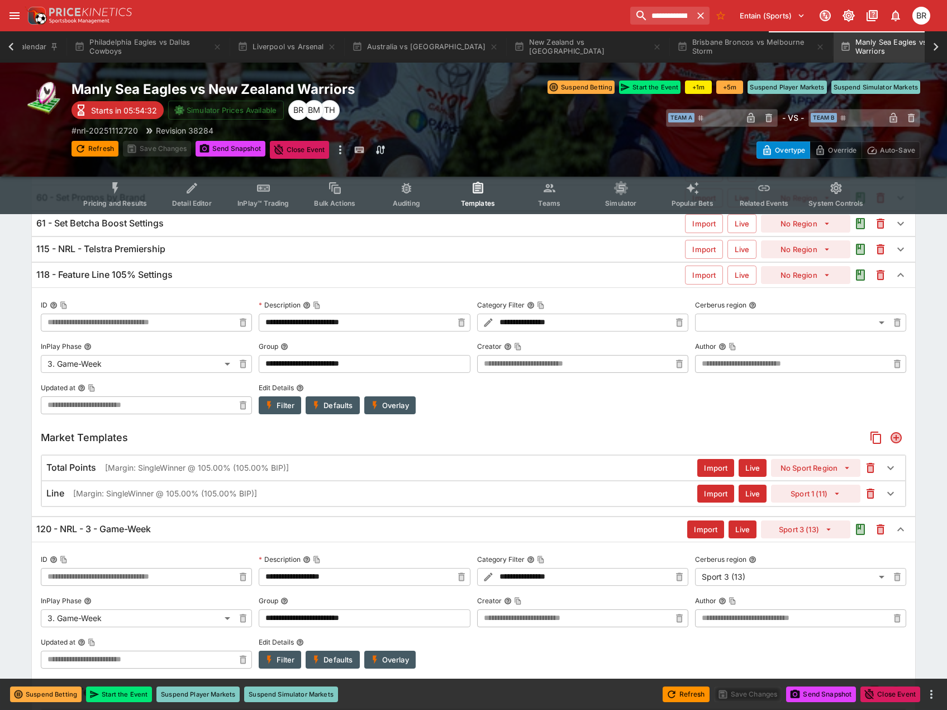
click at [455, 505] on div "Line [Margin: SingleWinner @ 105.00% (105.00% BIP)] Import Live Sport 1 (11)" at bounding box center [473, 493] width 863 height 25
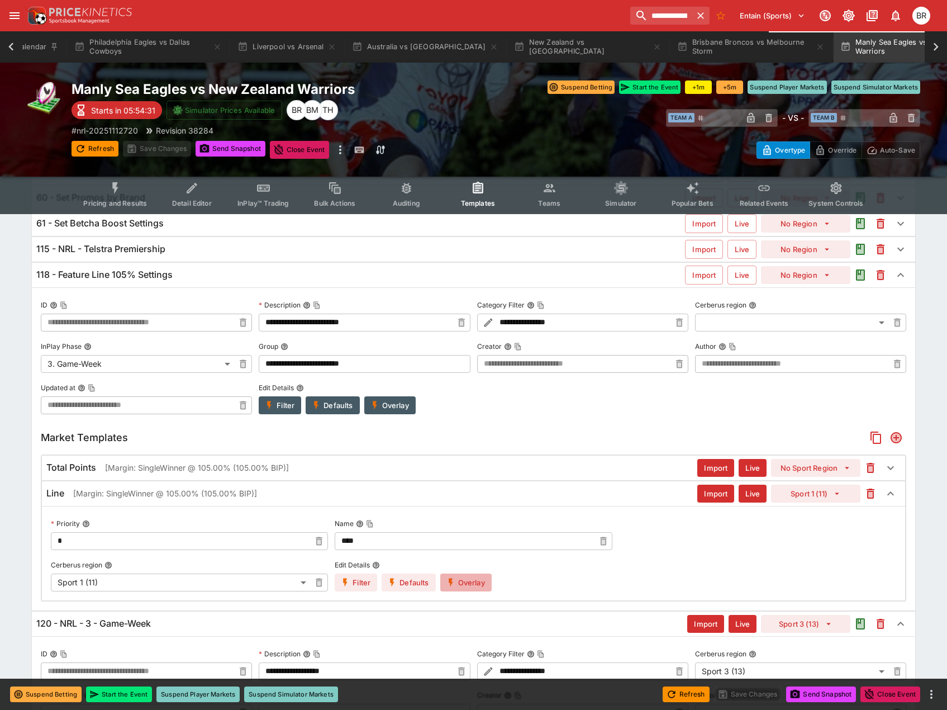
click at [485, 578] on button "Overlay" at bounding box center [465, 582] width 51 height 18
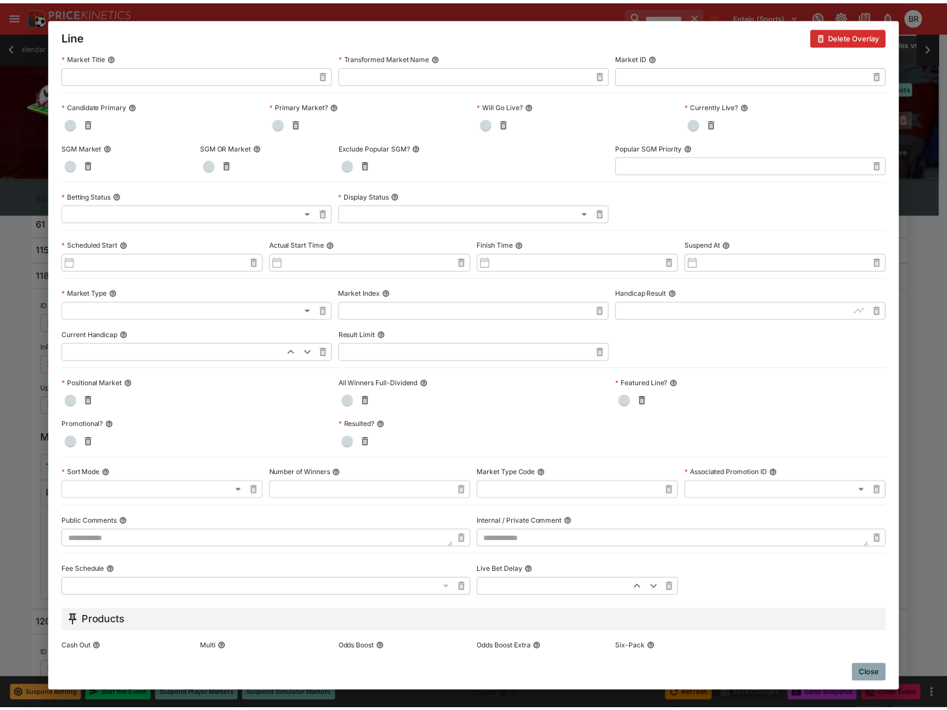
scroll to position [83, 0]
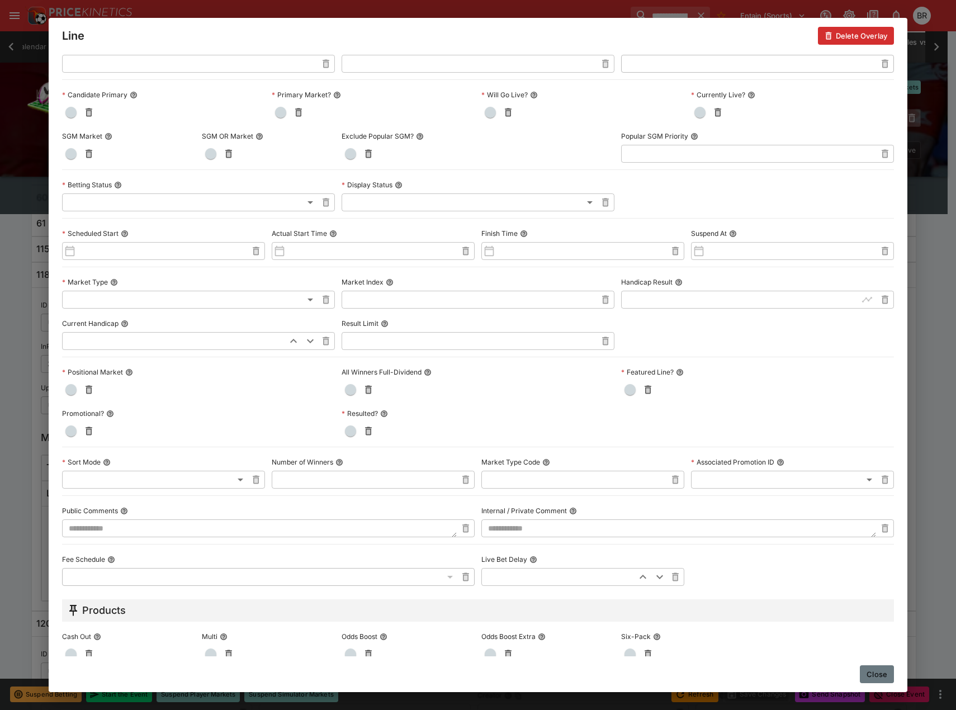
click at [875, 680] on button "Close" at bounding box center [876, 674] width 34 height 18
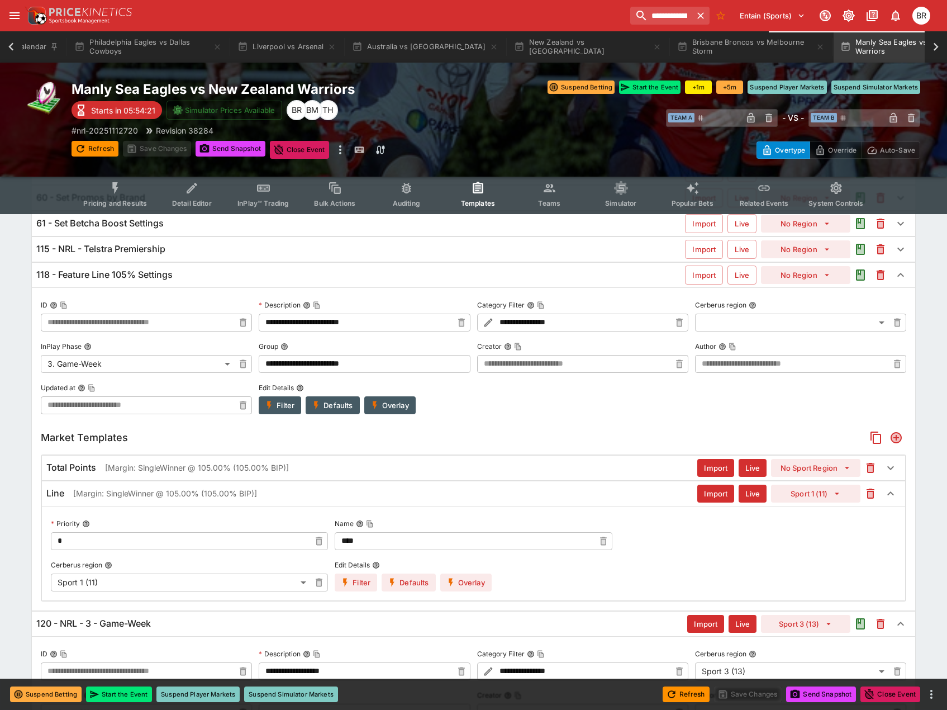
click at [359, 581] on button "Filter" at bounding box center [356, 582] width 42 height 18
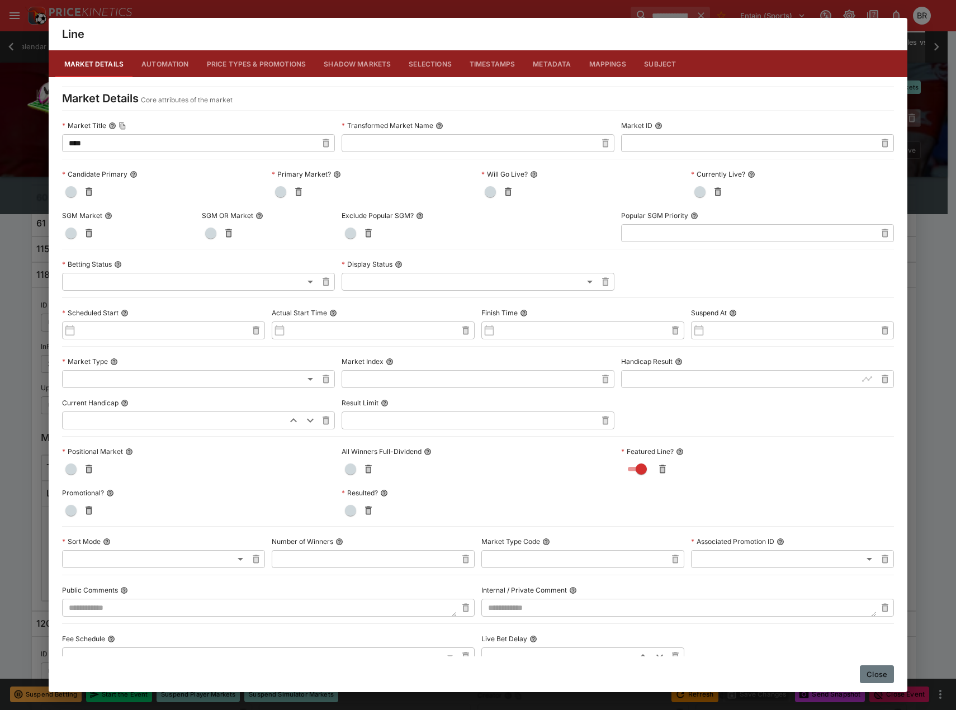
click at [867, 676] on button "Close" at bounding box center [876, 674] width 34 height 18
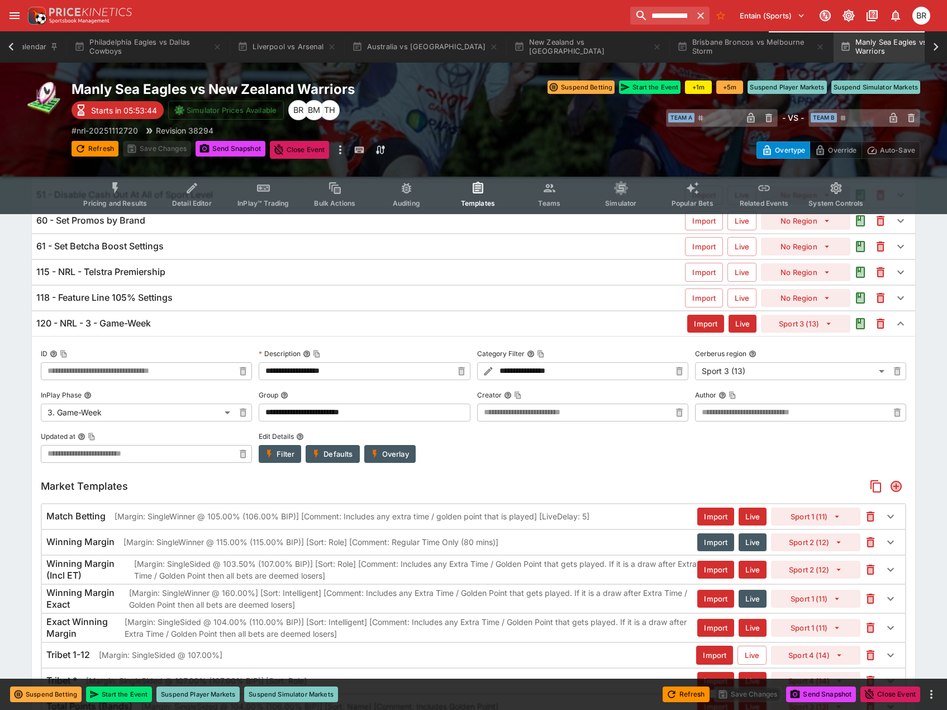
scroll to position [88, 0]
click at [470, 331] on div "120 - NRL - 3 - Game-Week Import Live Sport 3 (13)" at bounding box center [474, 324] width 884 height 25
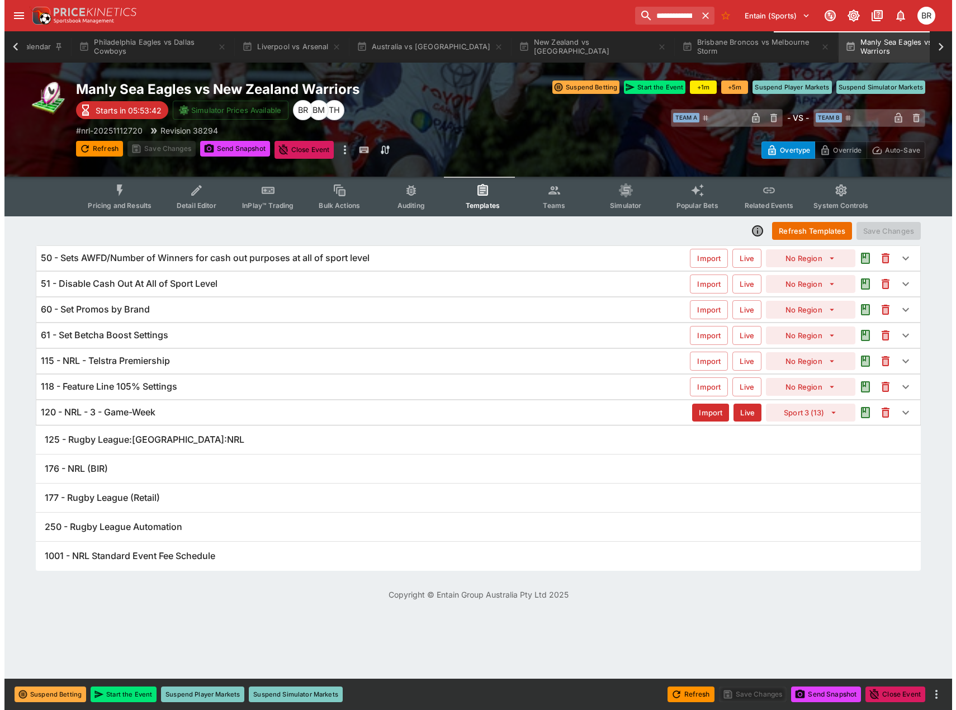
scroll to position [0, 0]
